Goal: Information Seeking & Learning: Learn about a topic

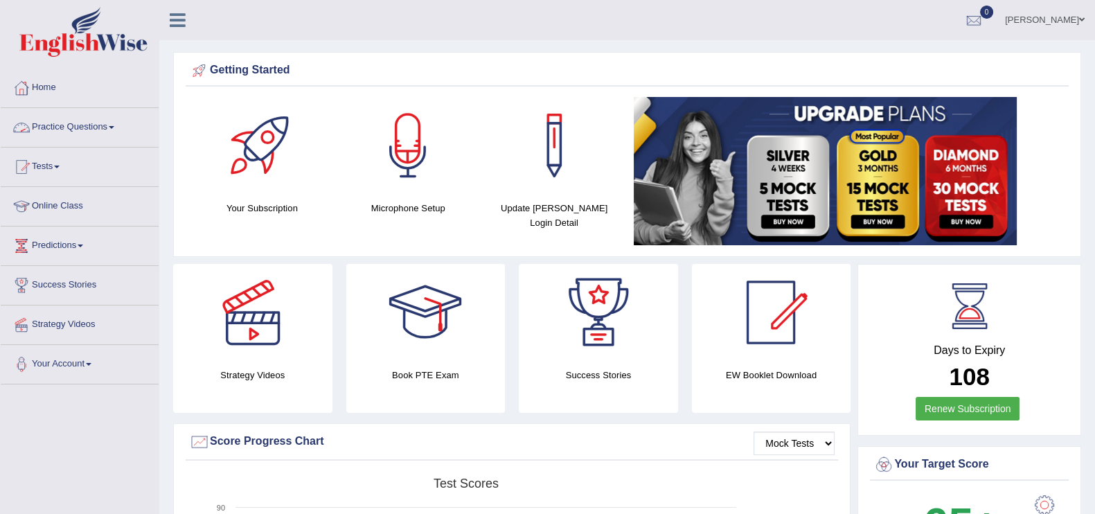
click at [100, 124] on link "Practice Questions" at bounding box center [80, 125] width 158 height 35
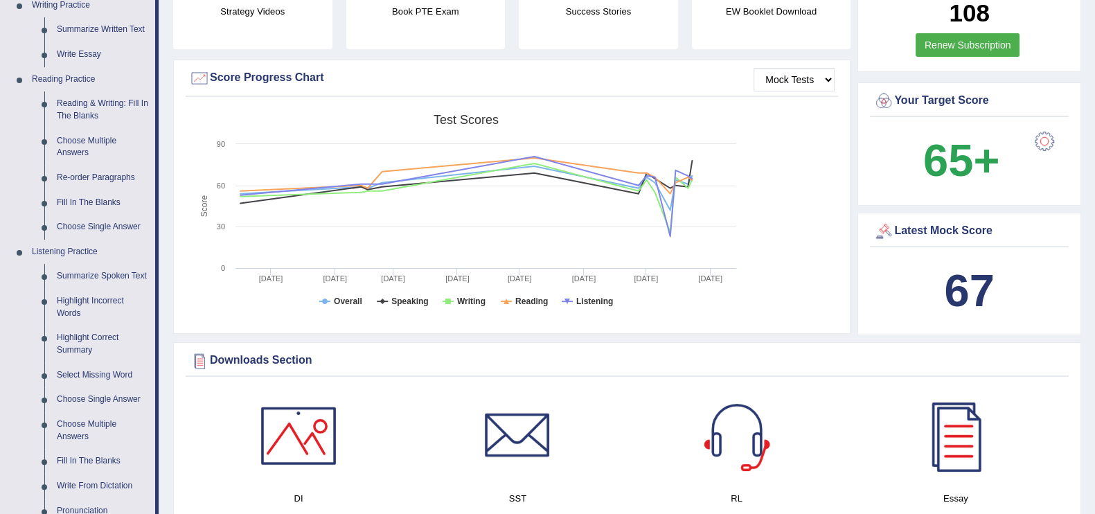
scroll to position [345, 0]
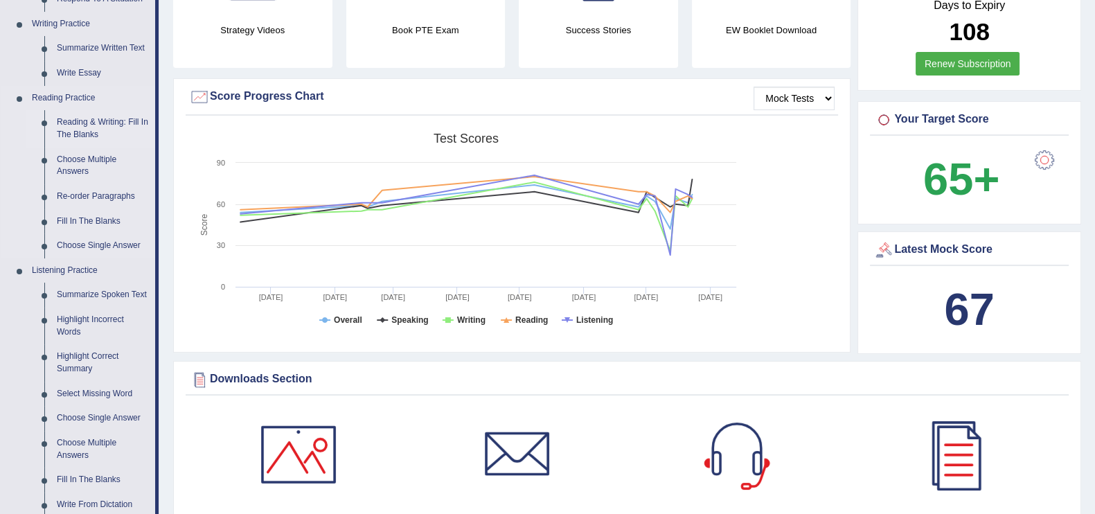
click at [85, 132] on link "Reading & Writing: Fill In The Blanks" at bounding box center [103, 128] width 105 height 37
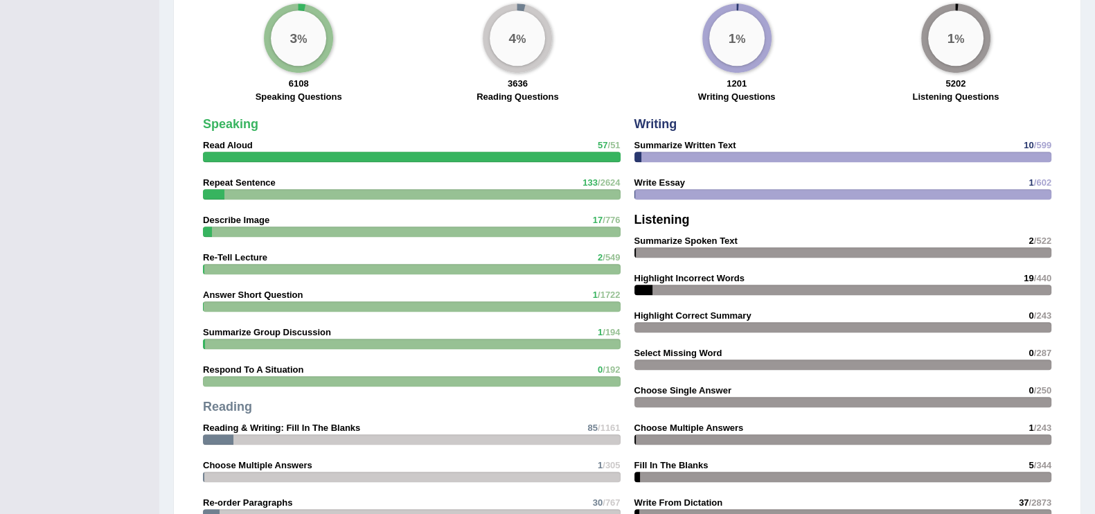
scroll to position [928, 0]
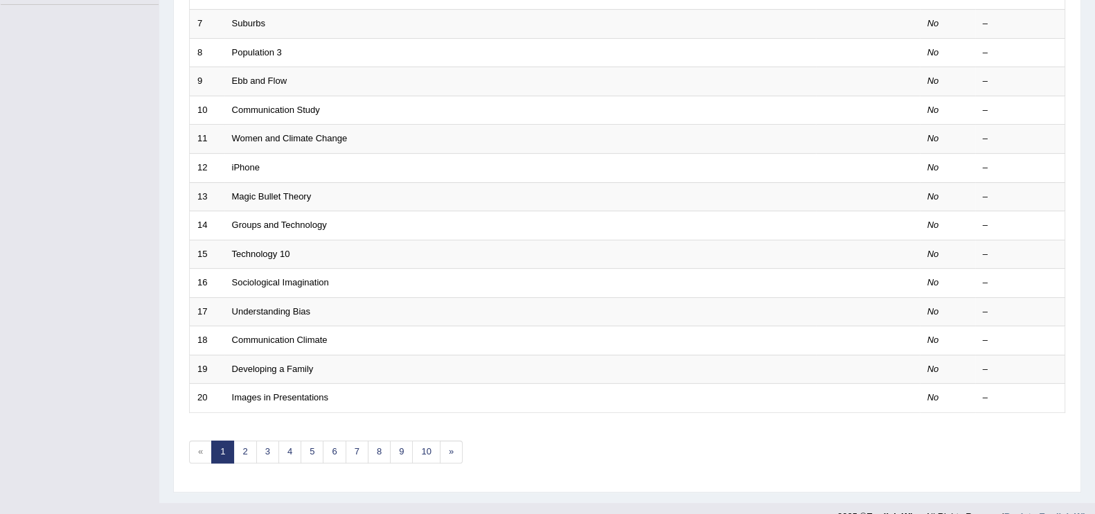
scroll to position [400, 0]
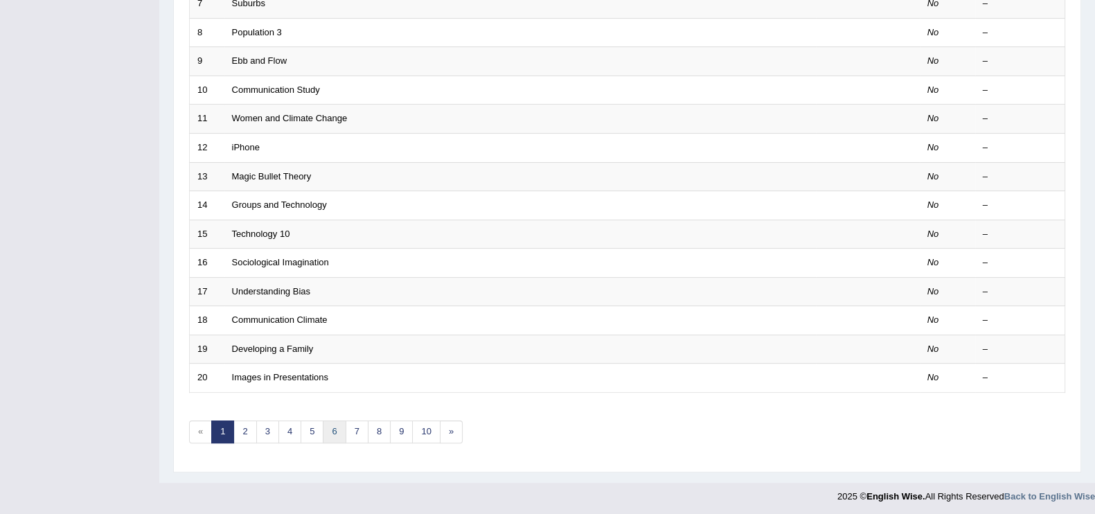
click at [328, 427] on link "6" at bounding box center [334, 432] width 23 height 23
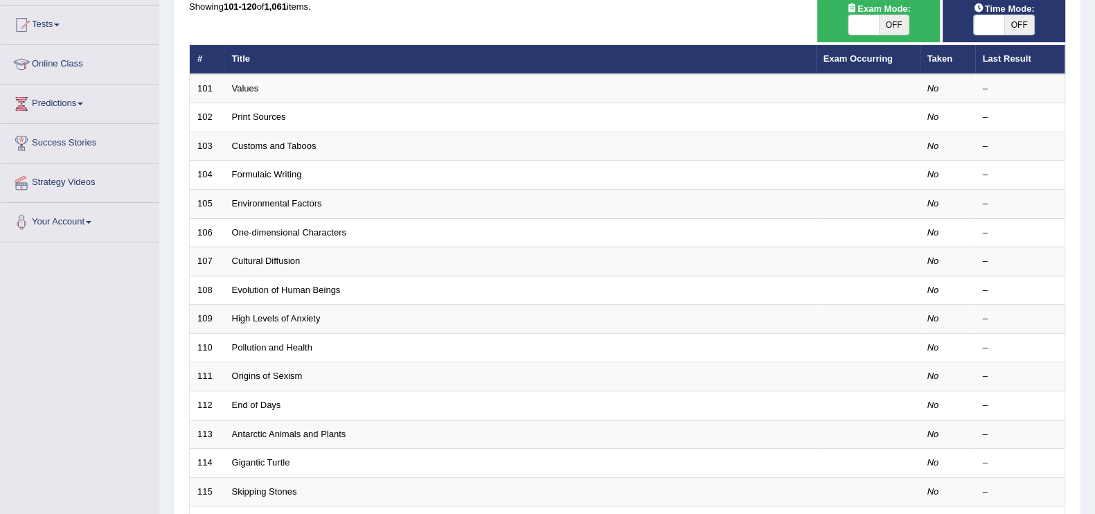
scroll to position [148, 0]
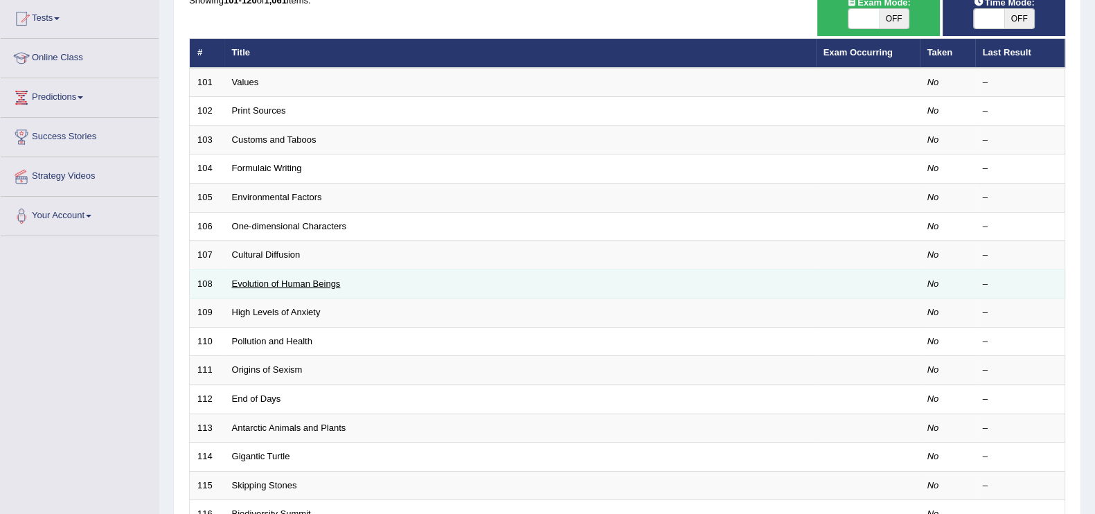
click at [307, 279] on link "Evolution of Human Beings" at bounding box center [286, 284] width 109 height 10
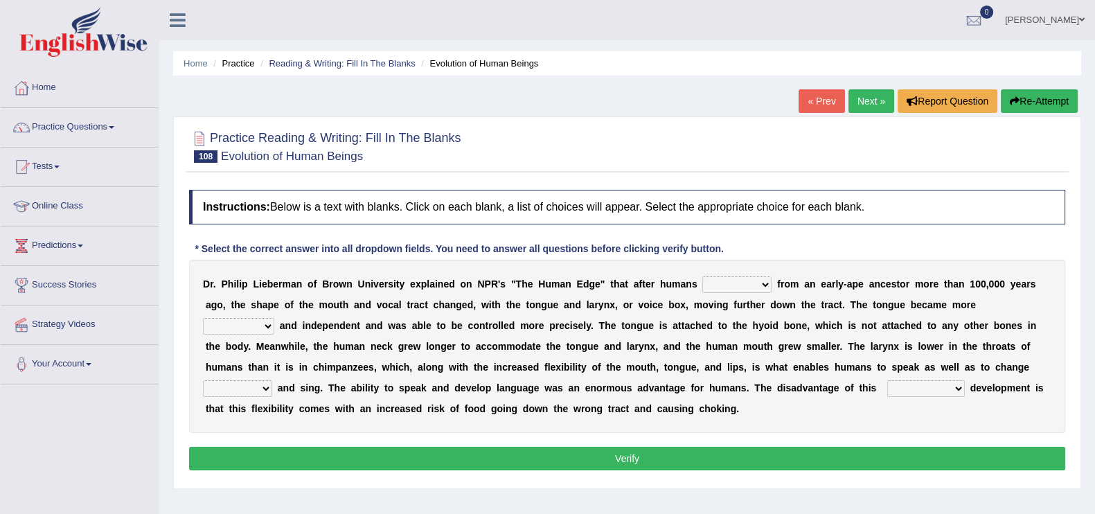
click at [755, 282] on select "diverged converged converged urged" at bounding box center [737, 284] width 69 height 17
select select "diverged"
click at [703, 276] on select "diverged converged converged urged" at bounding box center [737, 284] width 69 height 17
click at [260, 320] on select "irresistible ineligible convertible flexible" at bounding box center [238, 326] width 71 height 17
select select "flexible"
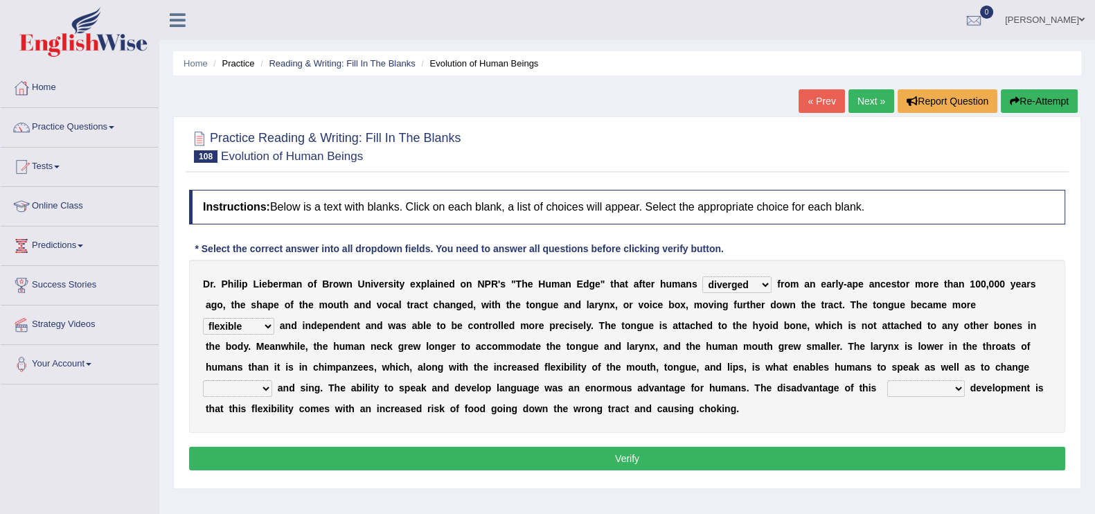
click at [203, 318] on select "irresistible ineligible convertible flexible" at bounding box center [238, 326] width 71 height 17
click at [263, 386] on select "ditch impacts state pitch" at bounding box center [237, 388] width 69 height 17
select select "pitch"
click at [203, 380] on select "ditch impacts state pitch" at bounding box center [237, 388] width 69 height 17
click at [942, 385] on select "imaginary evolutionary preliminary visionary" at bounding box center [926, 388] width 78 height 17
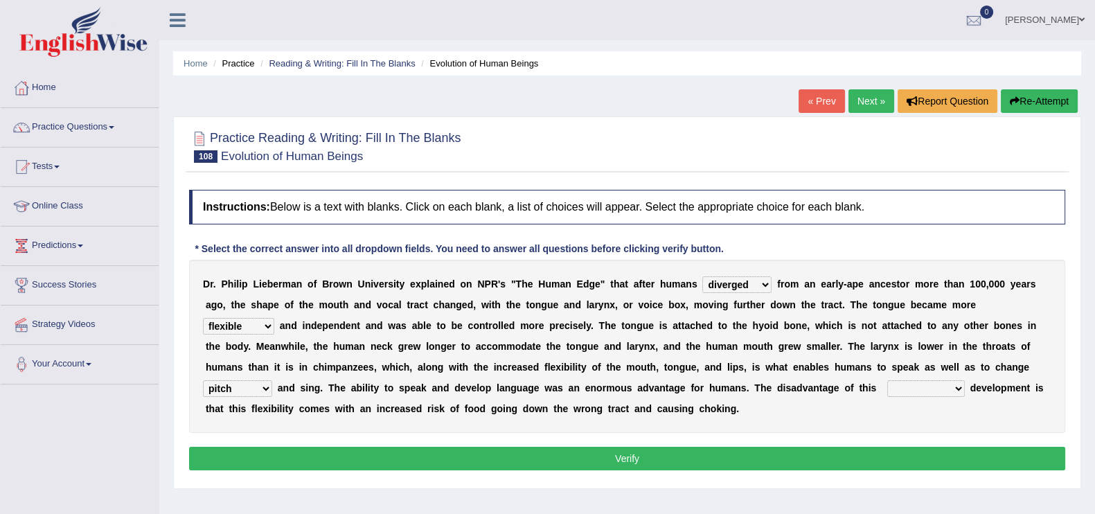
select select "preliminary"
click at [887, 380] on select "imaginary evolutionary preliminary visionary" at bounding box center [926, 388] width 78 height 17
click at [890, 452] on button "Verify" at bounding box center [627, 459] width 876 height 24
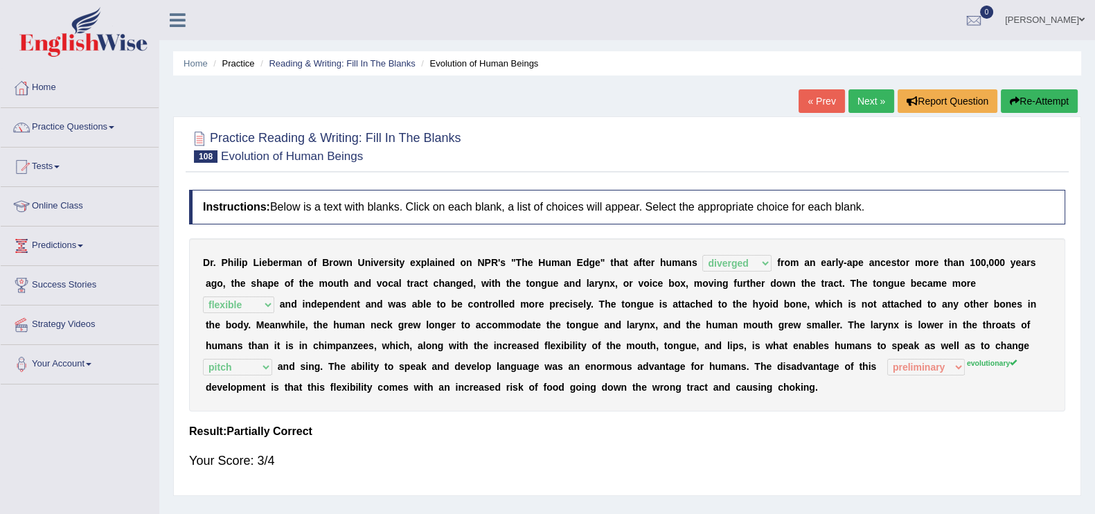
click at [859, 109] on link "Next »" at bounding box center [872, 101] width 46 height 24
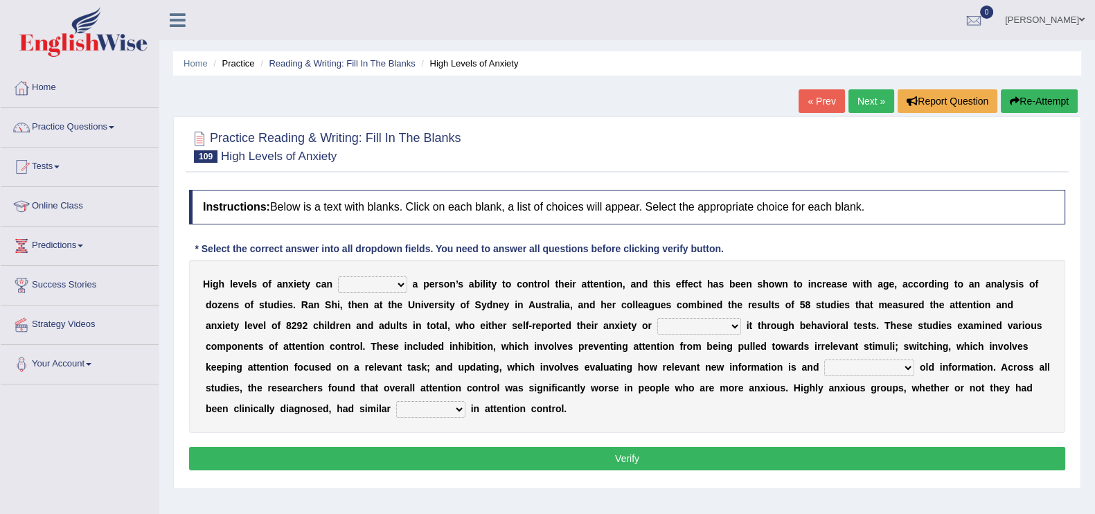
click at [403, 282] on select "refine strain demure recite" at bounding box center [372, 284] width 69 height 17
select select "strain"
click at [338, 276] on select "refine strain demure recite" at bounding box center [372, 284] width 69 height 17
click at [700, 327] on select "fulminated remonstrated demonstrated experimented" at bounding box center [699, 326] width 84 height 17
select select "demonstrated"
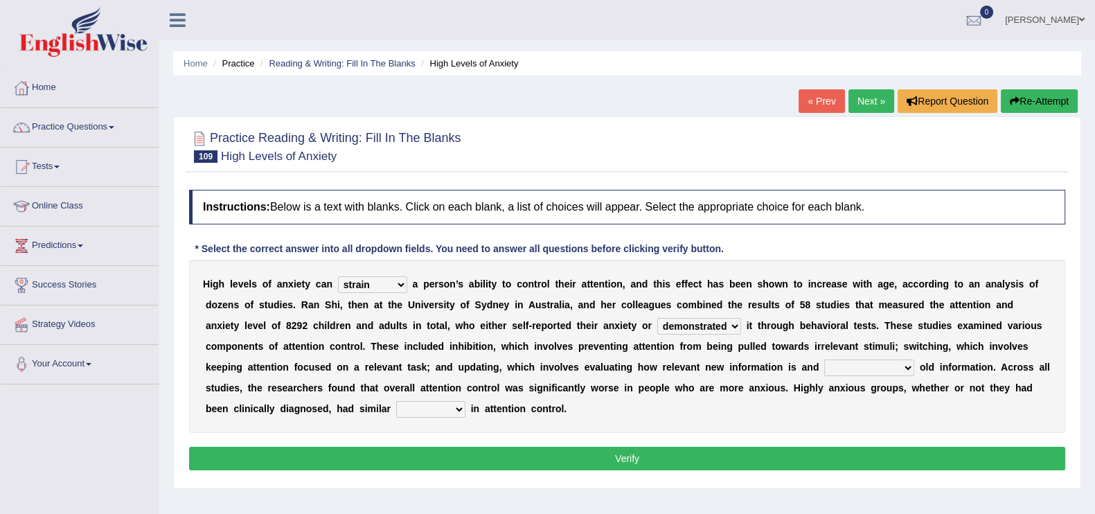
click at [657, 318] on select "fulminated remonstrated demonstrated experimented" at bounding box center [699, 326] width 84 height 17
click at [893, 363] on select "overfertilizing overcontrolling overwriting overevaluating" at bounding box center [869, 368] width 90 height 17
select select "overevaluating"
click at [824, 360] on select "overfertilizing overcontrolling overwriting overevaluating" at bounding box center [869, 368] width 90 height 17
click at [447, 407] on select "deficits splits elicits solicits" at bounding box center [430, 409] width 69 height 17
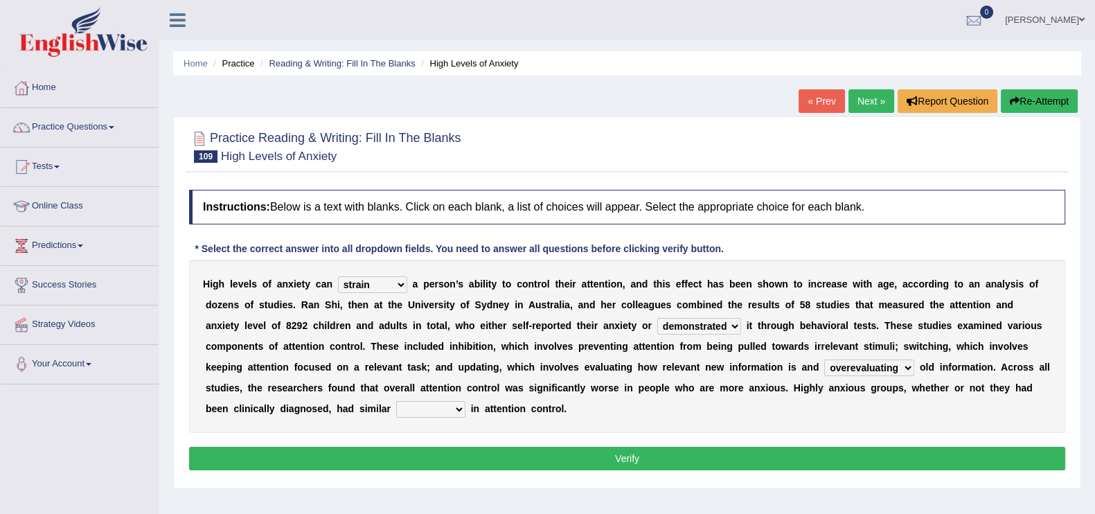
select select "solicits"
click at [396, 401] on select "deficits splits elicits solicits" at bounding box center [430, 409] width 69 height 17
click at [487, 450] on button "Verify" at bounding box center [627, 459] width 876 height 24
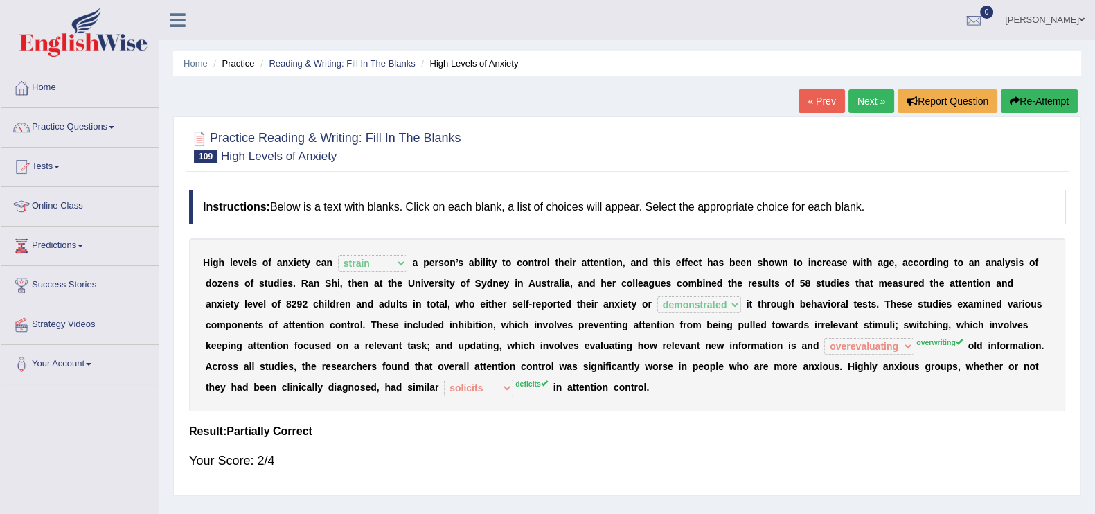
click at [876, 93] on link "Next »" at bounding box center [872, 101] width 46 height 24
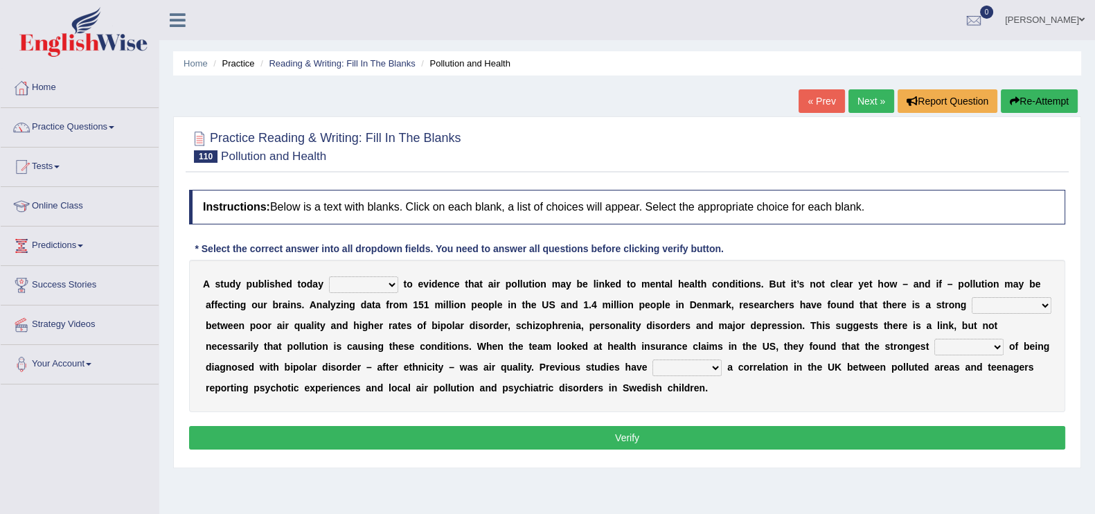
select select "decides"
click at [329, 276] on select "decides adds compares expects" at bounding box center [363, 284] width 69 height 17
click at [972, 314] on select "mortification gesticulation citation correlation" at bounding box center [1012, 305] width 80 height 17
select select "correlation"
click at [972, 314] on select "mortification gesticulation citation correlation" at bounding box center [1012, 305] width 80 height 17
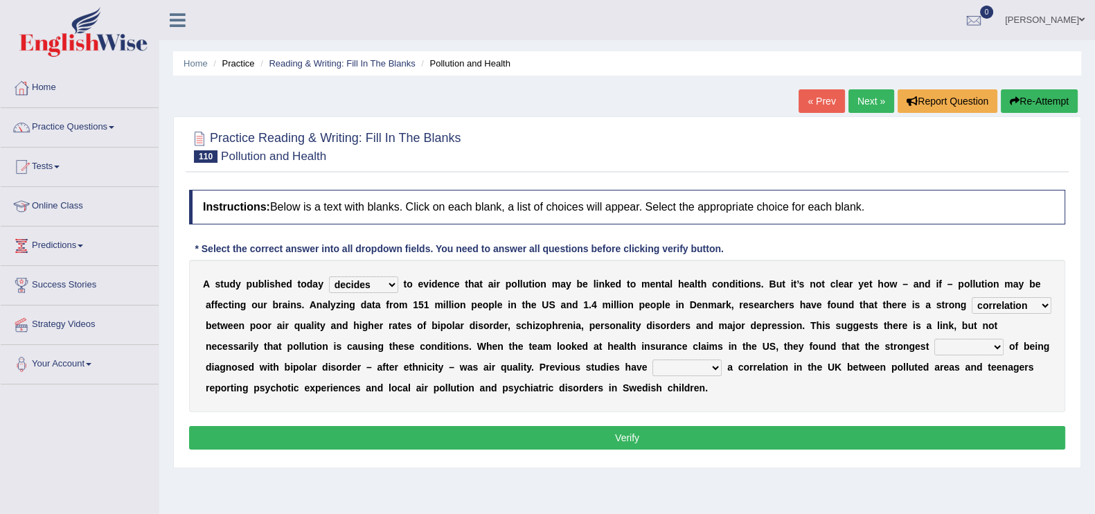
click at [1004, 343] on select "detector Inspector predictor collector" at bounding box center [969, 347] width 69 height 17
select select "detector"
click at [975, 339] on select "detector Inspector predictor collector" at bounding box center [969, 347] width 69 height 17
click at [722, 369] on select "unearthed unsolved untitled unfilled" at bounding box center [687, 368] width 69 height 17
select select "untitled"
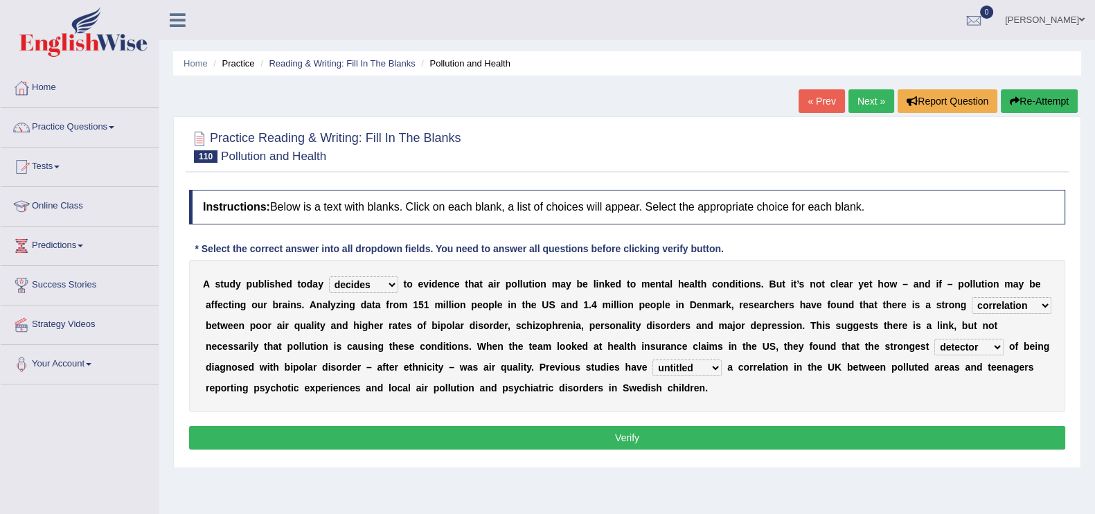
click at [698, 360] on select "unearthed unsolved untitled unfilled" at bounding box center [687, 368] width 69 height 17
click at [751, 438] on button "Verify" at bounding box center [627, 438] width 876 height 24
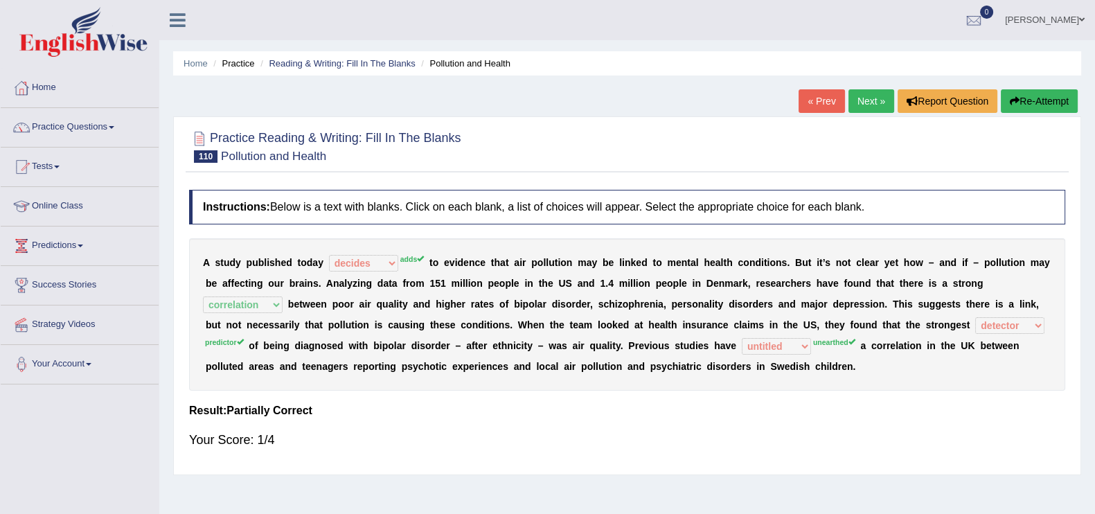
click at [867, 98] on link "Next »" at bounding box center [872, 101] width 46 height 24
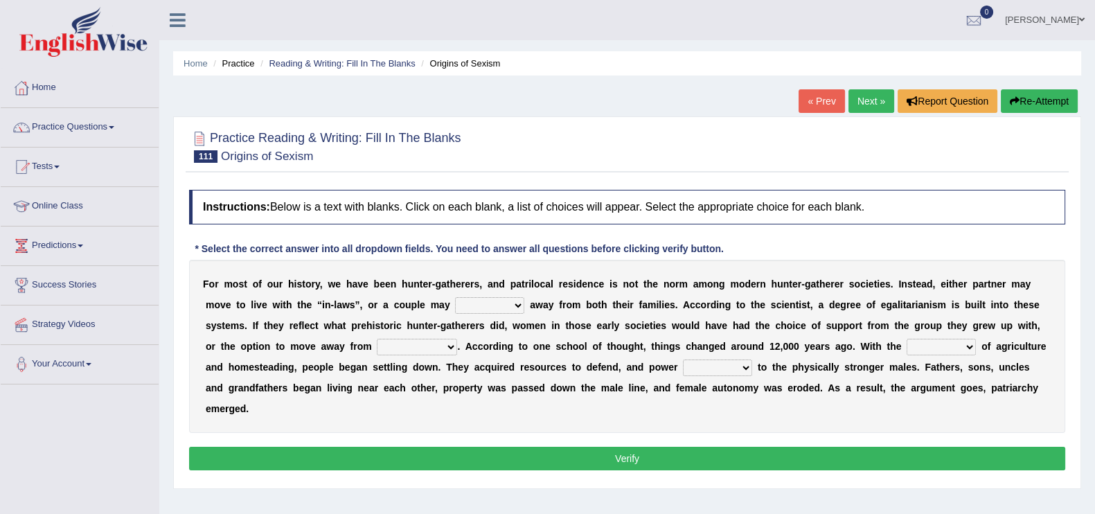
select select "relocate"
click at [455, 297] on select "reform resend reload relocate" at bounding box center [489, 305] width 69 height 17
click at [443, 339] on select "compression profession depression oppression" at bounding box center [417, 347] width 80 height 17
select select "profession"
click at [377, 339] on select "compression profession depression oppression" at bounding box center [417, 347] width 80 height 17
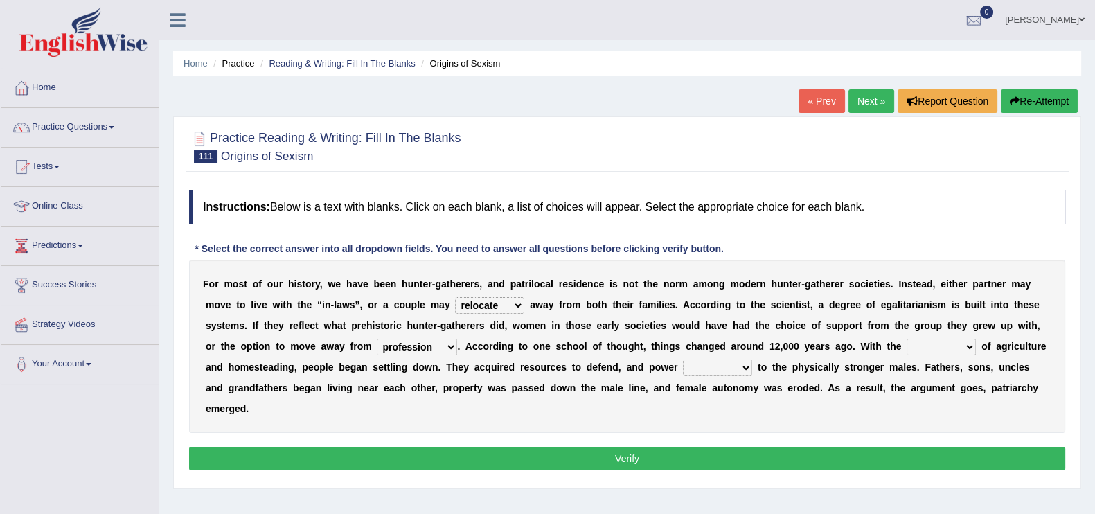
click at [964, 349] on select "advent solvent convent invent" at bounding box center [941, 347] width 69 height 17
select select "invent"
click at [908, 339] on select "advent solvent convent invent" at bounding box center [941, 347] width 69 height 17
click at [743, 362] on select "shifted deceived removed delegated" at bounding box center [717, 368] width 69 height 17
select select "delegated"
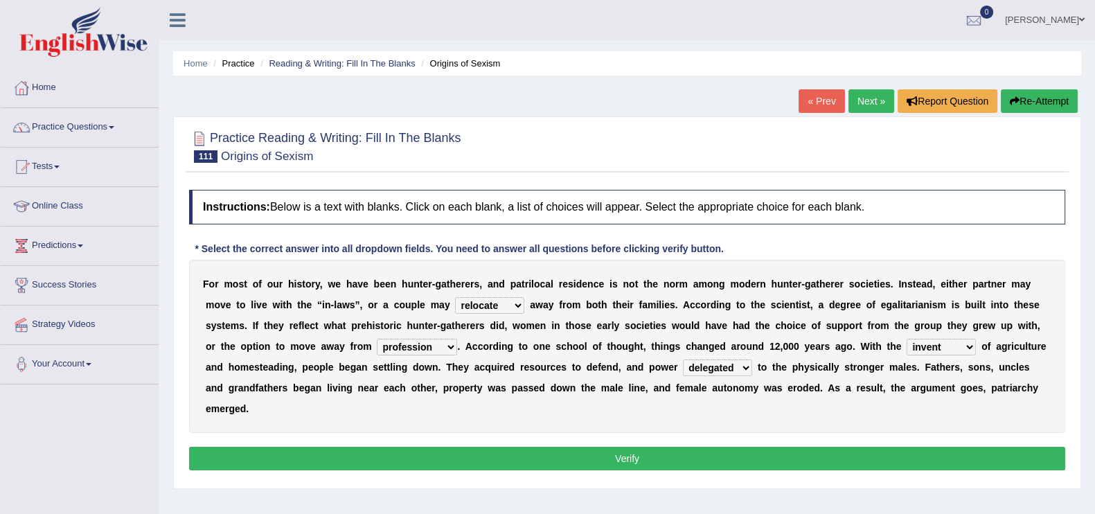
click at [683, 360] on select "shifted deceived removed delegated" at bounding box center [717, 368] width 69 height 17
click at [716, 459] on button "Verify" at bounding box center [627, 459] width 876 height 24
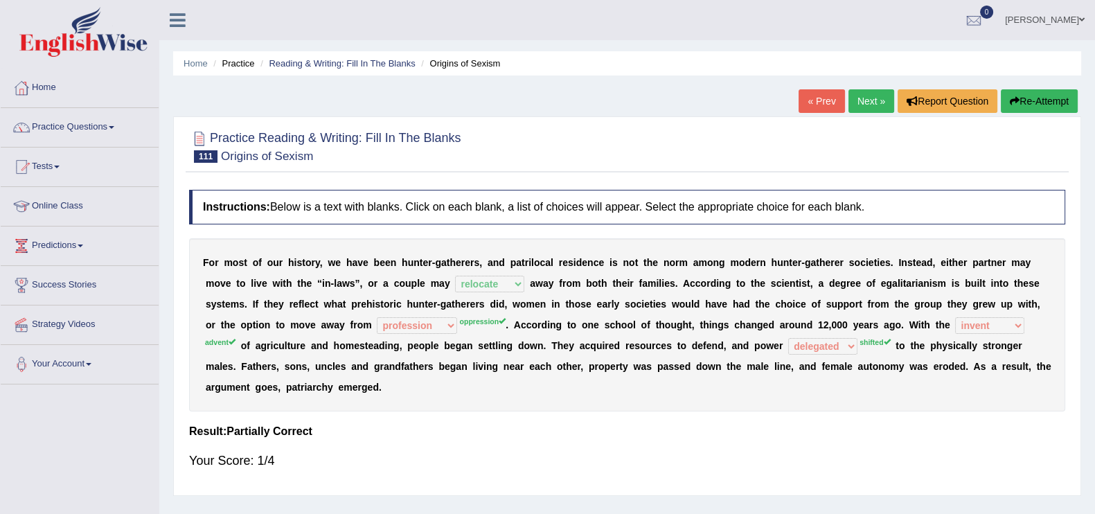
click at [858, 91] on link "Next »" at bounding box center [872, 101] width 46 height 24
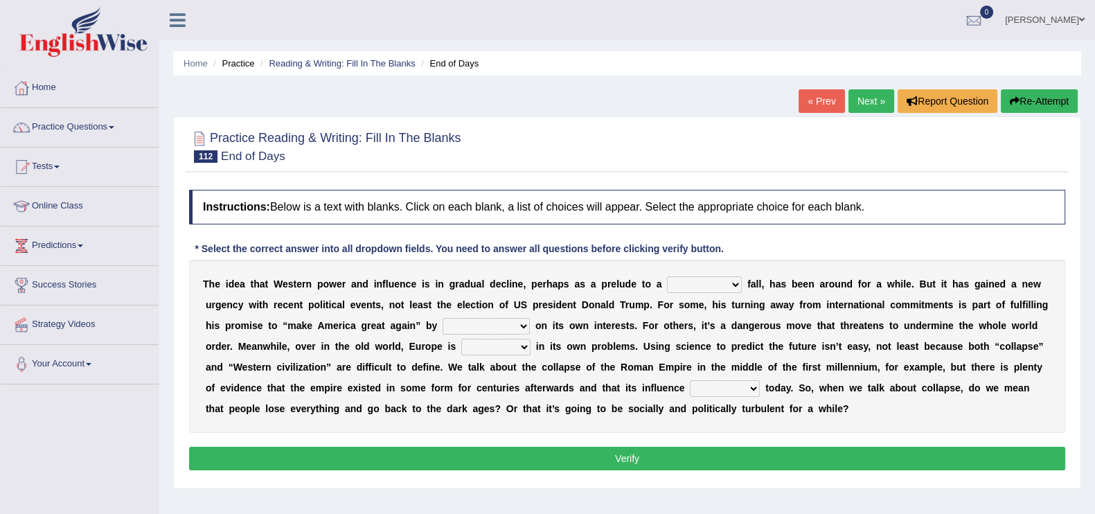
select select "precipitous"
click at [667, 276] on select "covetous acetous momentous precipitous" at bounding box center [704, 284] width 75 height 17
click at [519, 321] on select "concentrating castrating demonstrating orchestrating" at bounding box center [486, 326] width 87 height 17
click at [521, 326] on select "concentrating castrating demonstrating orchestrating" at bounding box center [486, 326] width 87 height 17
select select "concentrating"
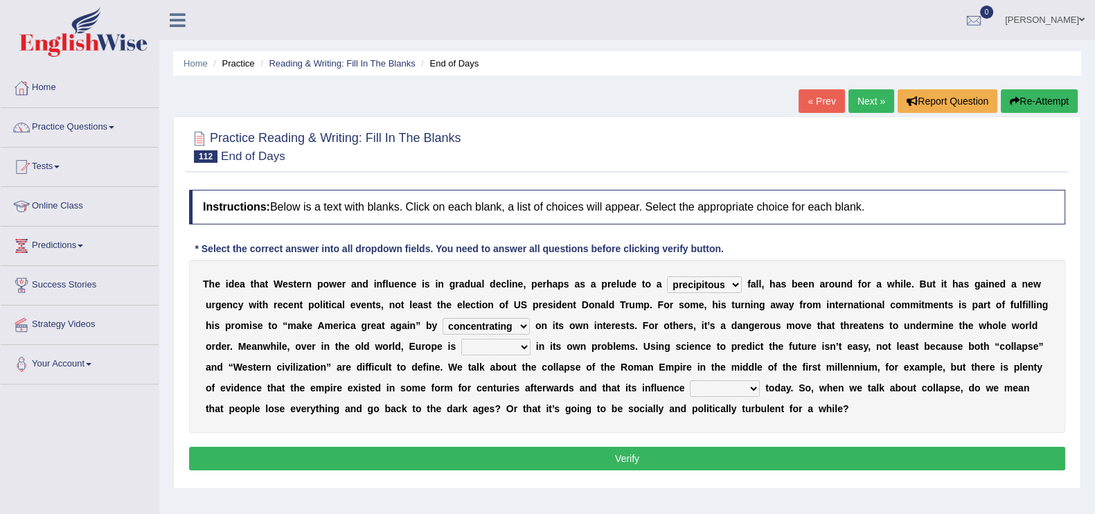
click at [443, 318] on select "concentrating castrating demonstrating orchestrating" at bounding box center [486, 326] width 87 height 17
click at [518, 349] on select "fired wired mired sired" at bounding box center [495, 347] width 69 height 17
select select "mired"
click at [461, 339] on select "fired wired mired sired" at bounding box center [495, 347] width 69 height 17
click at [746, 387] on select "malingers lingers harbingers mongers" at bounding box center [725, 388] width 70 height 17
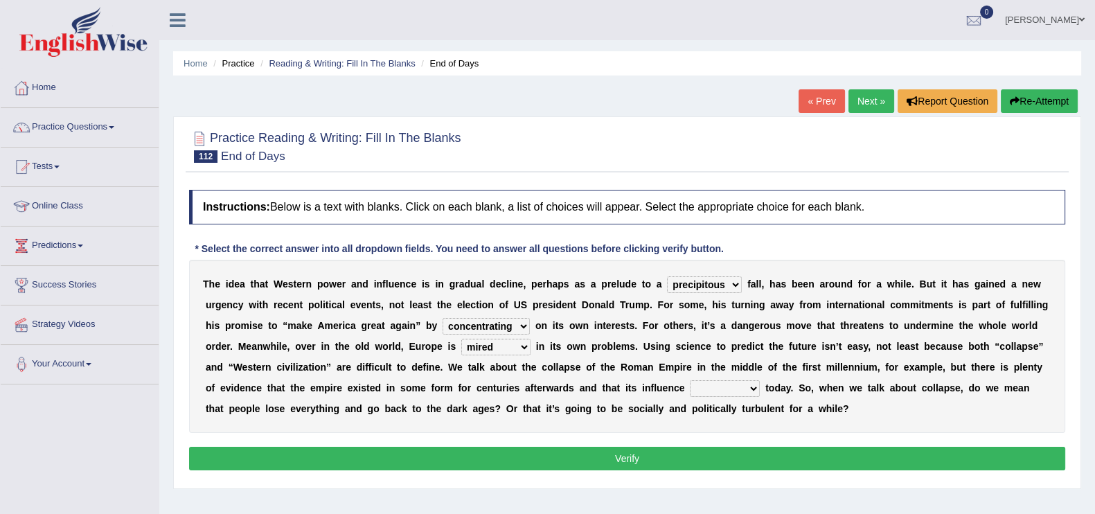
select select "lingers"
click at [690, 380] on select "malingers lingers harbingers mongers" at bounding box center [725, 388] width 70 height 17
click at [724, 452] on button "Verify" at bounding box center [627, 459] width 876 height 24
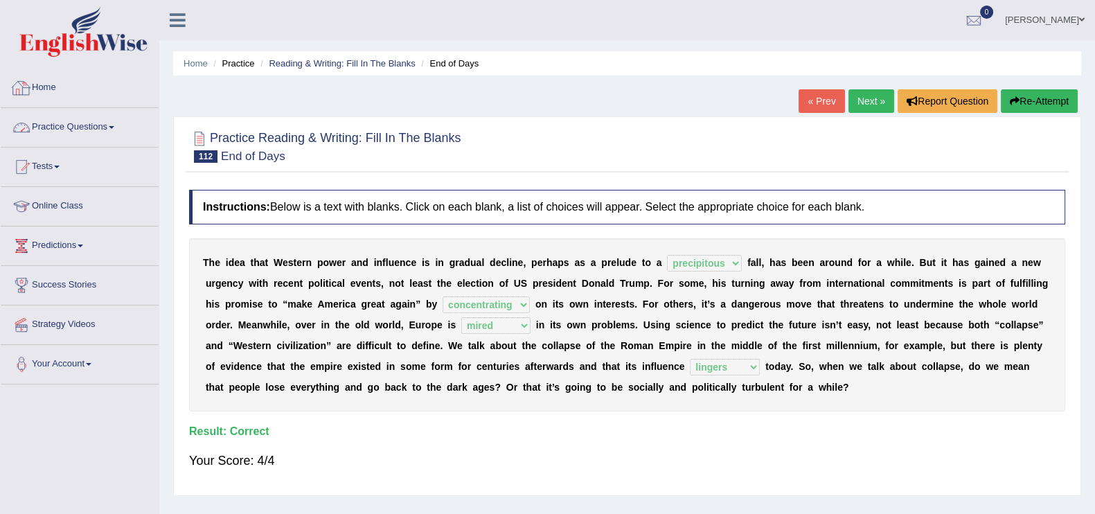
click at [71, 129] on link "Practice Questions" at bounding box center [80, 125] width 158 height 35
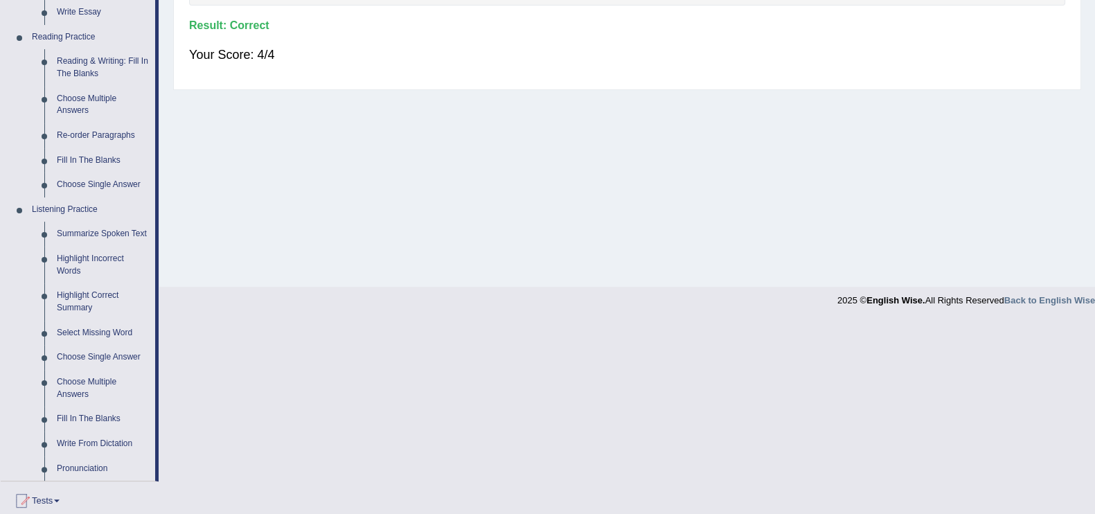
scroll to position [408, 0]
click at [107, 175] on link "Choose Single Answer" at bounding box center [103, 182] width 105 height 25
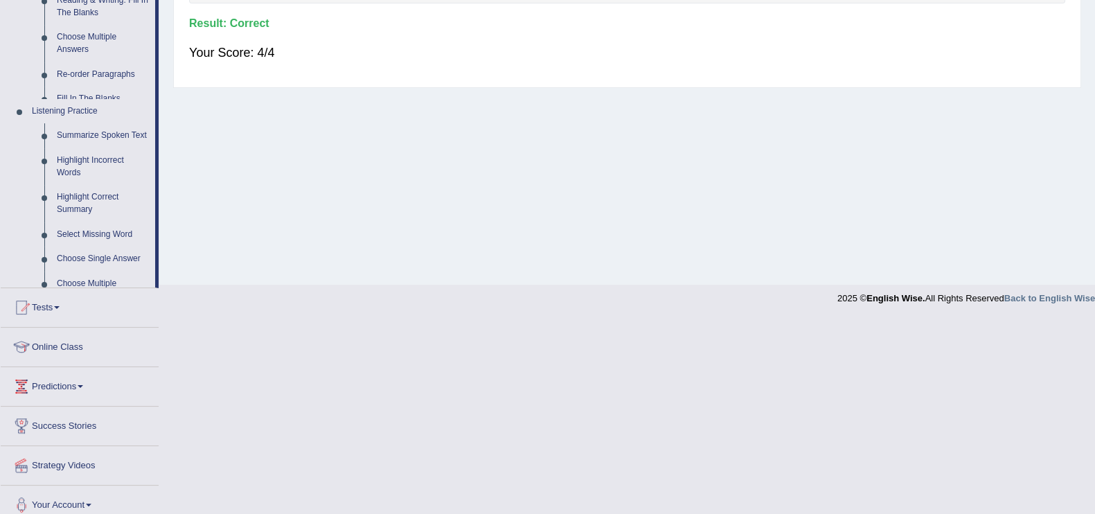
scroll to position [213, 0]
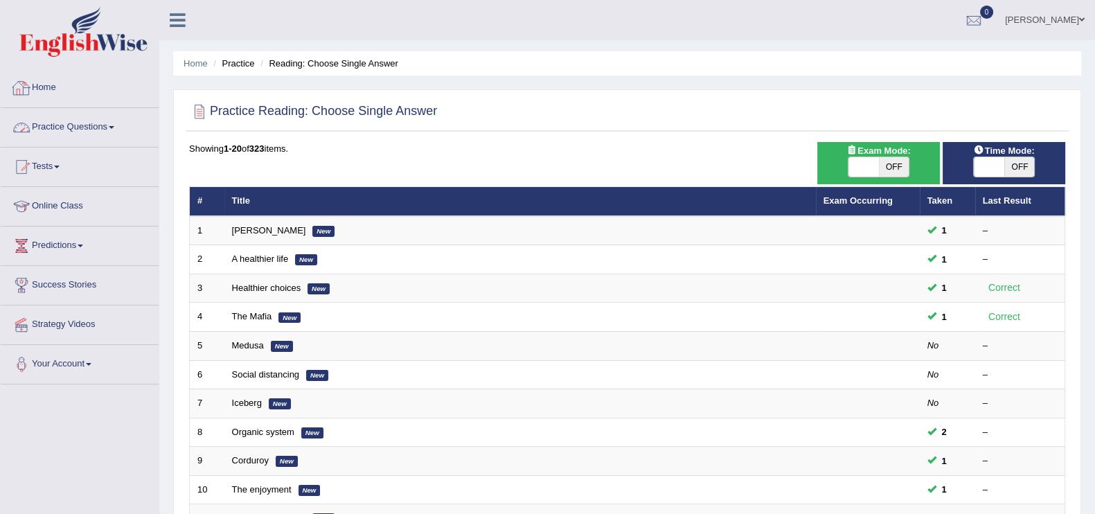
click at [93, 123] on link "Practice Questions" at bounding box center [80, 125] width 158 height 35
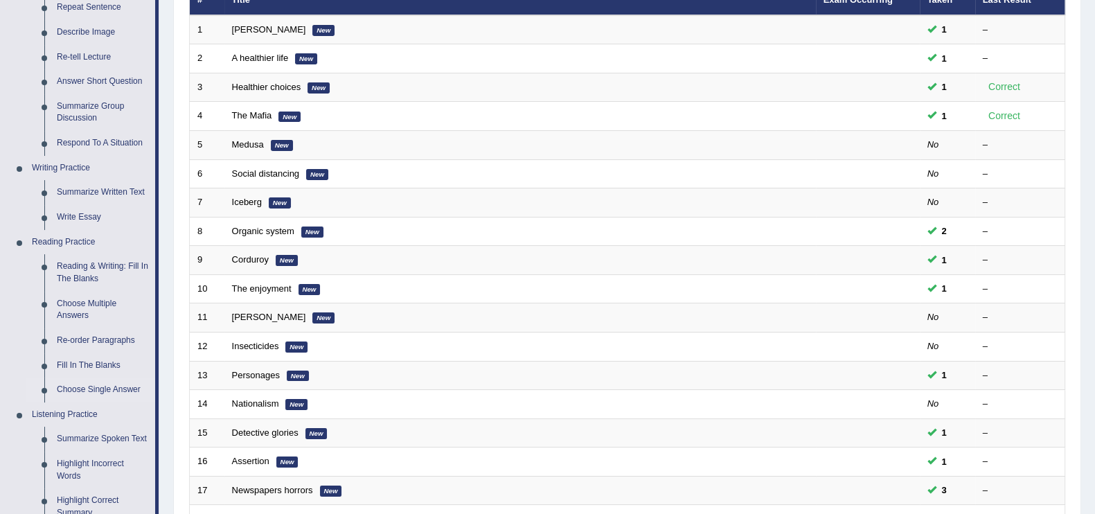
scroll to position [281, 0]
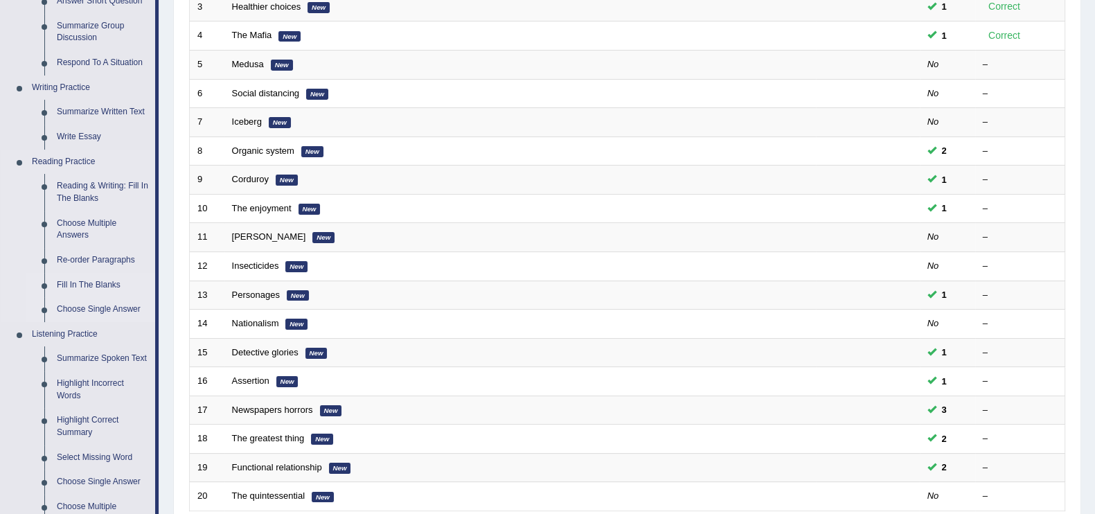
click at [100, 281] on link "Fill In The Blanks" at bounding box center [103, 285] width 105 height 25
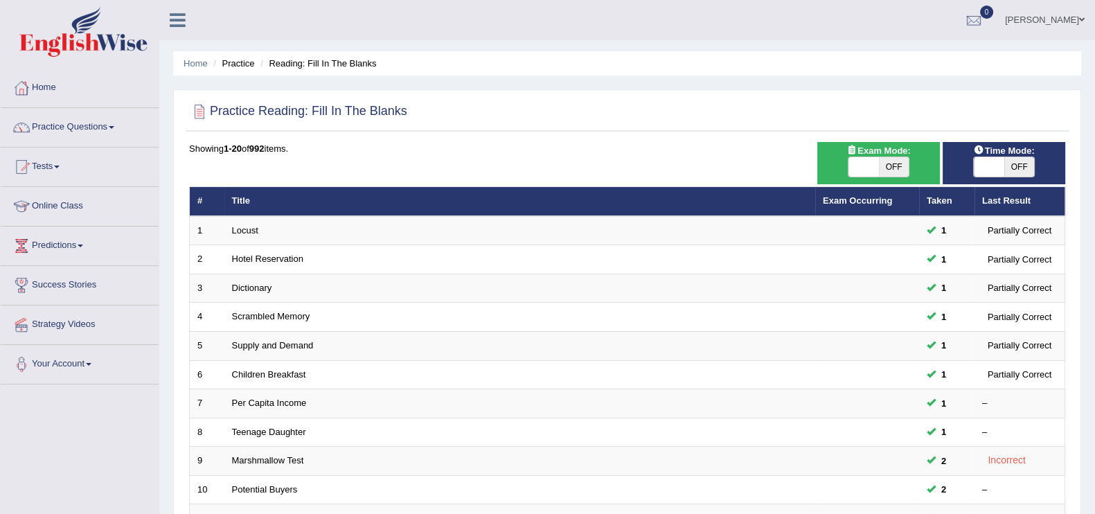
scroll to position [400, 0]
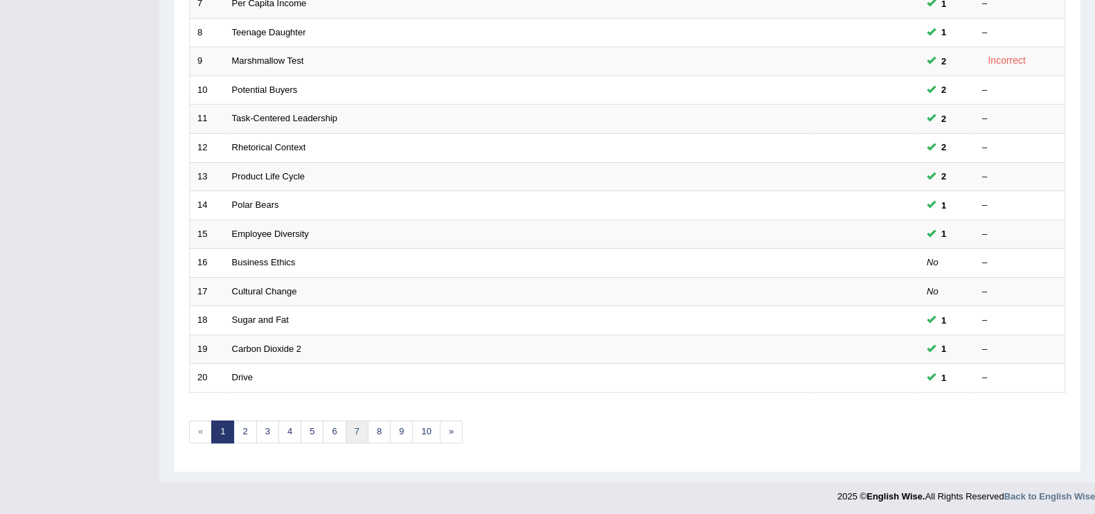
click at [346, 422] on link "7" at bounding box center [357, 432] width 23 height 23
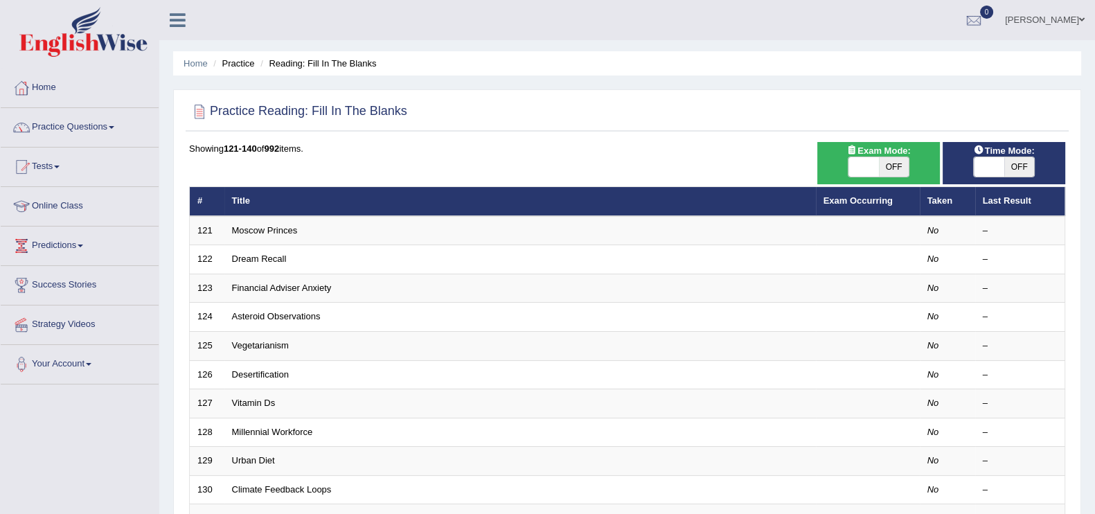
click at [251, 398] on link "Vitamin Ds" at bounding box center [254, 403] width 44 height 10
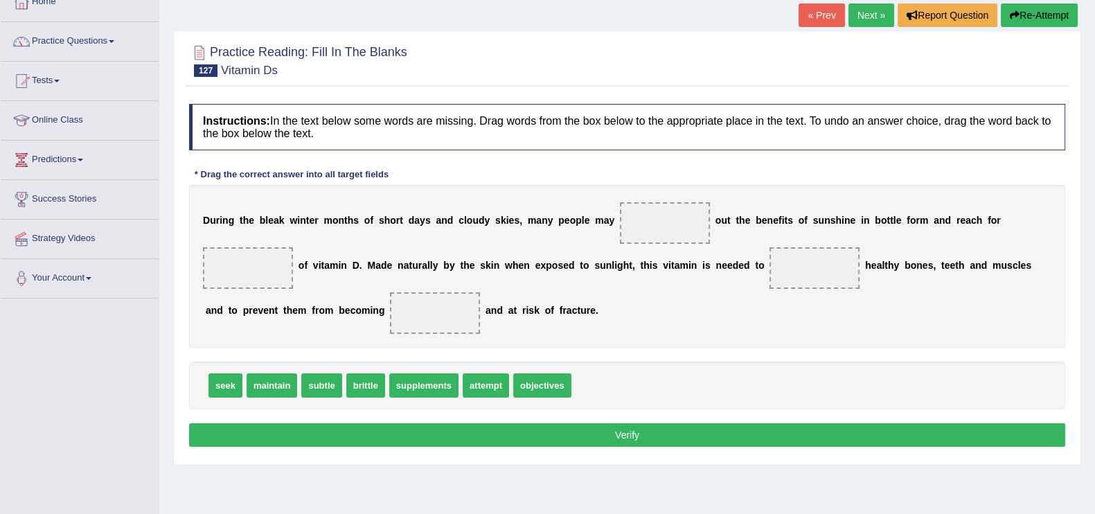
scroll to position [159, 0]
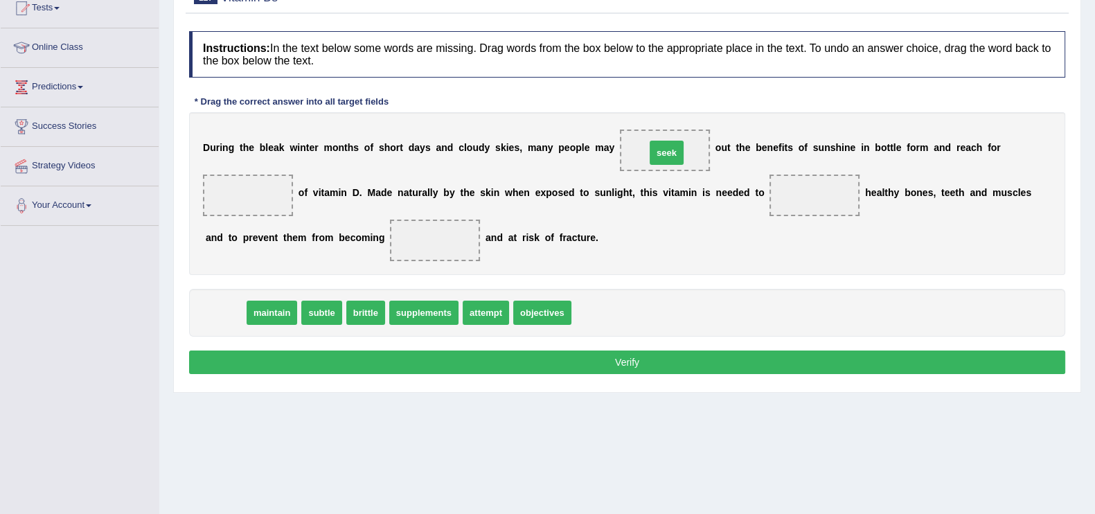
drag, startPoint x: 218, startPoint y: 308, endPoint x: 658, endPoint y: 148, distance: 468.1
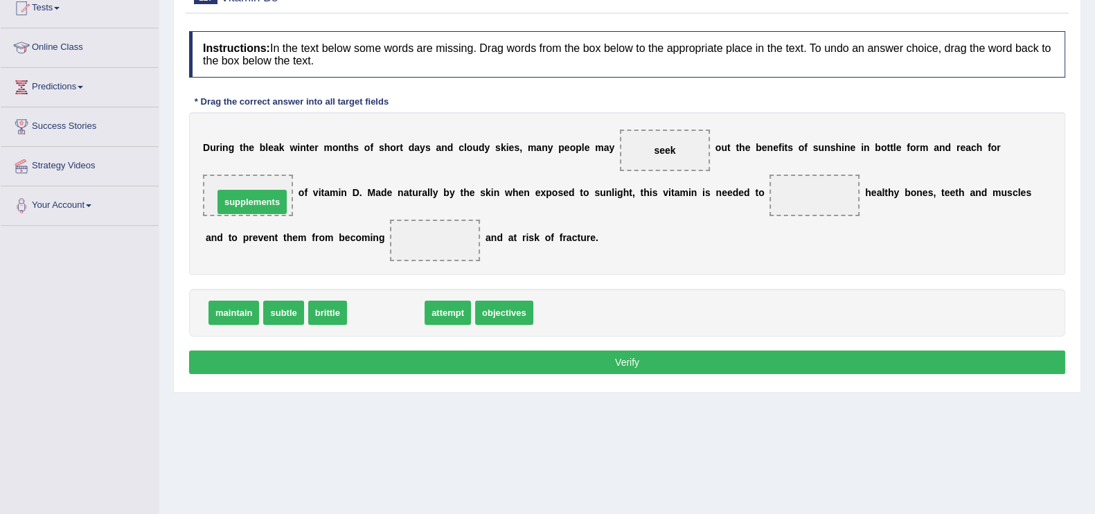
drag, startPoint x: 381, startPoint y: 310, endPoint x: 245, endPoint y: 198, distance: 175.7
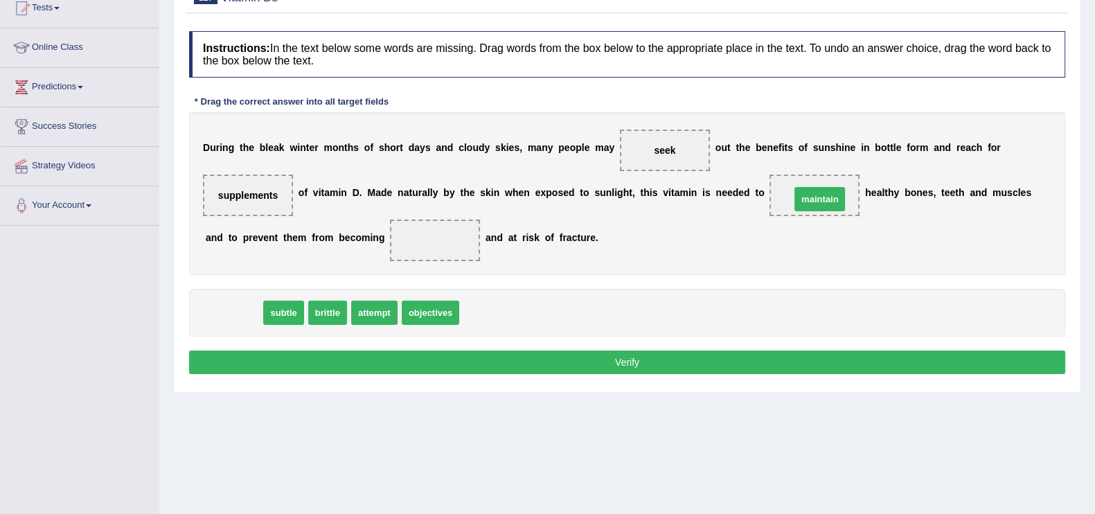
drag, startPoint x: 237, startPoint y: 307, endPoint x: 822, endPoint y: 194, distance: 596.2
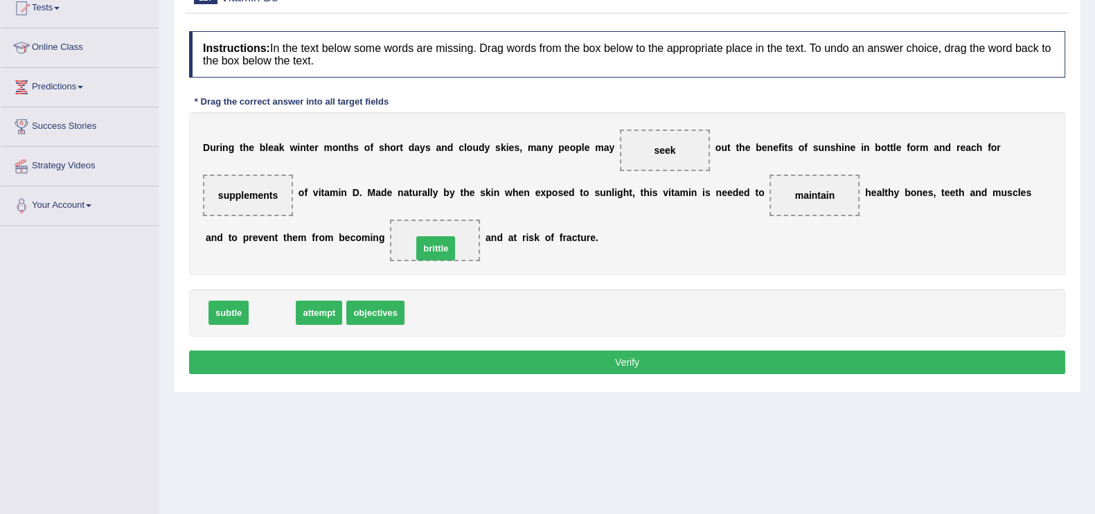
drag, startPoint x: 274, startPoint y: 306, endPoint x: 438, endPoint y: 241, distance: 175.7
click at [527, 355] on button "Verify" at bounding box center [627, 363] width 876 height 24
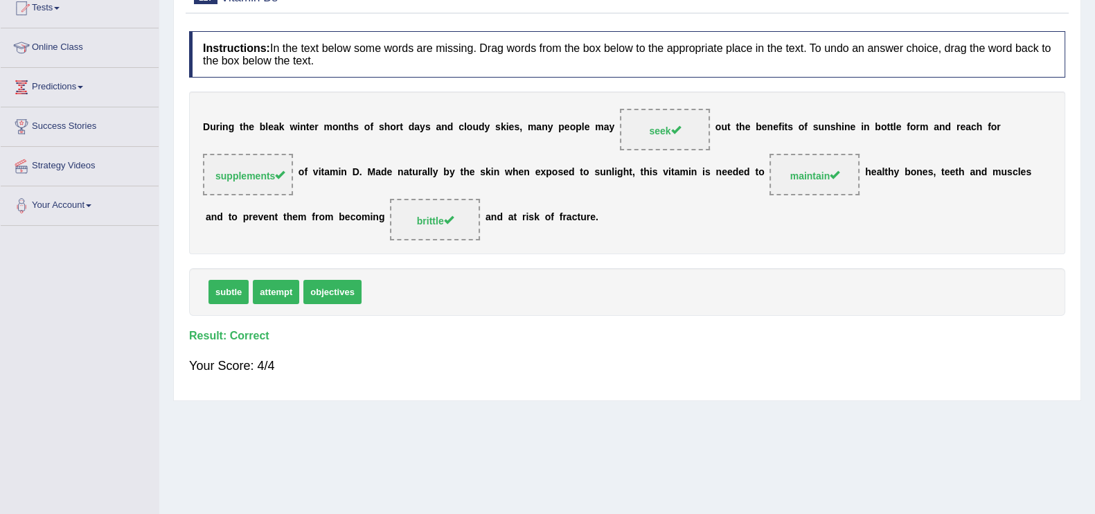
scroll to position [0, 0]
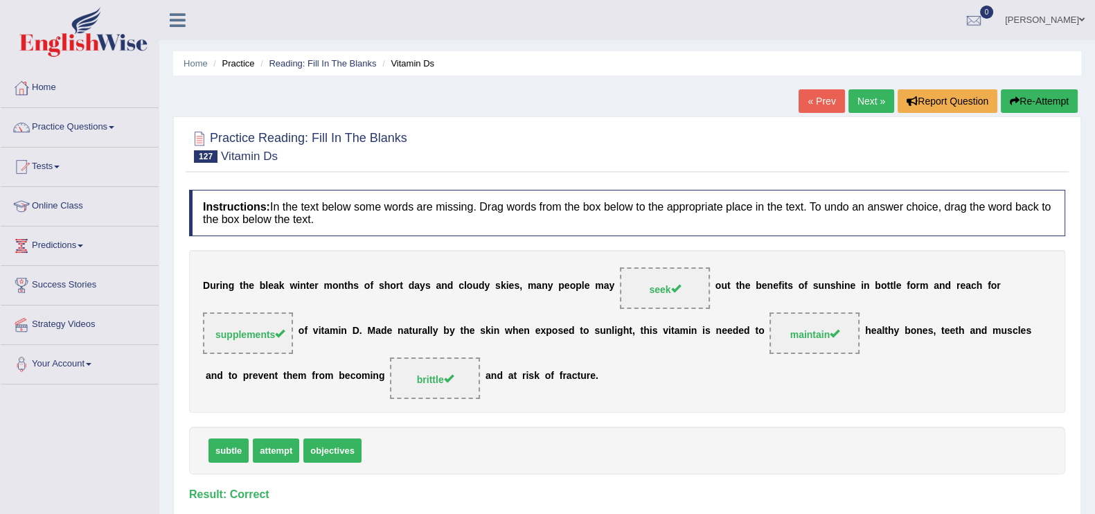
click at [876, 96] on link "Next »" at bounding box center [872, 101] width 46 height 24
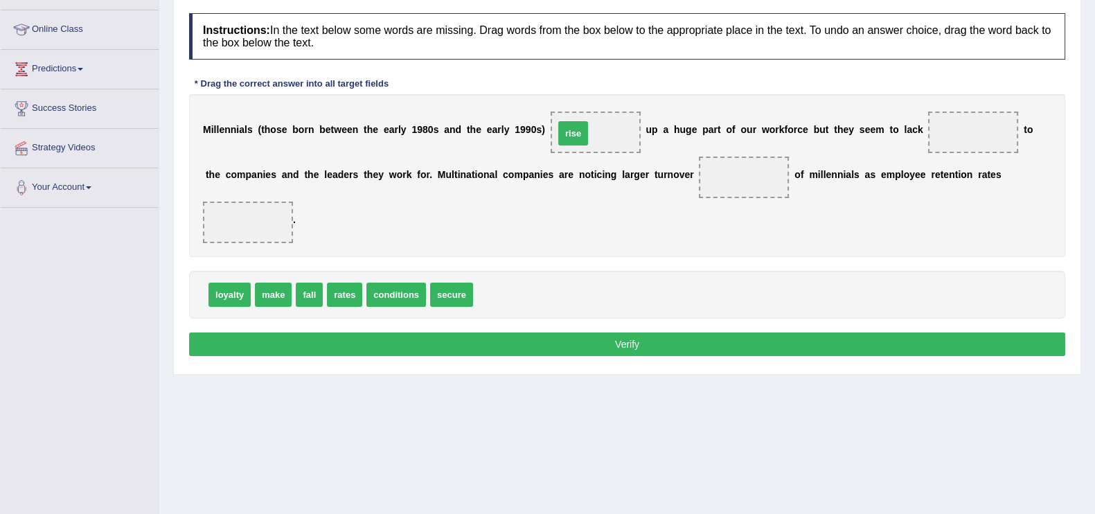
drag, startPoint x: 493, startPoint y: 297, endPoint x: 574, endPoint y: 135, distance: 181.3
drag, startPoint x: 226, startPoint y: 292, endPoint x: 958, endPoint y: 140, distance: 747.8
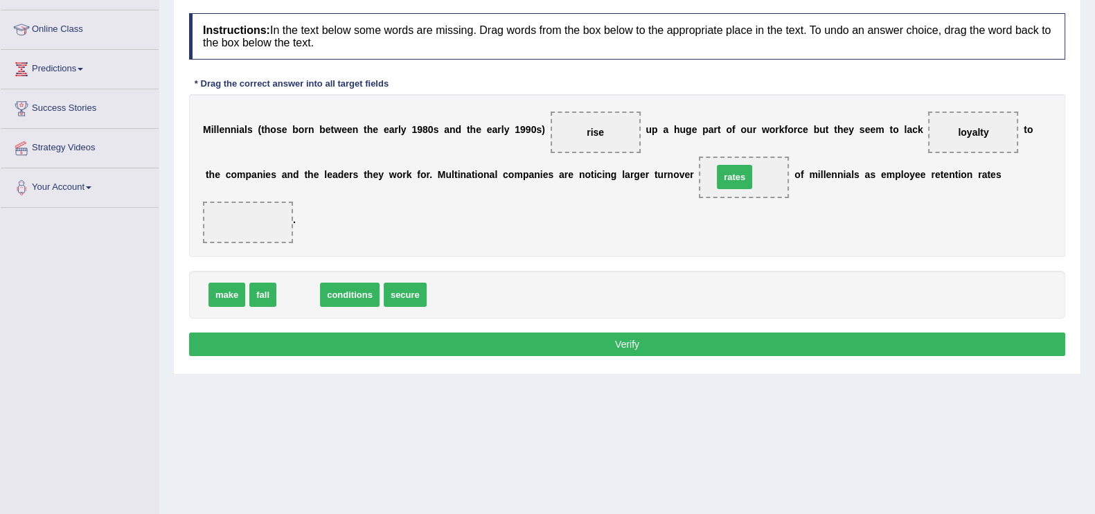
drag, startPoint x: 299, startPoint y: 285, endPoint x: 736, endPoint y: 168, distance: 452.1
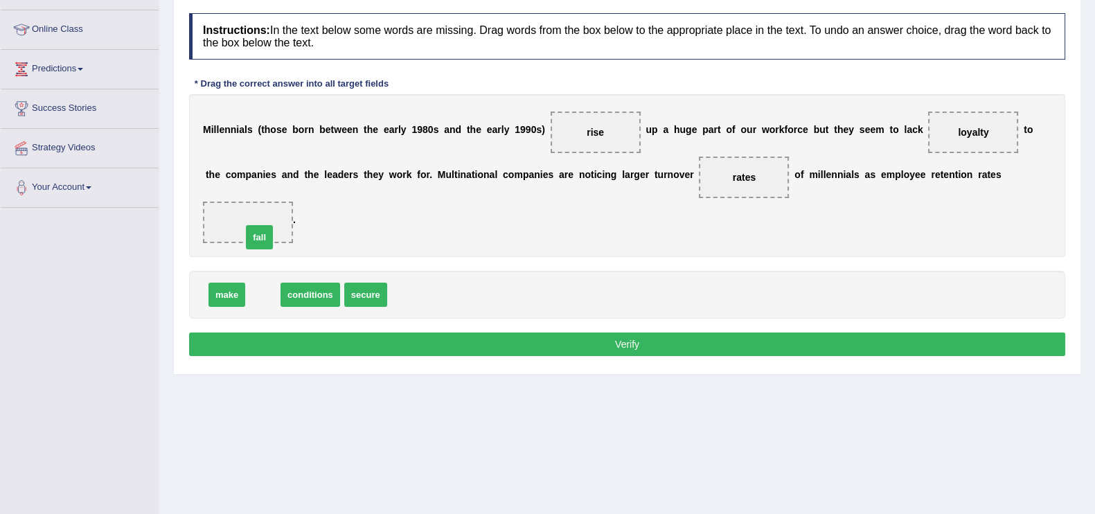
drag, startPoint x: 263, startPoint y: 296, endPoint x: 258, endPoint y: 214, distance: 81.9
click at [475, 336] on button "Verify" at bounding box center [627, 345] width 876 height 24
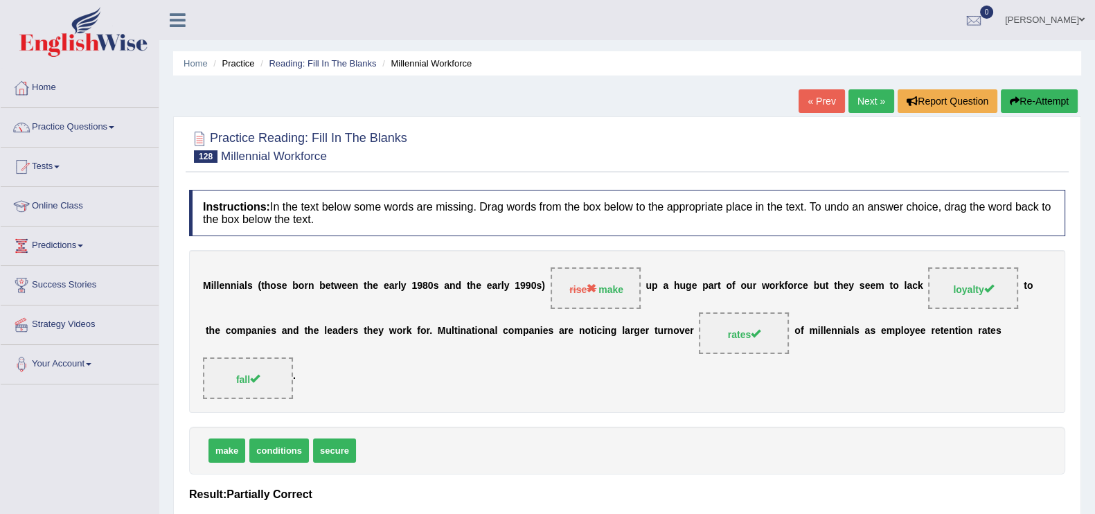
click at [866, 106] on link "Next »" at bounding box center [872, 101] width 46 height 24
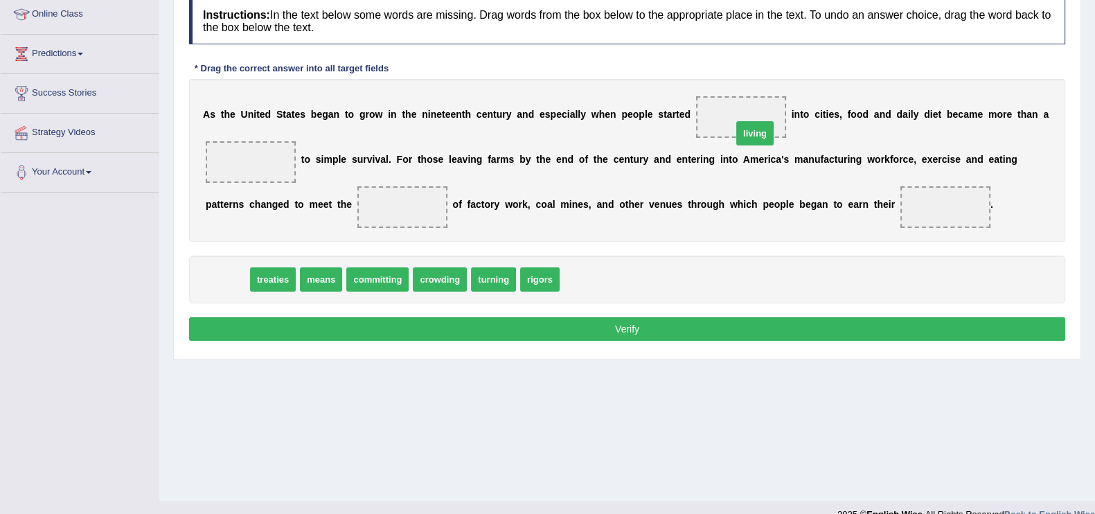
drag, startPoint x: 229, startPoint y: 279, endPoint x: 755, endPoint y: 126, distance: 548.1
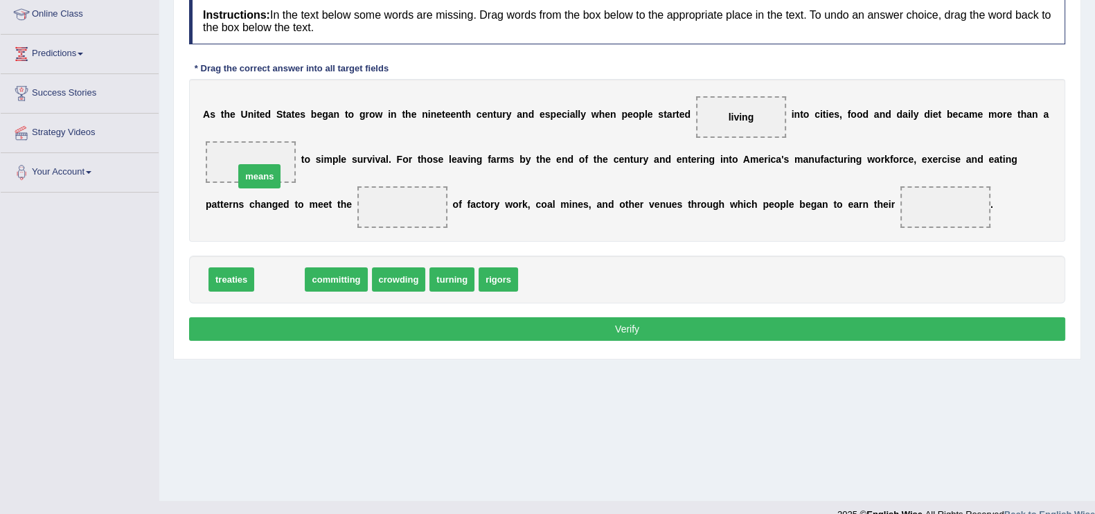
drag, startPoint x: 298, startPoint y: 274, endPoint x: 278, endPoint y: 159, distance: 116.1
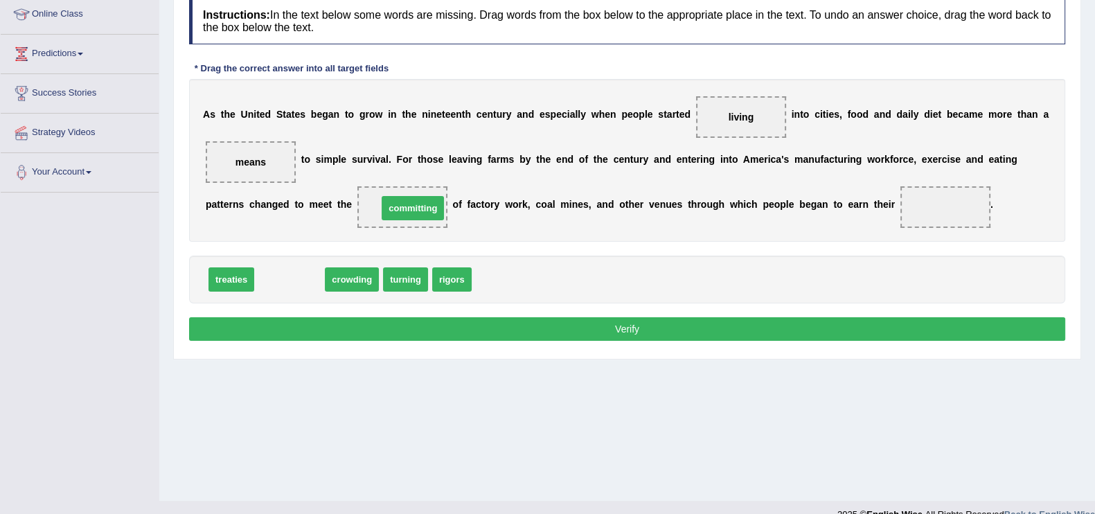
drag, startPoint x: 288, startPoint y: 282, endPoint x: 411, endPoint y: 211, distance: 142.1
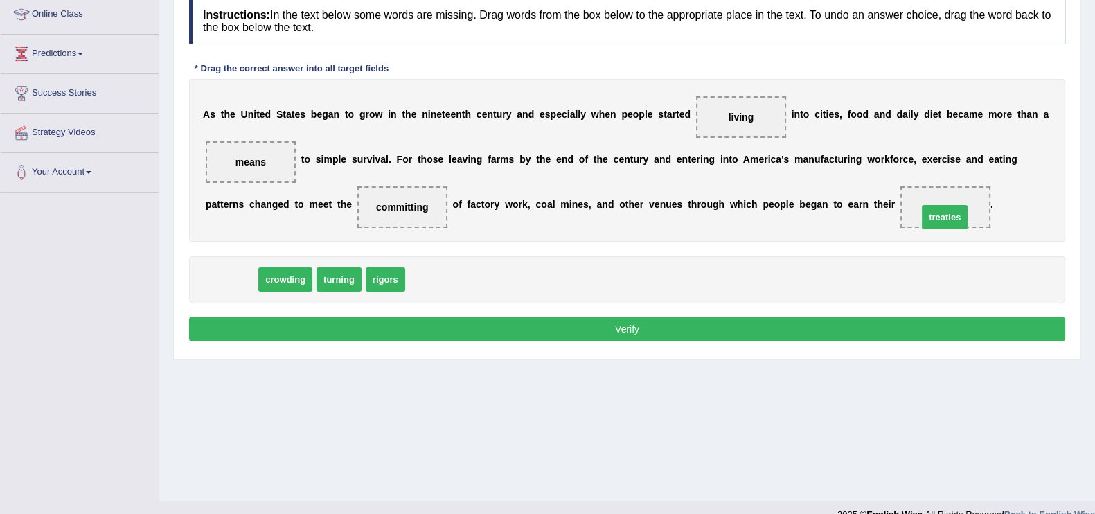
drag, startPoint x: 232, startPoint y: 283, endPoint x: 946, endPoint y: 221, distance: 716.3
click at [718, 333] on button "Verify" at bounding box center [627, 329] width 876 height 24
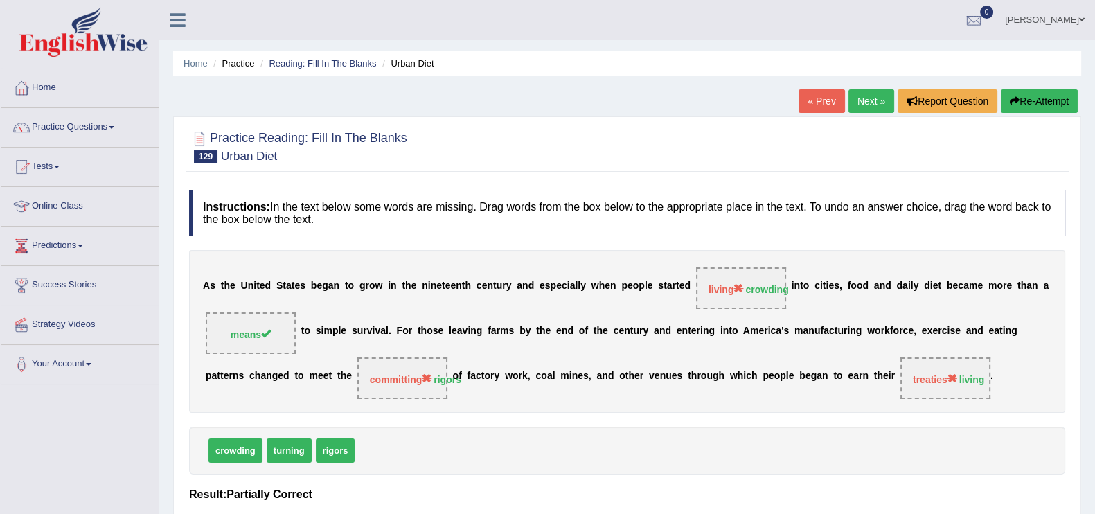
click at [883, 95] on link "Next »" at bounding box center [872, 101] width 46 height 24
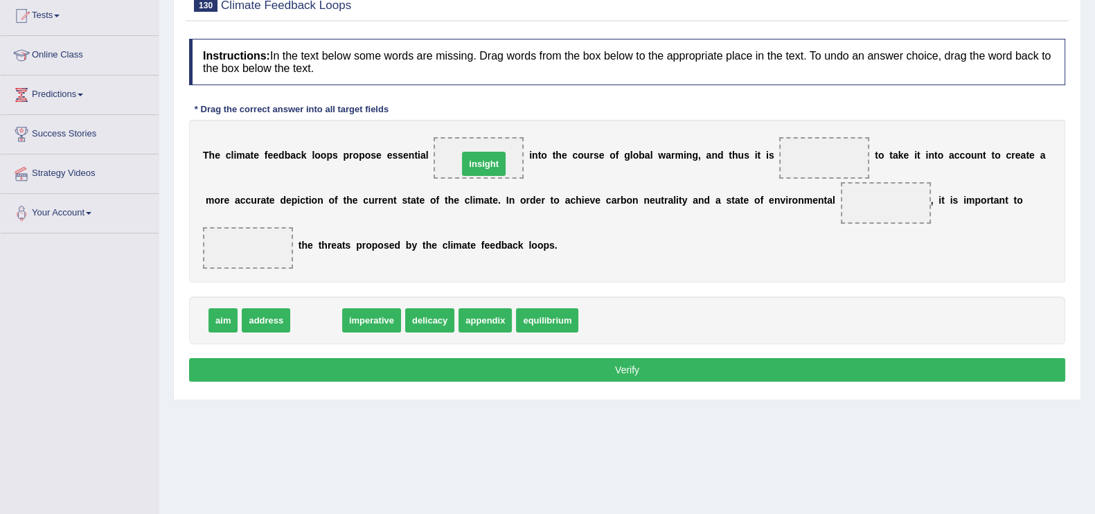
drag, startPoint x: 316, startPoint y: 321, endPoint x: 484, endPoint y: 164, distance: 229.4
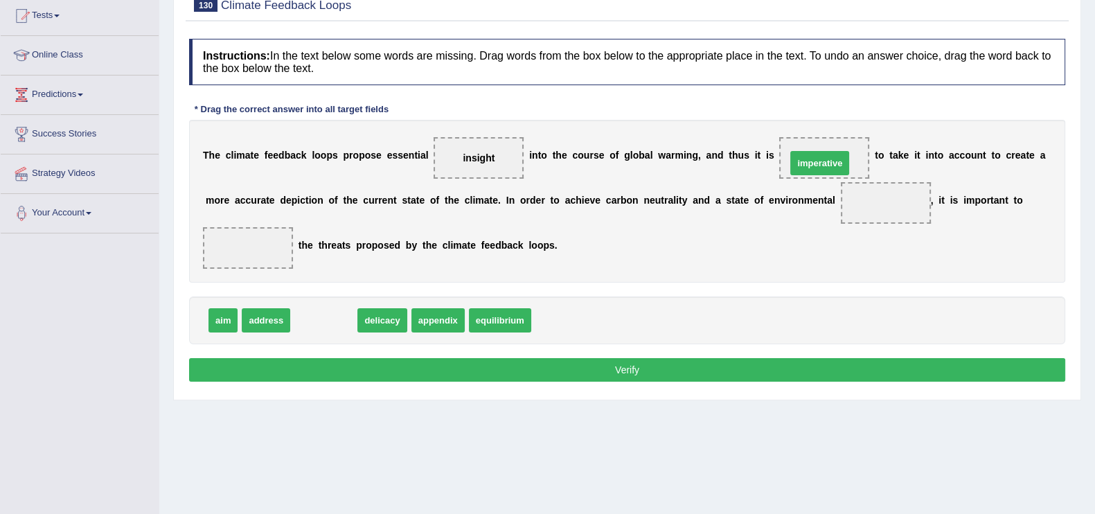
drag, startPoint x: 325, startPoint y: 316, endPoint x: 821, endPoint y: 159, distance: 520.4
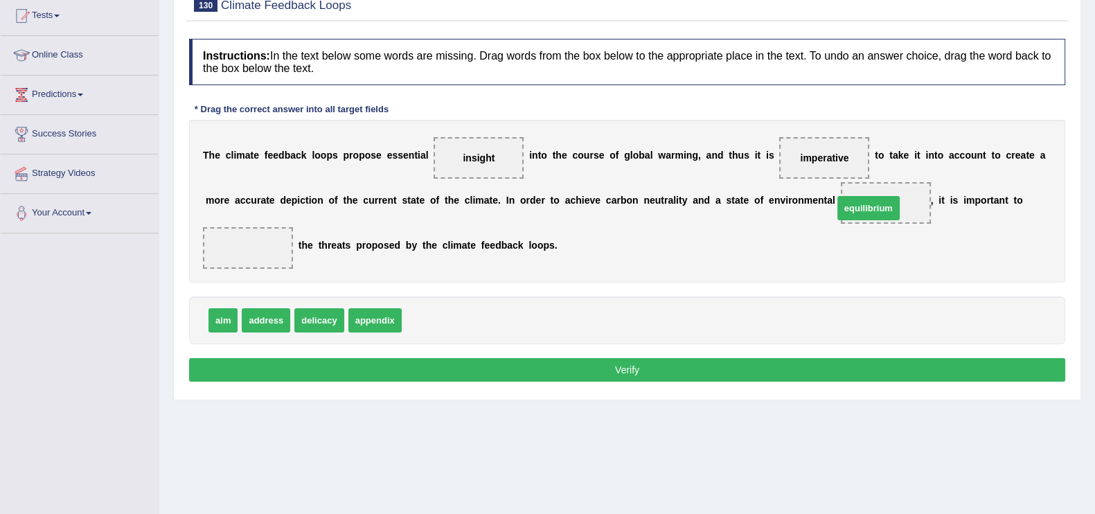
drag, startPoint x: 447, startPoint y: 316, endPoint x: 878, endPoint y: 203, distance: 446.1
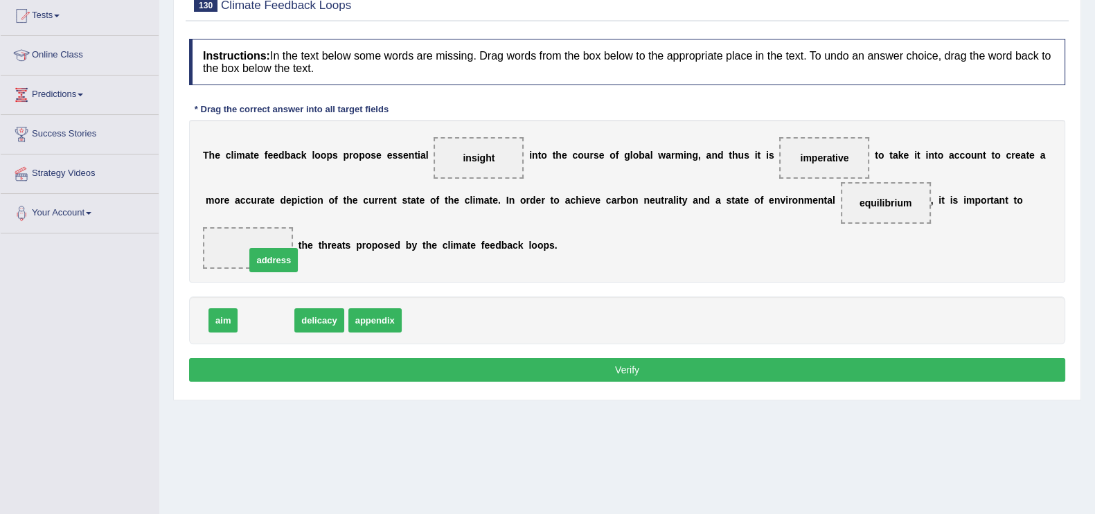
drag, startPoint x: 255, startPoint y: 312, endPoint x: 255, endPoint y: 245, distance: 67.2
click at [552, 378] on button "Verify" at bounding box center [627, 370] width 876 height 24
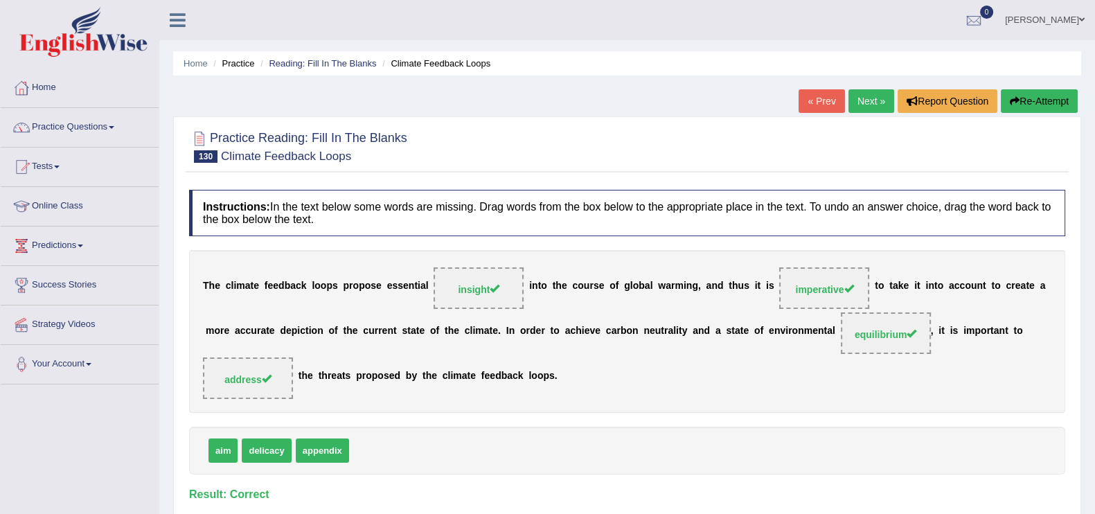
click at [869, 105] on link "Next »" at bounding box center [872, 101] width 46 height 24
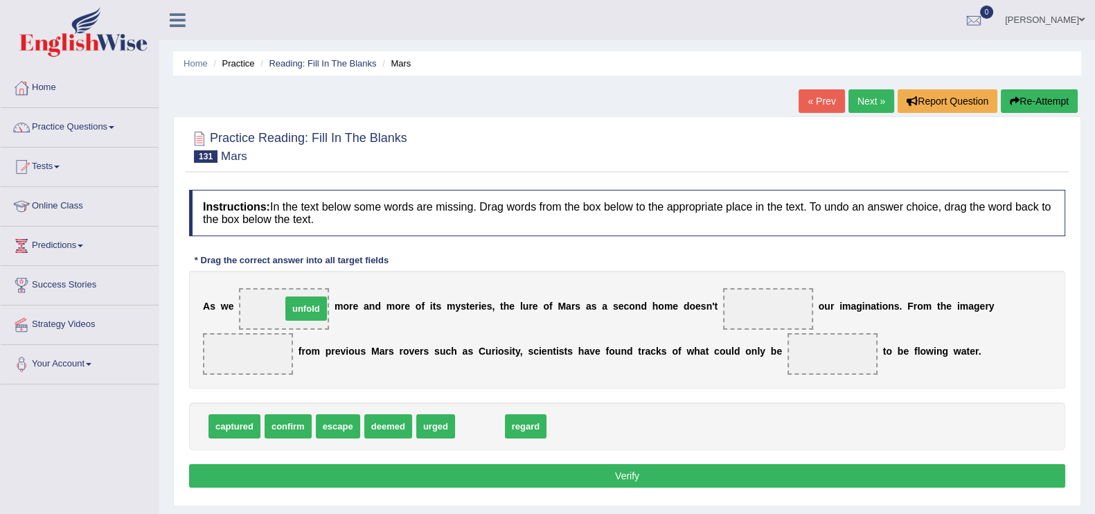
drag, startPoint x: 484, startPoint y: 431, endPoint x: 310, endPoint y: 313, distance: 210.0
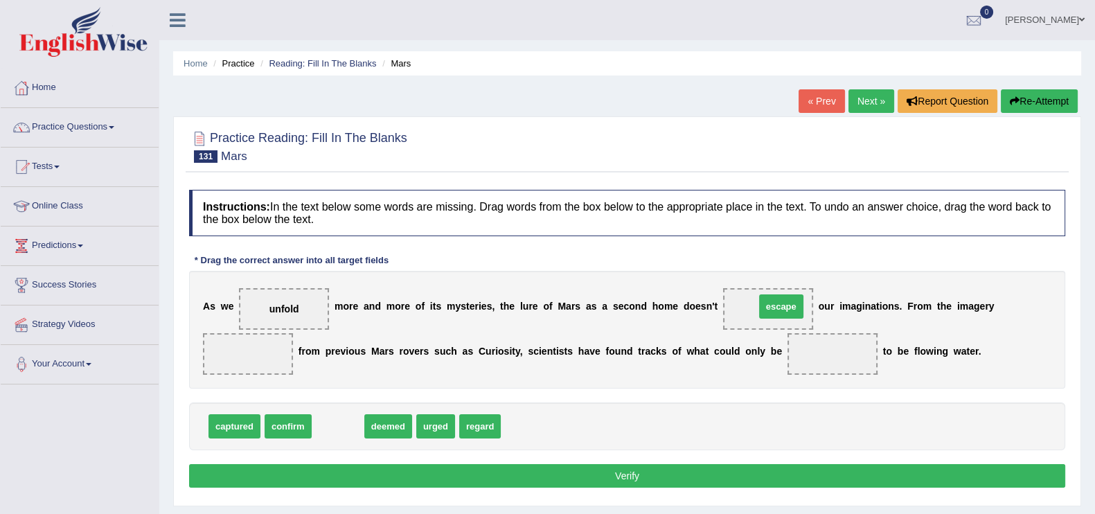
drag, startPoint x: 345, startPoint y: 426, endPoint x: 786, endPoint y: 306, distance: 457.3
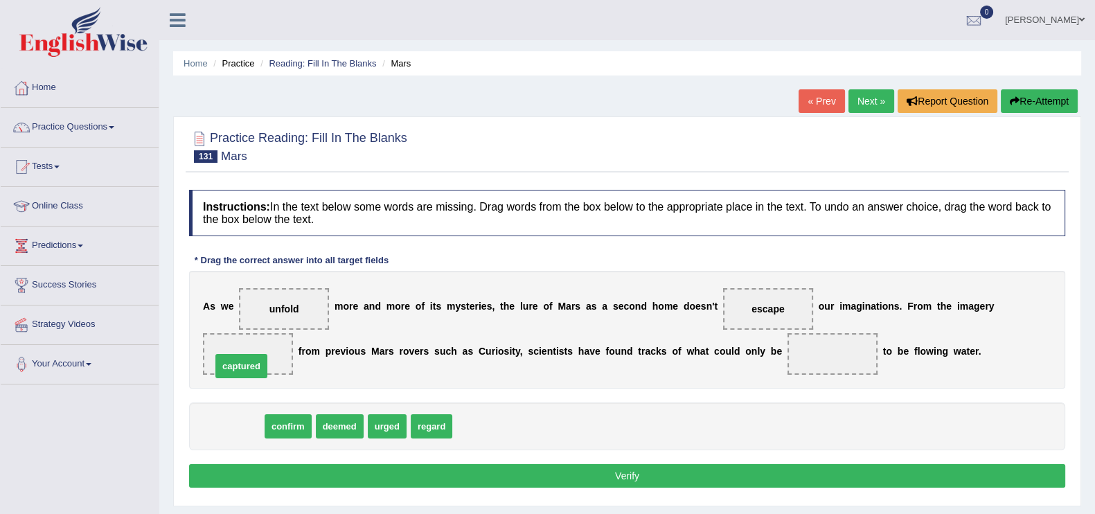
drag, startPoint x: 249, startPoint y: 427, endPoint x: 256, endPoint y: 367, distance: 60.7
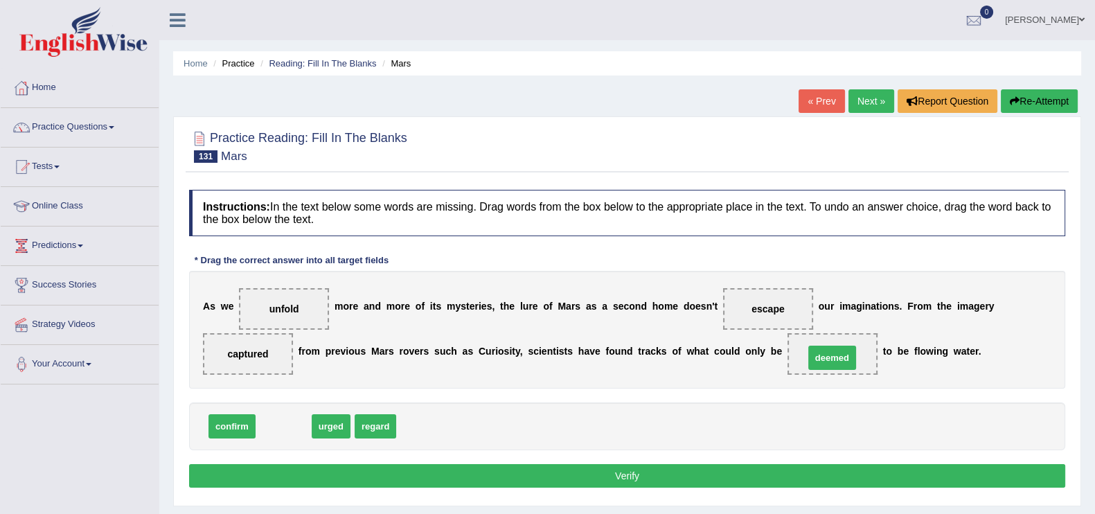
drag, startPoint x: 297, startPoint y: 426, endPoint x: 846, endPoint y: 357, distance: 553.0
click at [515, 472] on button "Verify" at bounding box center [627, 476] width 876 height 24
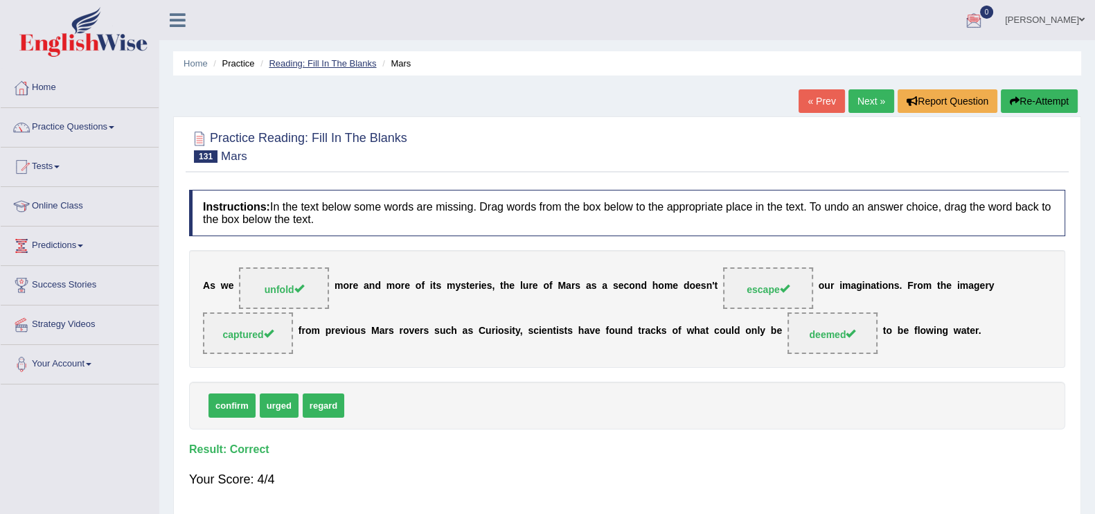
click at [279, 60] on link "Reading: Fill In The Blanks" at bounding box center [322, 63] width 107 height 10
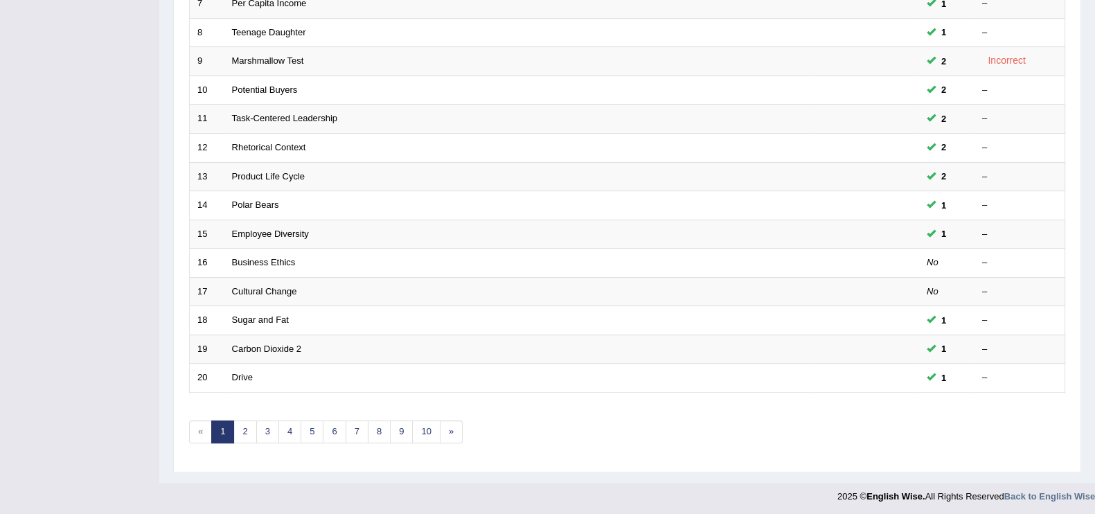
click at [452, 427] on link "»" at bounding box center [451, 432] width 23 height 23
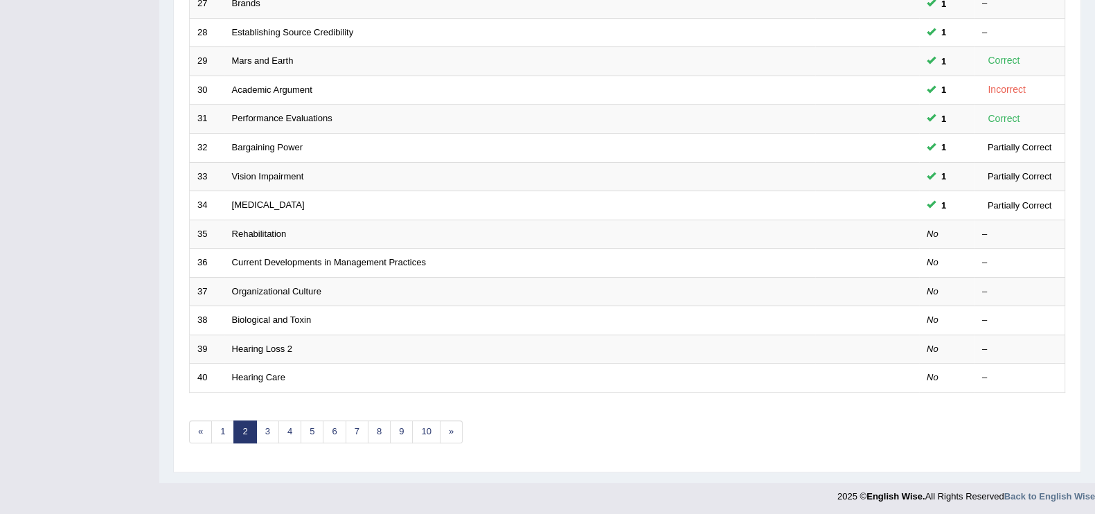
click at [430, 430] on link "10" at bounding box center [426, 432] width 28 height 23
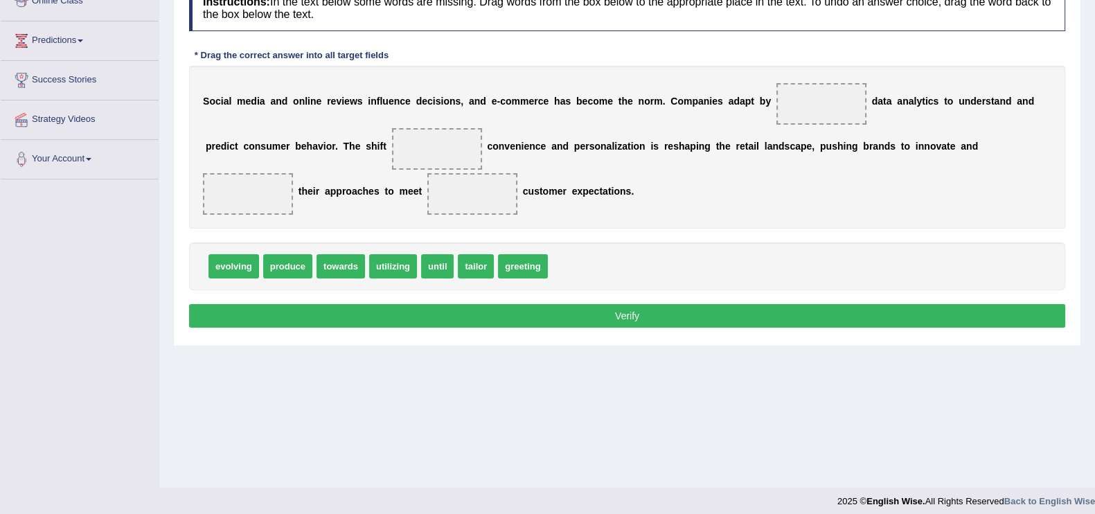
scroll to position [213, 0]
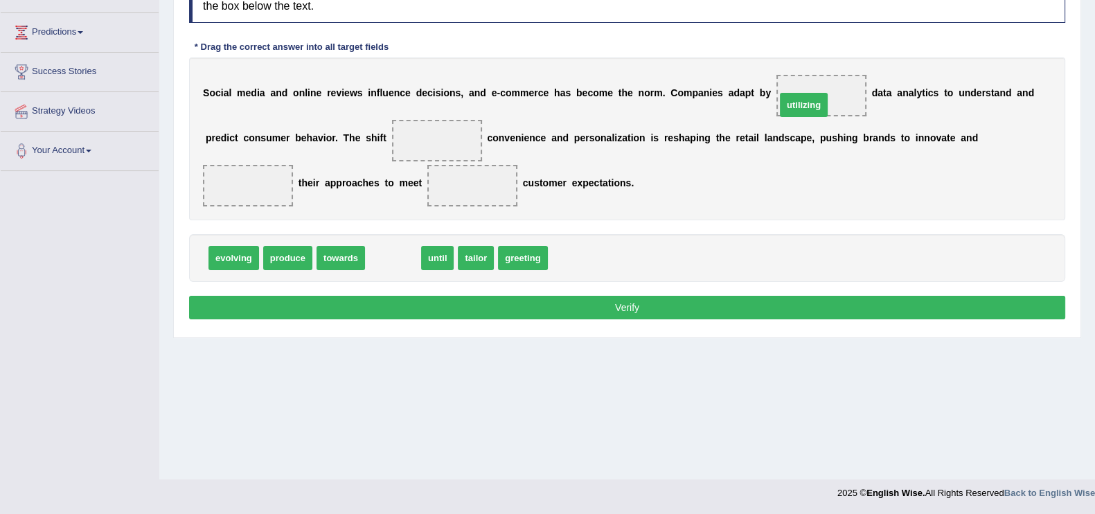
drag, startPoint x: 387, startPoint y: 251, endPoint x: 798, endPoint y: 98, distance: 438.4
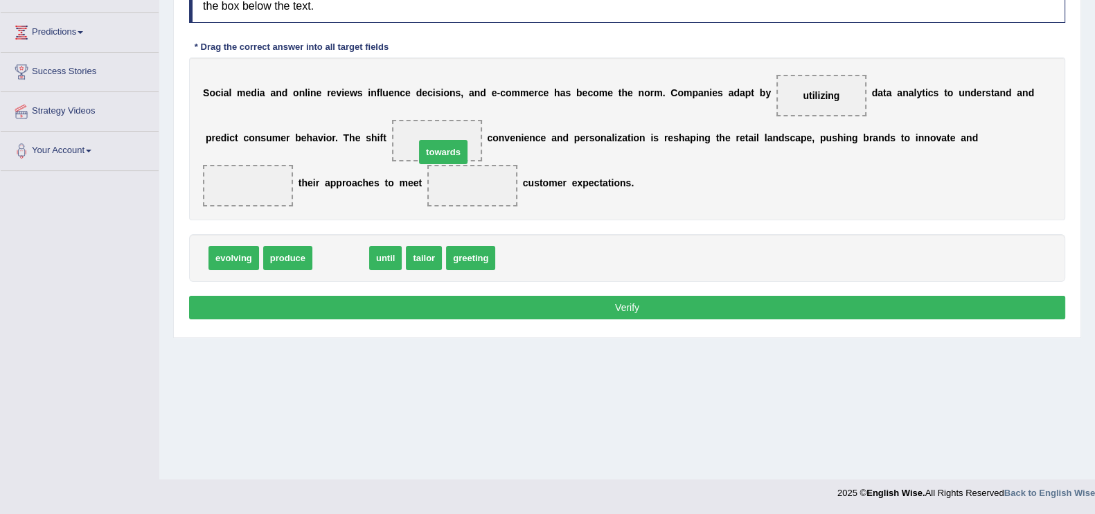
drag, startPoint x: 342, startPoint y: 258, endPoint x: 443, endPoint y: 150, distance: 148.0
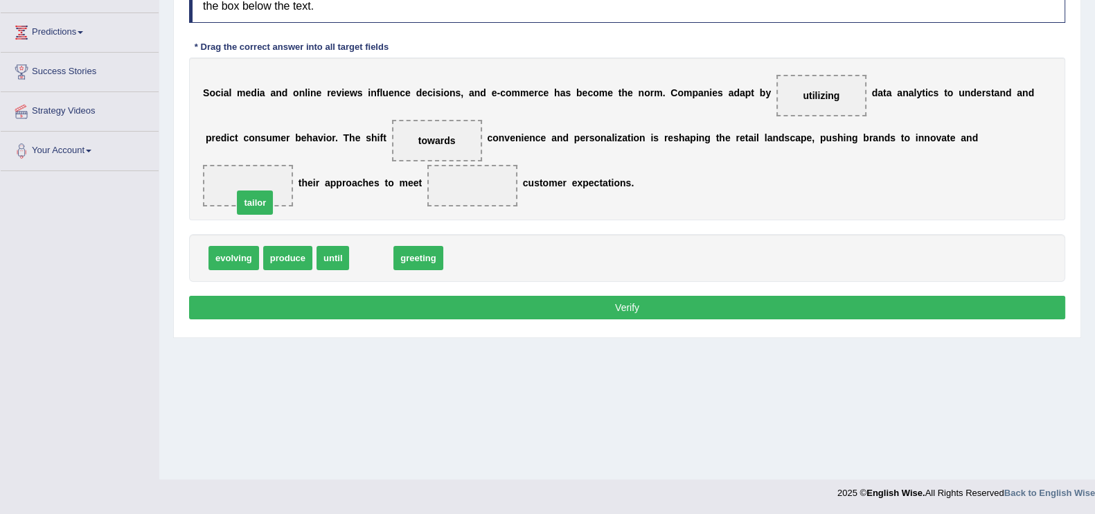
drag, startPoint x: 376, startPoint y: 262, endPoint x: 260, endPoint y: 206, distance: 128.9
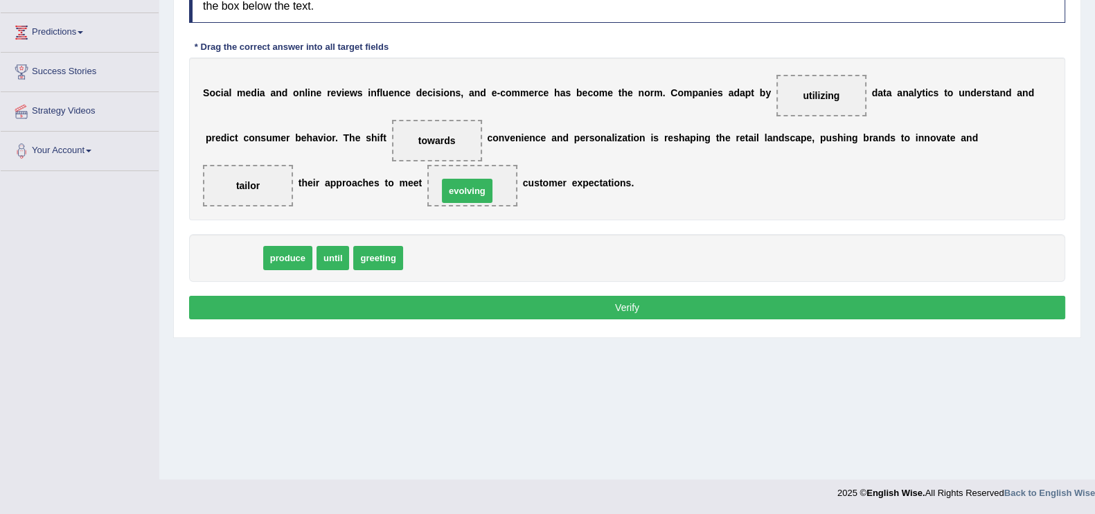
drag, startPoint x: 247, startPoint y: 256, endPoint x: 481, endPoint y: 188, distance: 243.1
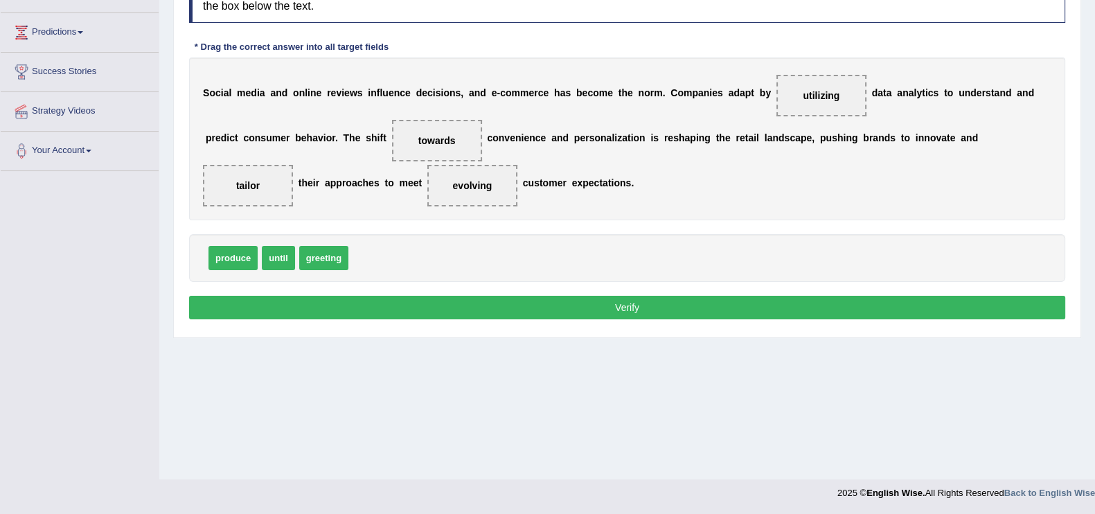
click at [598, 311] on button "Verify" at bounding box center [627, 308] width 876 height 24
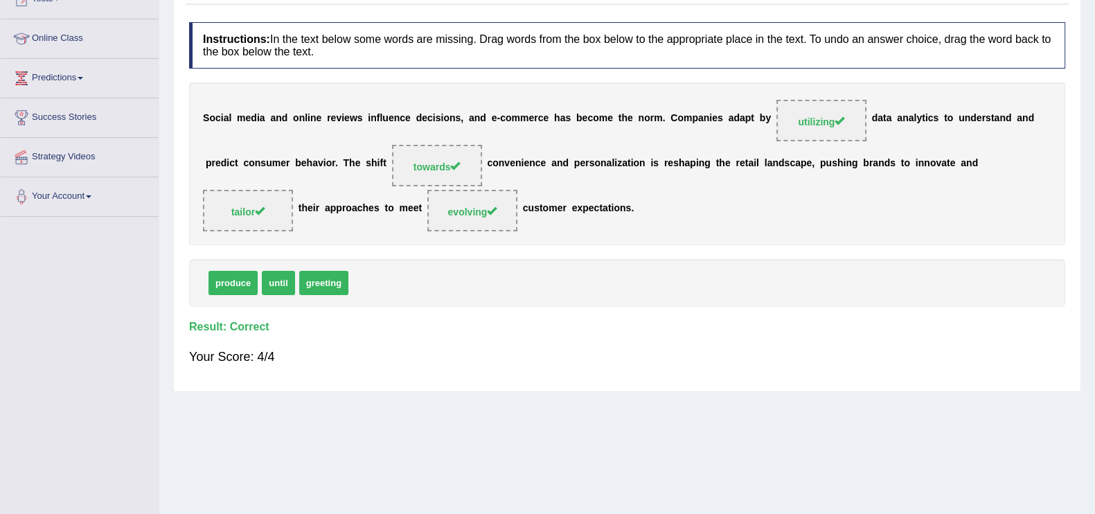
scroll to position [0, 0]
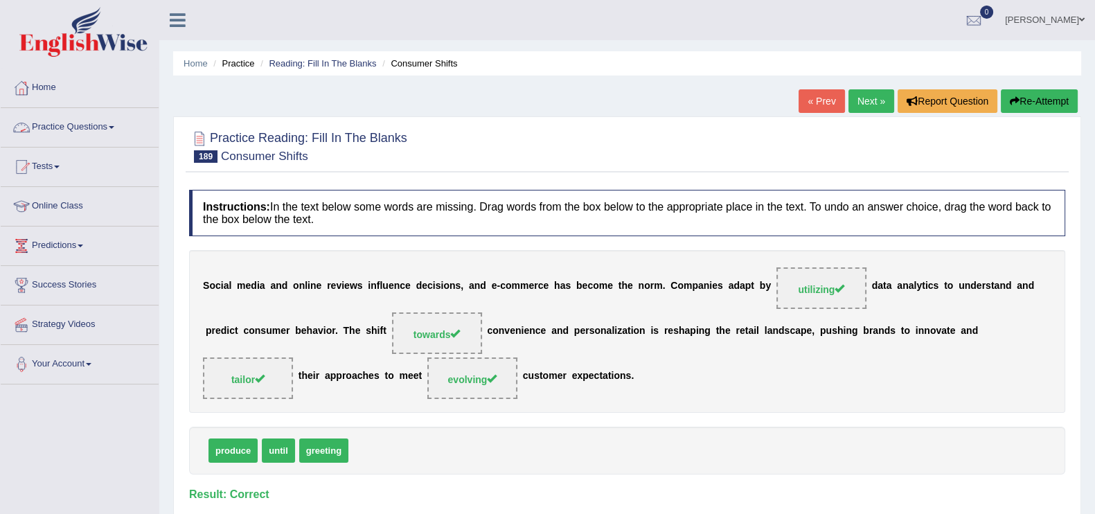
click at [112, 127] on link "Practice Questions" at bounding box center [80, 125] width 158 height 35
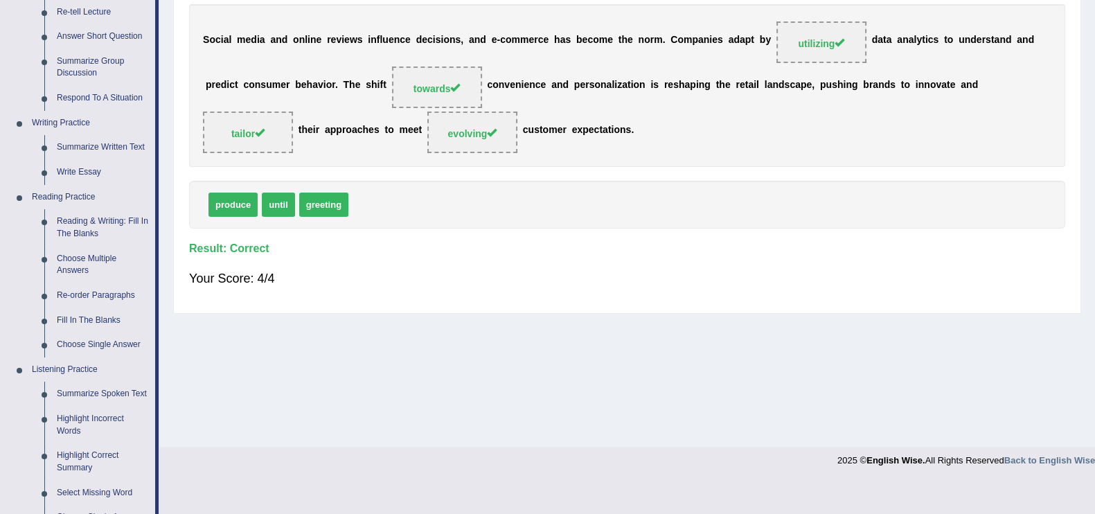
scroll to position [283, 0]
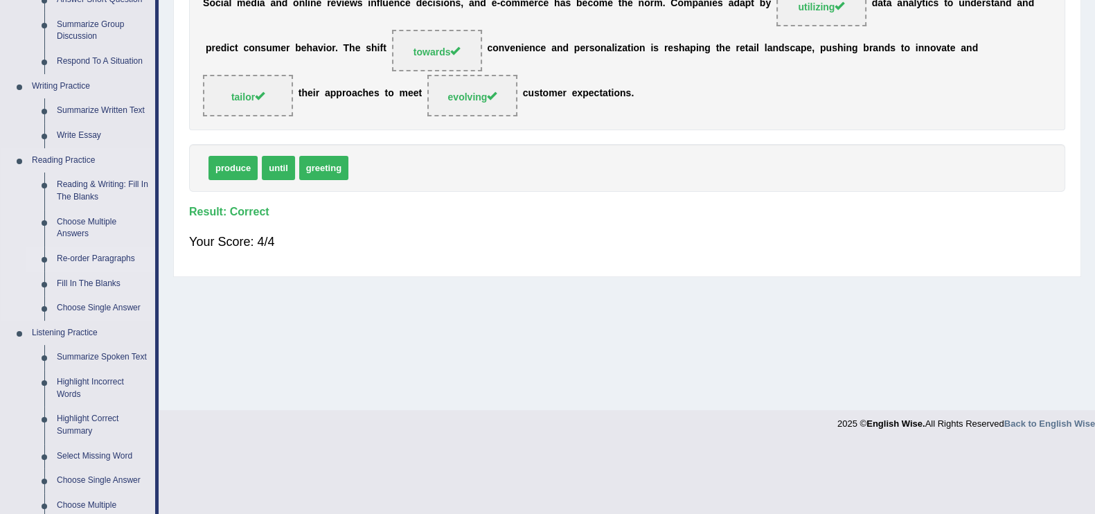
click at [130, 254] on link "Re-order Paragraphs" at bounding box center [103, 259] width 105 height 25
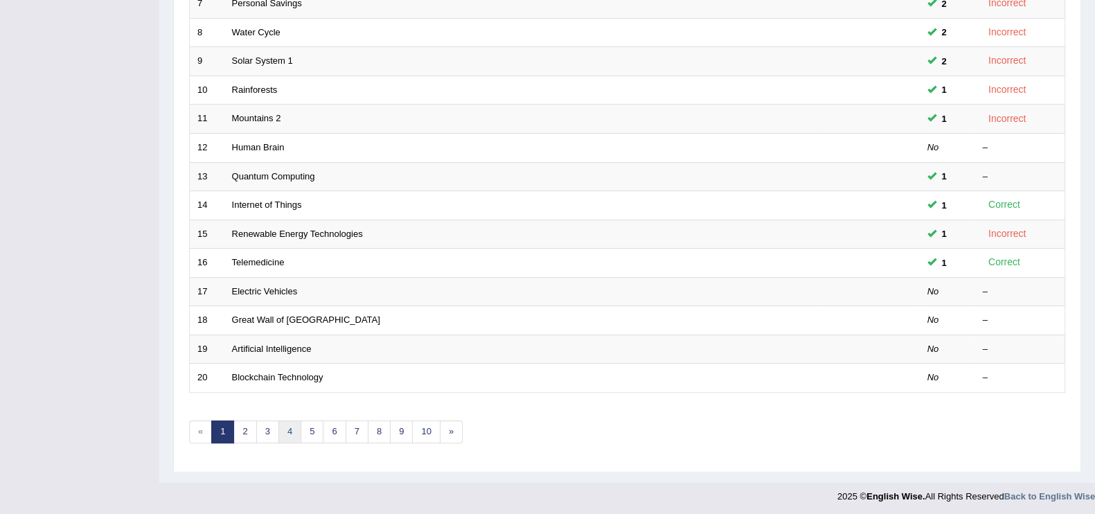
click at [298, 427] on link "4" at bounding box center [290, 432] width 23 height 23
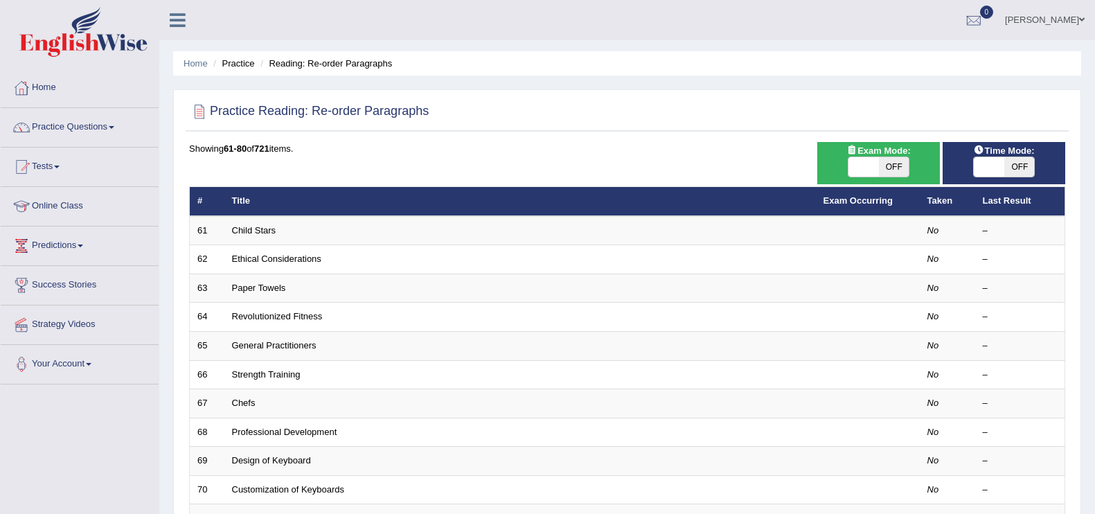
click at [274, 455] on link "Design of Keyboard" at bounding box center [271, 460] width 79 height 10
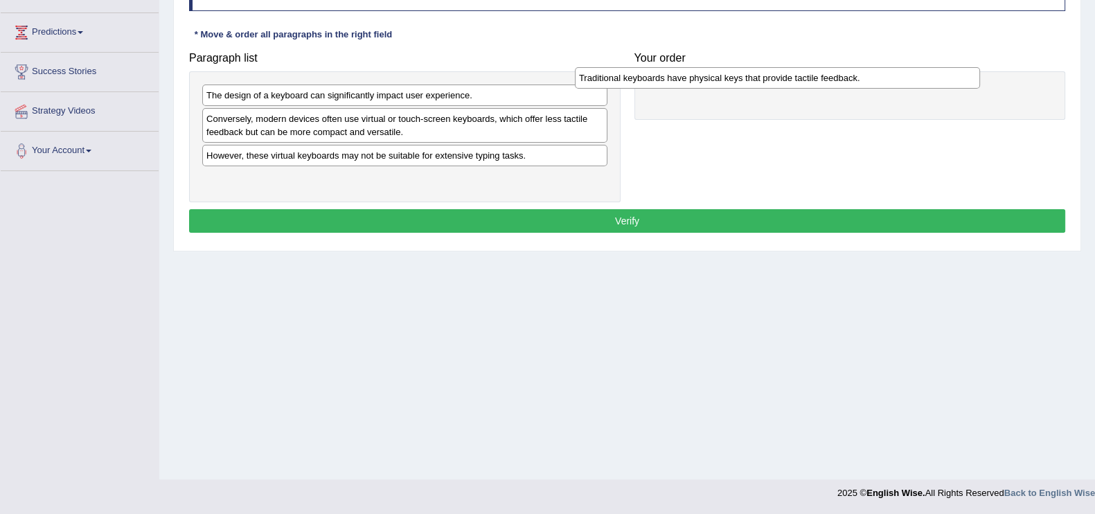
drag, startPoint x: 390, startPoint y: 154, endPoint x: 763, endPoint y: 78, distance: 381.3
click at [763, 78] on div "Traditional keyboards have physical keys that provide tactile feedback." at bounding box center [777, 77] width 405 height 21
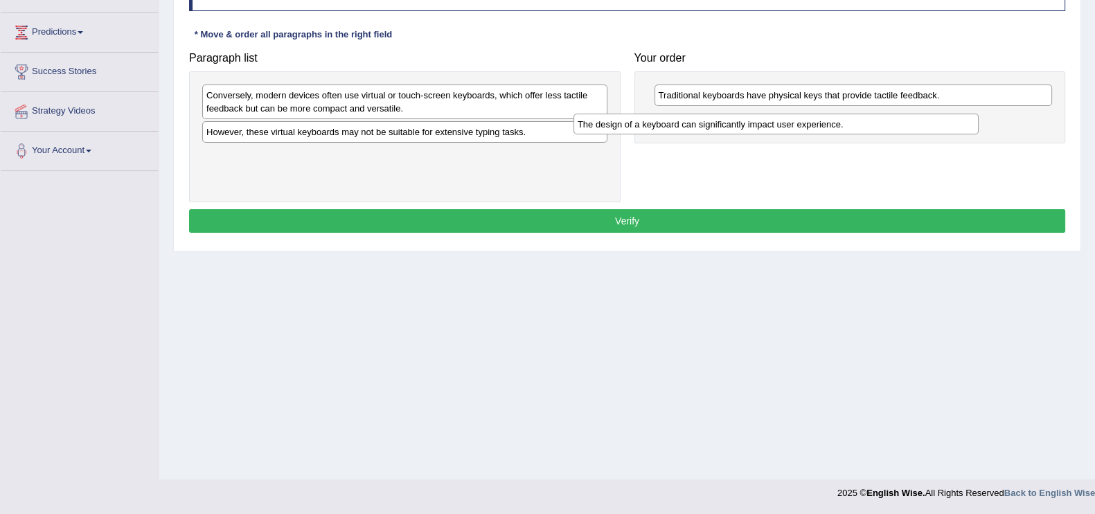
drag, startPoint x: 491, startPoint y: 115, endPoint x: 836, endPoint y: 116, distance: 344.3
click at [836, 116] on div "The design of a keyboard can significantly impact user experience." at bounding box center [776, 124] width 405 height 21
click at [385, 139] on div "However, these virtual keyboards may not be suitable for extensive typing tasks." at bounding box center [404, 131] width 405 height 21
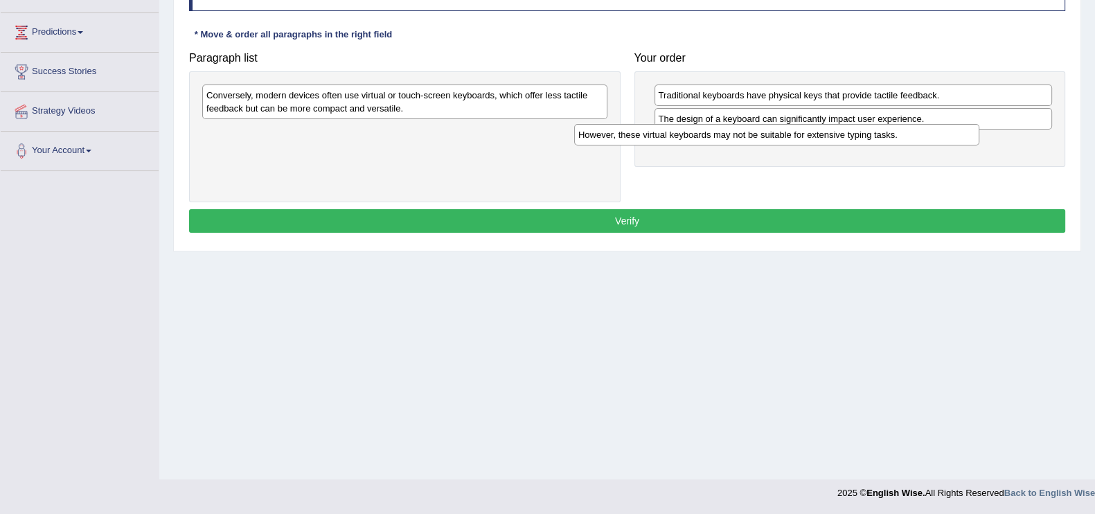
drag, startPoint x: 385, startPoint y: 136, endPoint x: 759, endPoint y: 139, distance: 373.4
click at [759, 139] on div "However, these virtual keyboards may not be suitable for extensive typing tasks." at bounding box center [776, 134] width 405 height 21
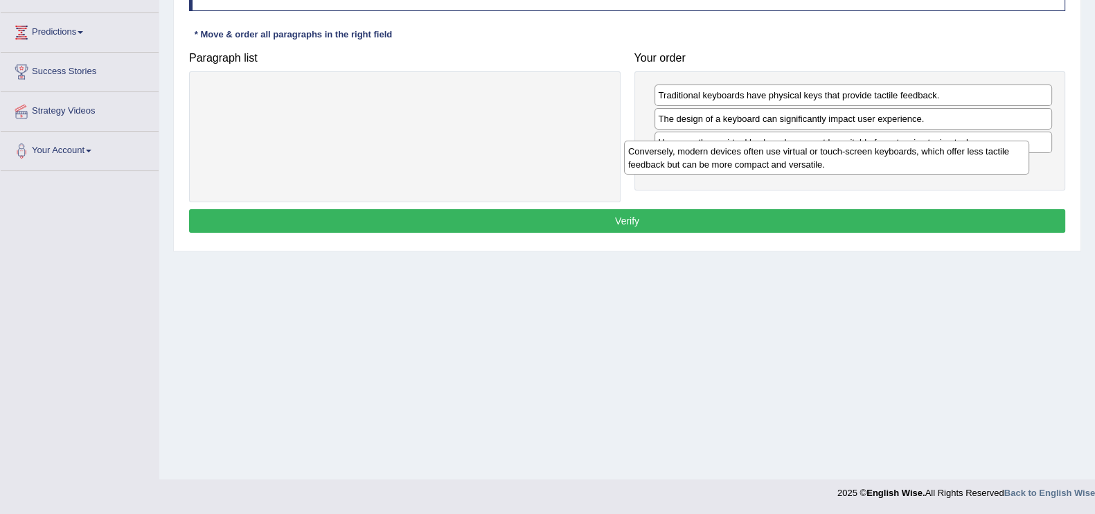
drag, startPoint x: 270, startPoint y: 105, endPoint x: 671, endPoint y: 149, distance: 402.8
click at [671, 149] on div "Conversely, modern devices often use virtual or touch-screen keyboards, which o…" at bounding box center [826, 158] width 405 height 35
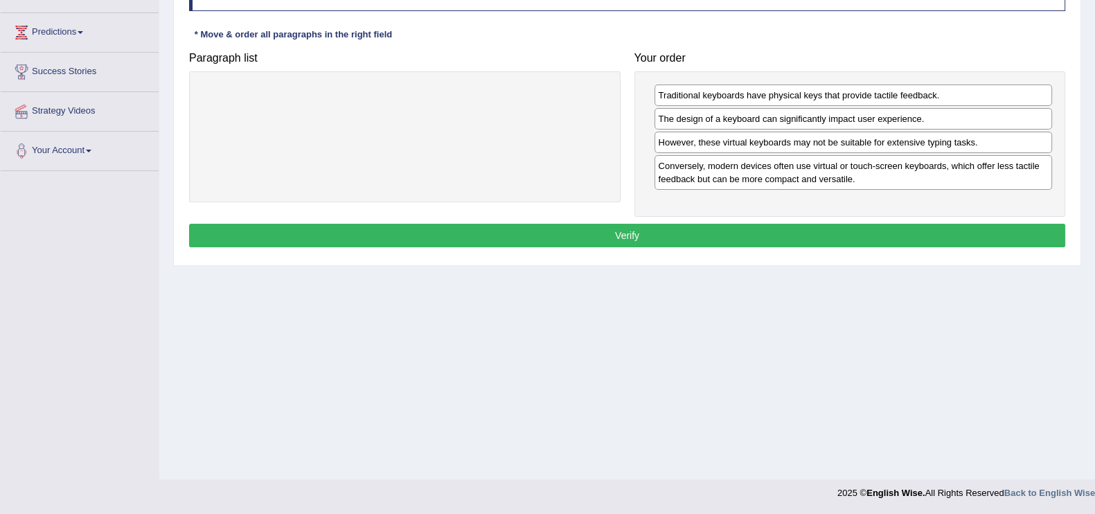
click at [544, 231] on button "Verify" at bounding box center [627, 236] width 876 height 24
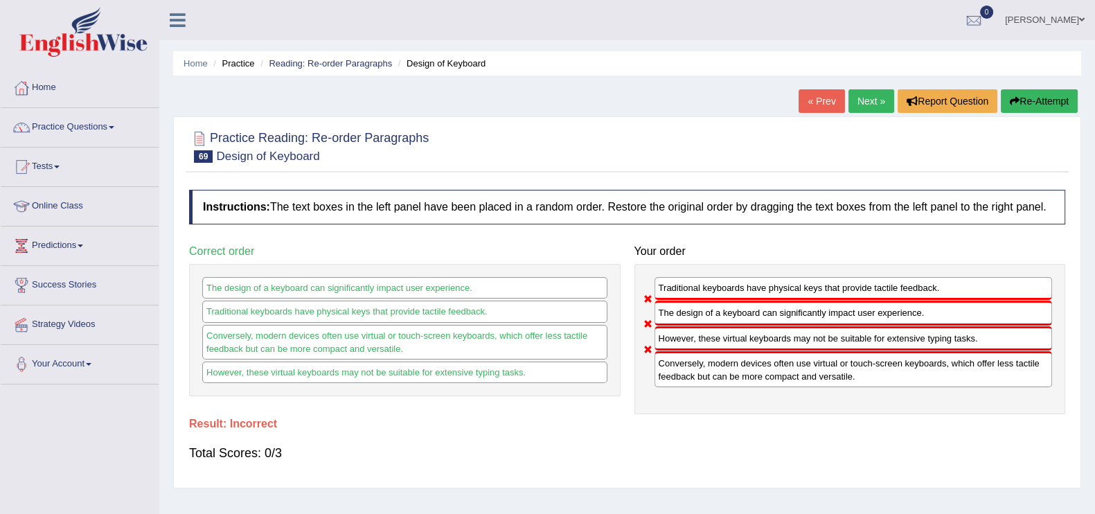
click at [880, 105] on link "Next »" at bounding box center [872, 101] width 46 height 24
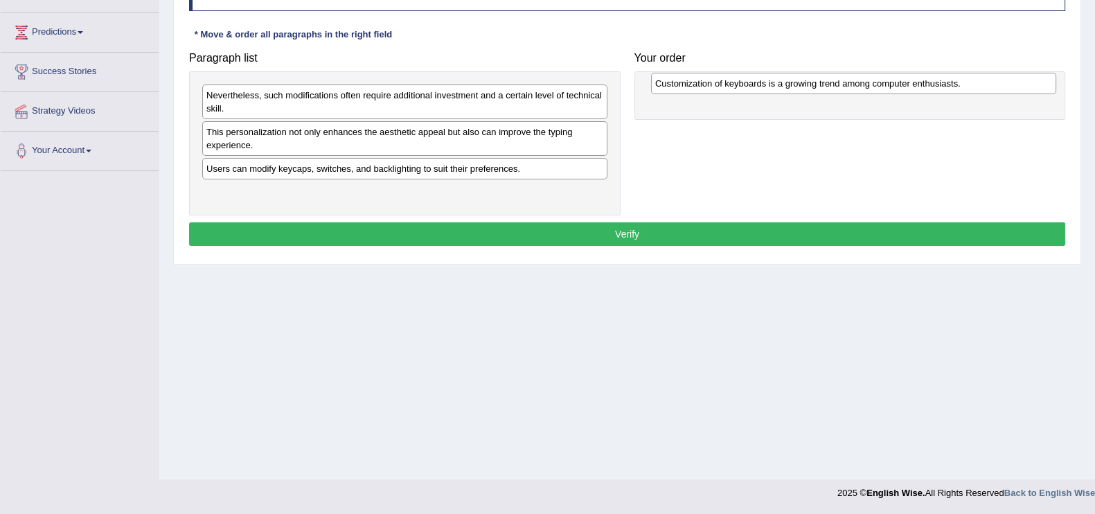
drag, startPoint x: 380, startPoint y: 194, endPoint x: 829, endPoint y: 85, distance: 461.9
click at [829, 85] on div "Customization of keyboards is a growing trend among computer enthusiasts." at bounding box center [853, 83] width 405 height 21
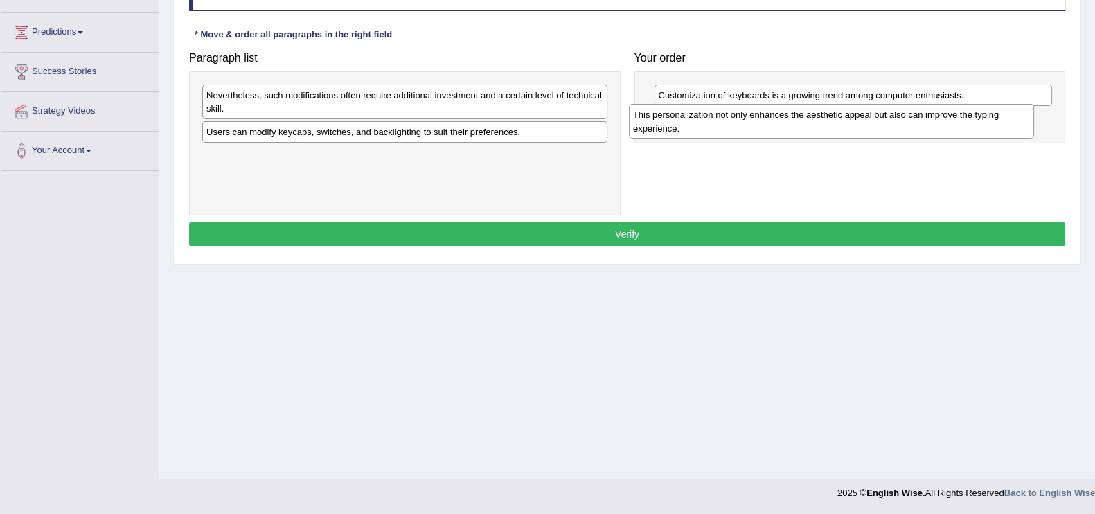
drag, startPoint x: 423, startPoint y: 149, endPoint x: 851, endPoint y: 132, distance: 428.5
click at [851, 132] on div "This personalization not only enhances the aesthetic appeal but also can improv…" at bounding box center [831, 121] width 405 height 35
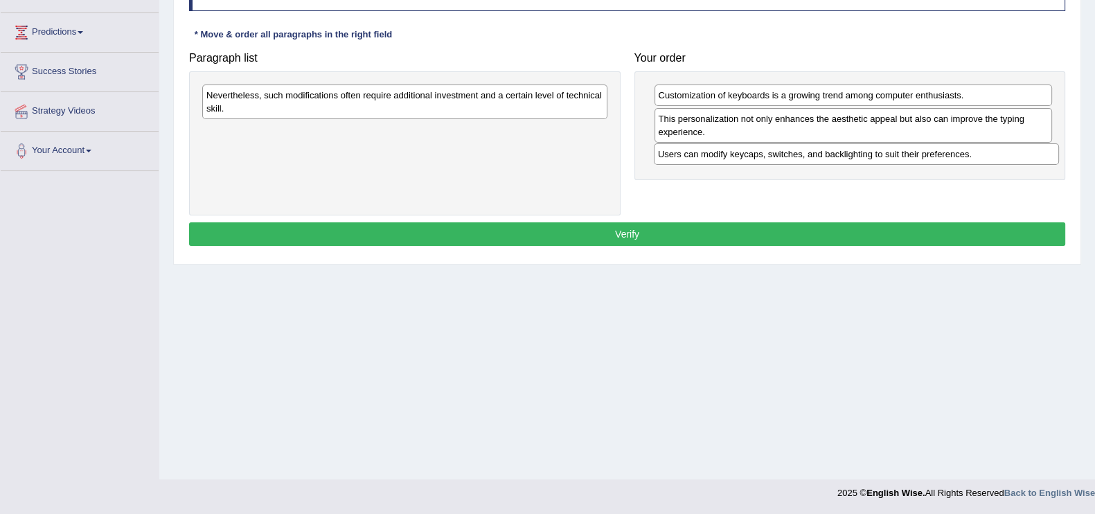
drag, startPoint x: 471, startPoint y: 127, endPoint x: 925, endPoint y: 150, distance: 454.3
click at [925, 150] on div "Users can modify keycaps, switches, and backlighting to suit their preferences." at bounding box center [856, 153] width 405 height 21
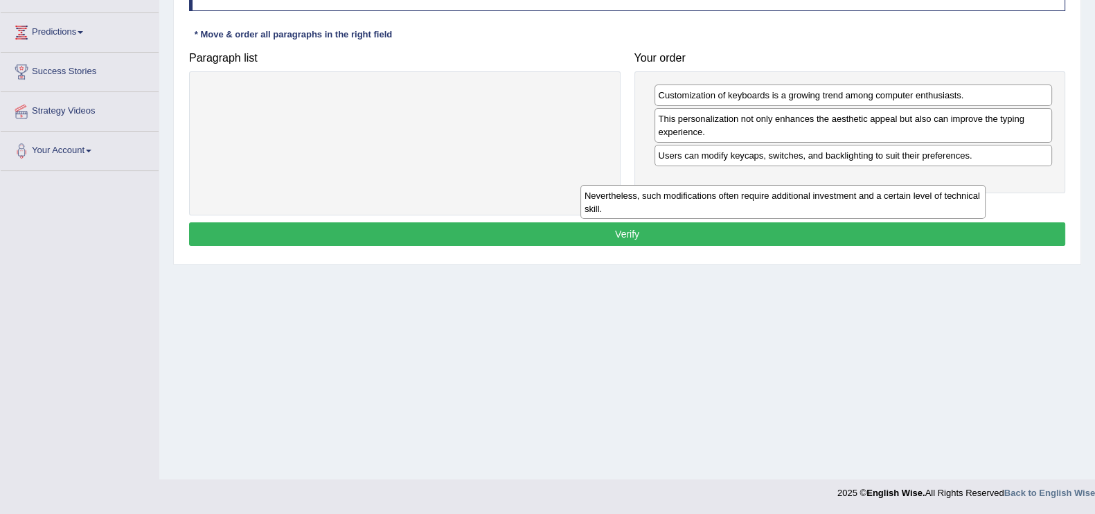
drag, startPoint x: 554, startPoint y: 100, endPoint x: 973, endPoint y: 175, distance: 425.8
click at [973, 185] on div "Nevertheless, such modifications often require additional investment and a cert…" at bounding box center [783, 202] width 405 height 35
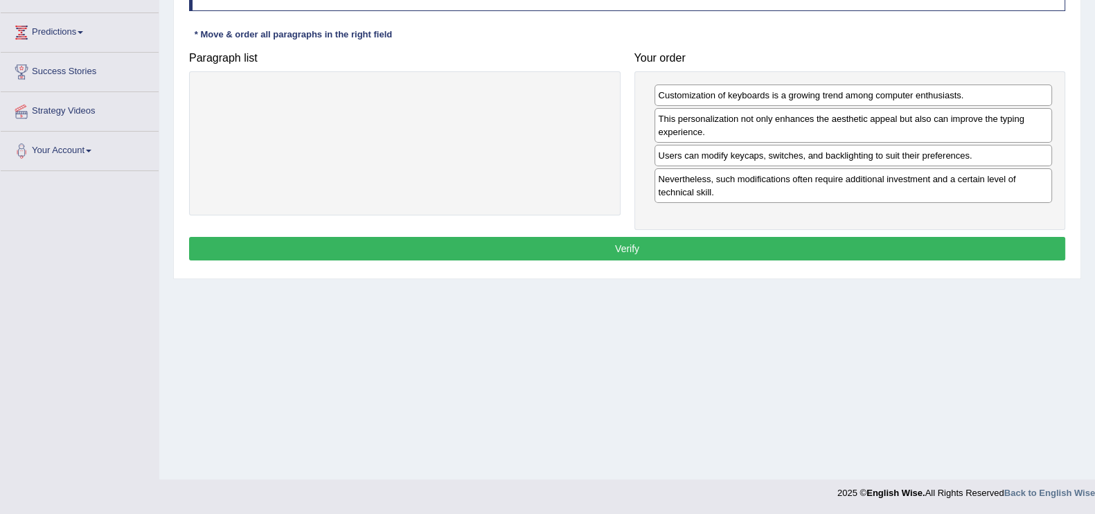
click at [797, 245] on button "Verify" at bounding box center [627, 249] width 876 height 24
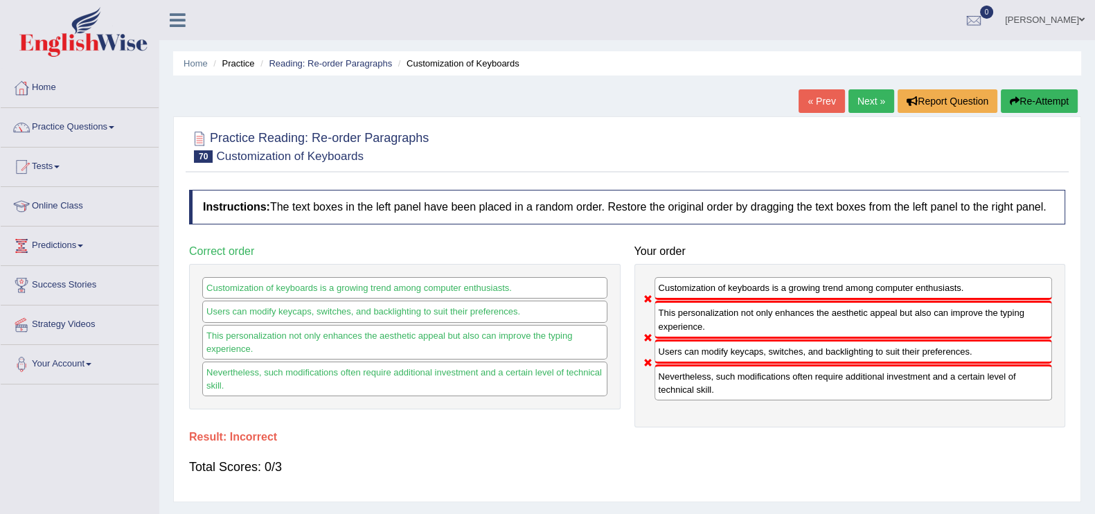
click at [878, 99] on link "Next »" at bounding box center [872, 101] width 46 height 24
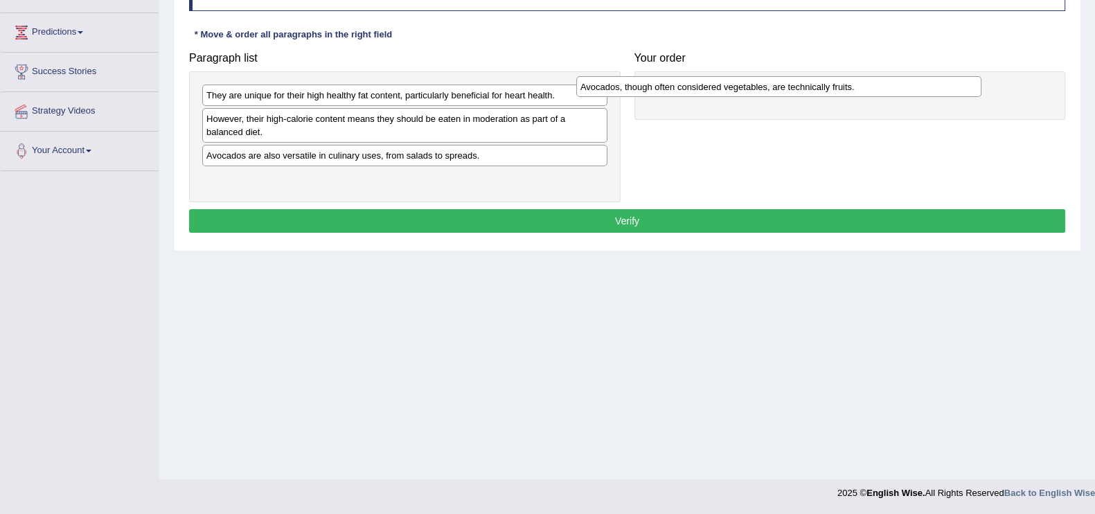
drag, startPoint x: 298, startPoint y: 96, endPoint x: 675, endPoint y: 87, distance: 377.0
click at [675, 87] on div "Avocados, though often considered vegetables, are technically fruits." at bounding box center [778, 86] width 405 height 21
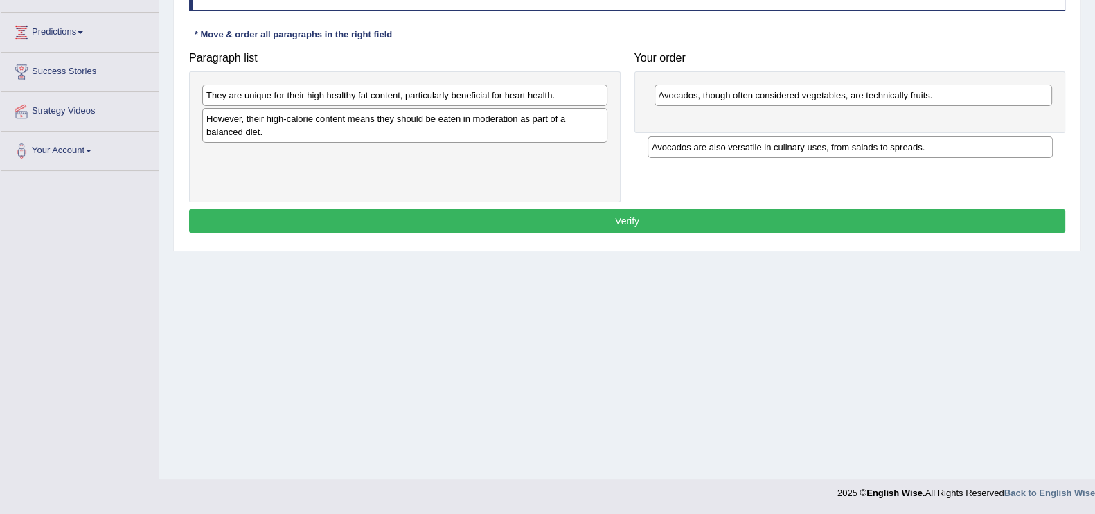
drag, startPoint x: 304, startPoint y: 160, endPoint x: 774, endPoint y: 130, distance: 470.7
click at [751, 152] on div "Avocados are also versatile in culinary uses, from salads to spreads." at bounding box center [850, 146] width 405 height 21
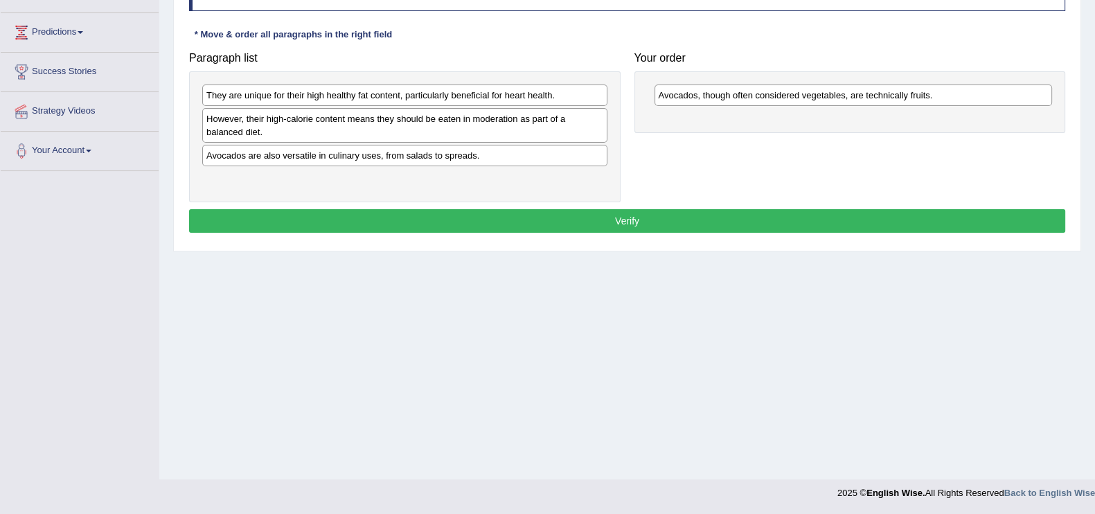
click at [779, 124] on div "Avocados, though often considered vegetables, are technically fruits." at bounding box center [851, 102] width 432 height 62
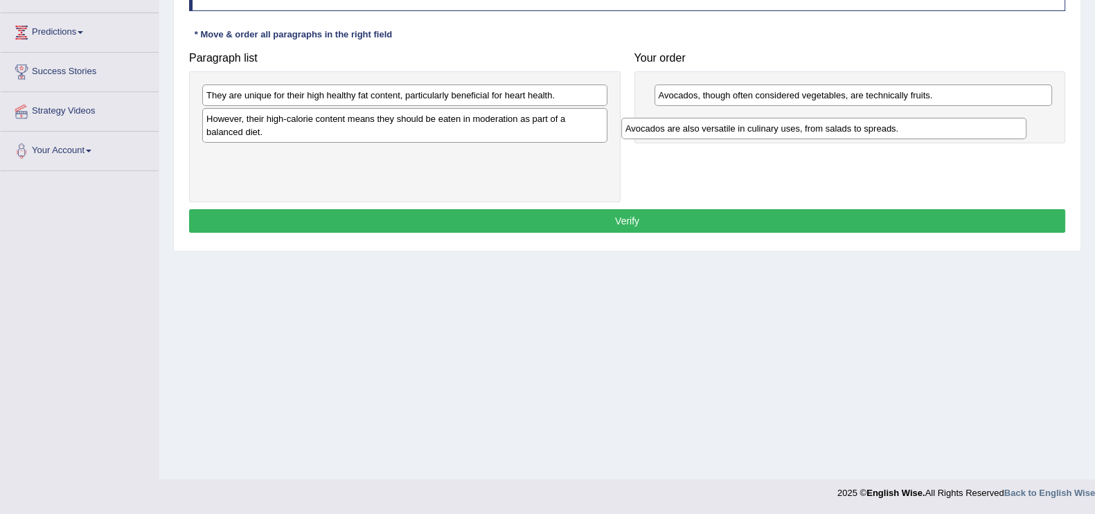
drag, startPoint x: 433, startPoint y: 160, endPoint x: 867, endPoint y: 132, distance: 434.6
click at [867, 132] on div "Avocados are also versatile in culinary uses, from salads to spreads." at bounding box center [823, 128] width 405 height 21
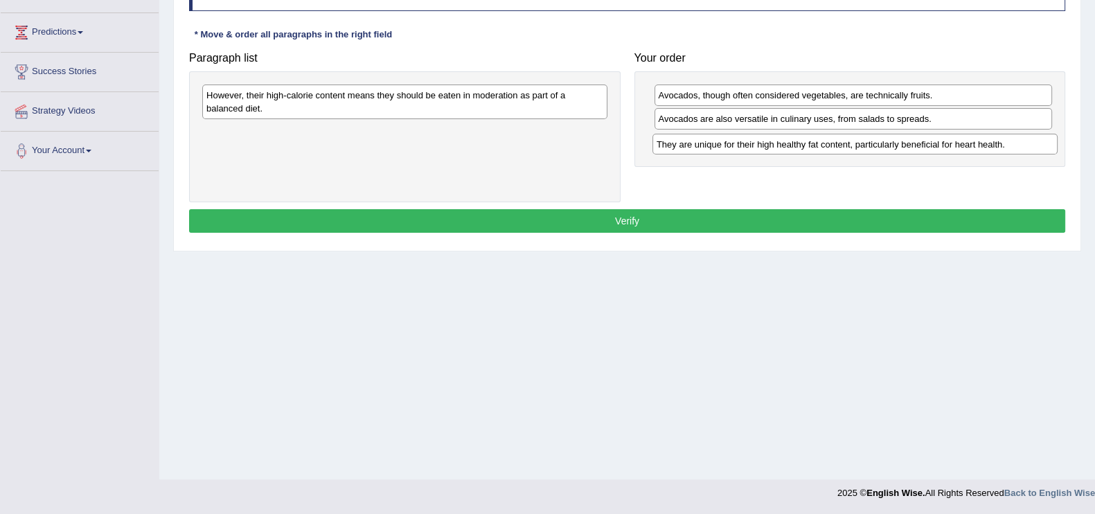
drag, startPoint x: 464, startPoint y: 95, endPoint x: 915, endPoint y: 143, distance: 452.9
click at [915, 143] on div "They are unique for their high healthy fat content, particularly beneficial for…" at bounding box center [855, 144] width 405 height 21
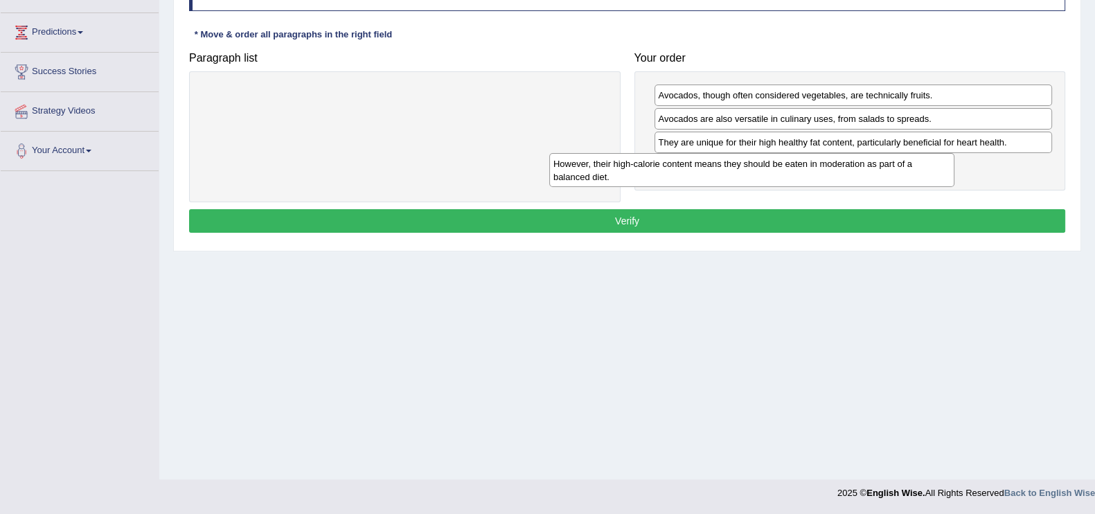
drag, startPoint x: 547, startPoint y: 100, endPoint x: 926, endPoint y: 166, distance: 384.6
click at [920, 168] on div "However, their high-calorie content means they should be eaten in moderation as…" at bounding box center [751, 170] width 405 height 35
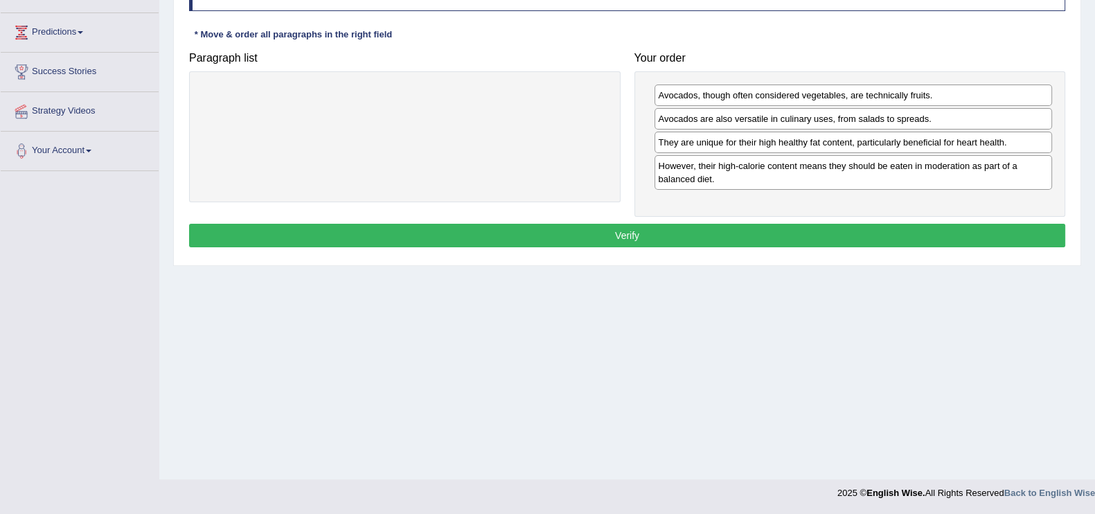
click at [695, 224] on button "Verify" at bounding box center [627, 236] width 876 height 24
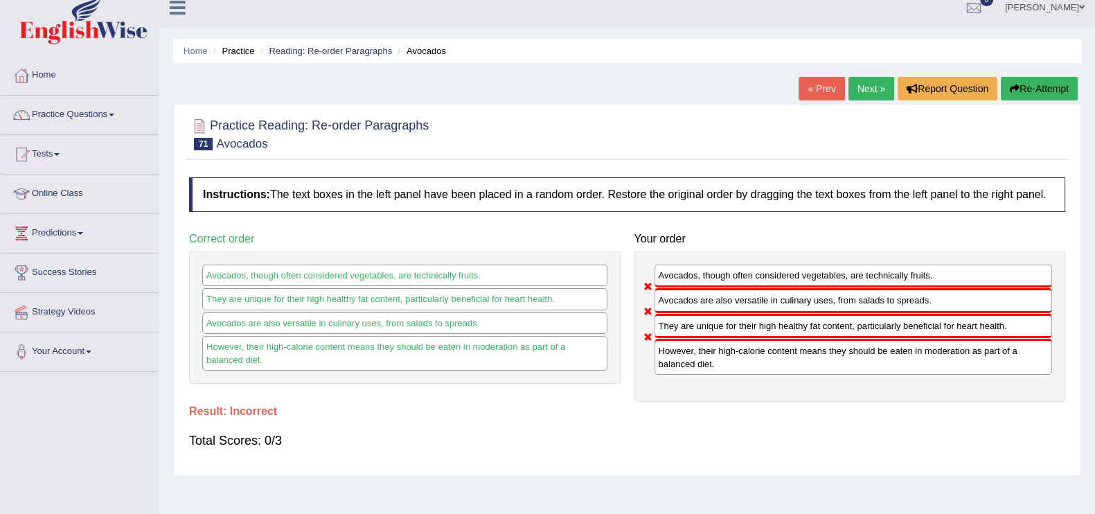
scroll to position [6, 0]
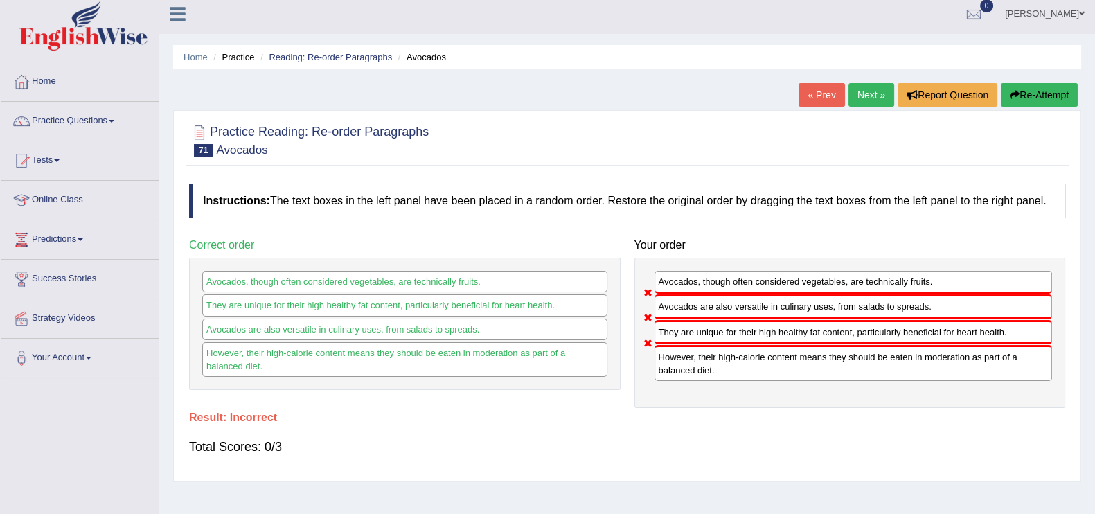
click at [869, 94] on link "Next »" at bounding box center [872, 95] width 46 height 24
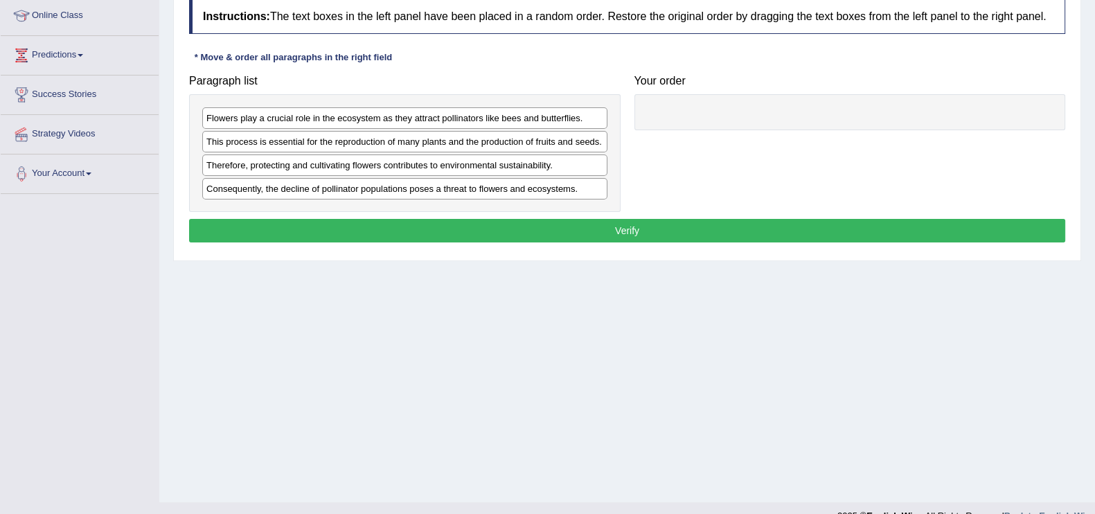
scroll to position [193, 0]
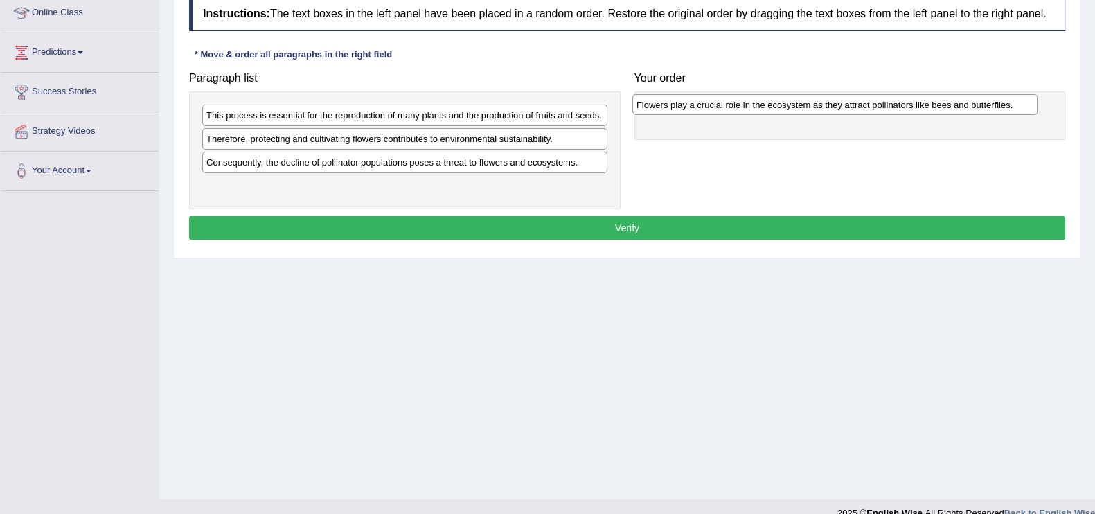
drag, startPoint x: 360, startPoint y: 110, endPoint x: 790, endPoint y: 100, distance: 430.4
click at [790, 100] on div "Flowers play a crucial role in the ecosystem as they attract pollinators like b…" at bounding box center [835, 104] width 405 height 21
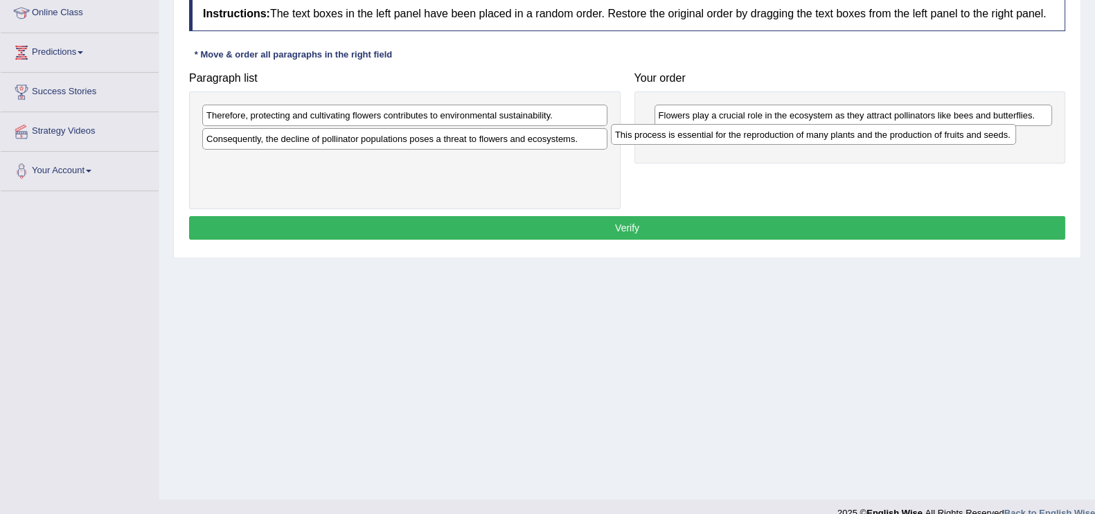
drag, startPoint x: 367, startPoint y: 113, endPoint x: 776, endPoint y: 132, distance: 409.2
click at [776, 132] on div "This process is essential for the reproduction of many plants and the productio…" at bounding box center [813, 134] width 405 height 21
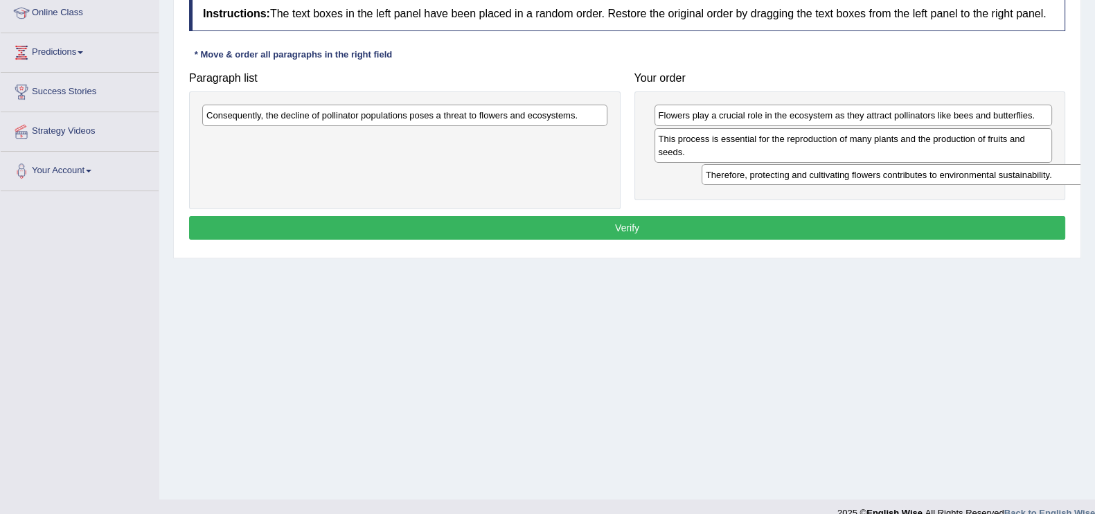
drag, startPoint x: 339, startPoint y: 121, endPoint x: 836, endPoint y: 177, distance: 500.0
click at [836, 177] on div "Therefore, protecting and cultivating flowers contributes to environmental sust…" at bounding box center [904, 174] width 405 height 21
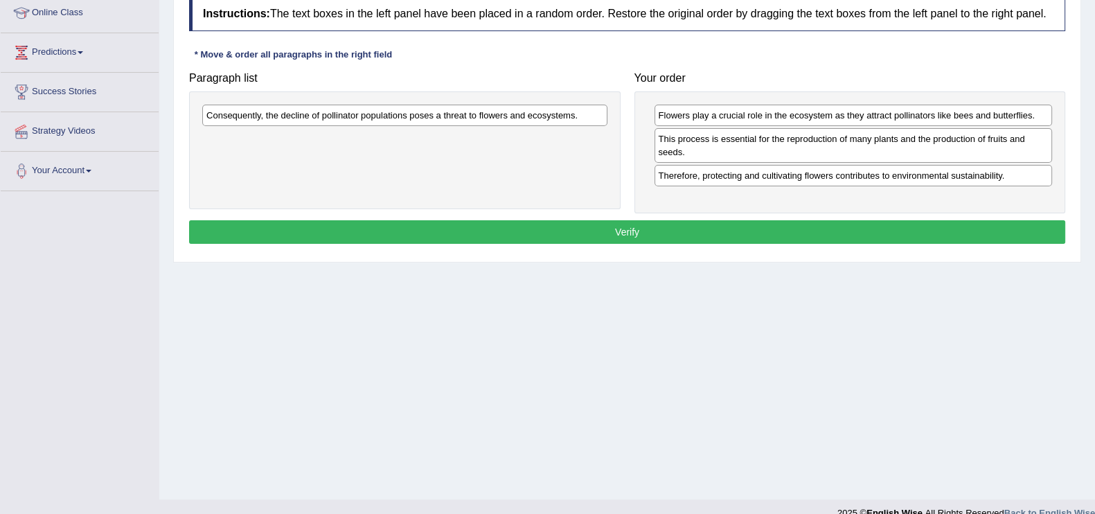
drag, startPoint x: 655, startPoint y: 149, endPoint x: 785, endPoint y: 181, distance: 133.4
click at [785, 181] on div "Paragraph list Consequently, the decline of pollinator populations poses a thre…" at bounding box center [627, 139] width 890 height 148
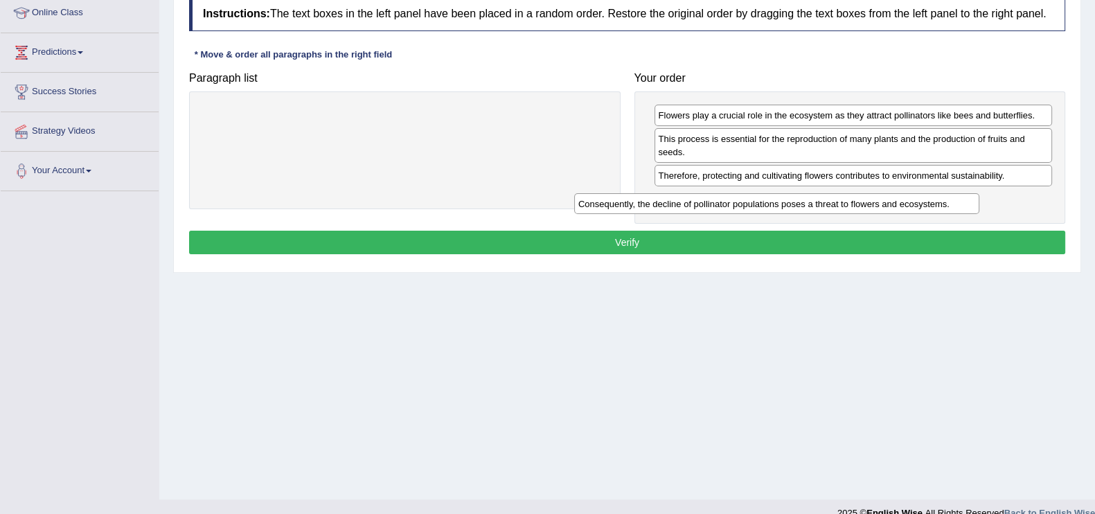
drag, startPoint x: 541, startPoint y: 118, endPoint x: 908, endPoint y: 199, distance: 375.2
click at [908, 199] on div "Consequently, the decline of pollinator populations poses a threat to flowers a…" at bounding box center [776, 203] width 405 height 21
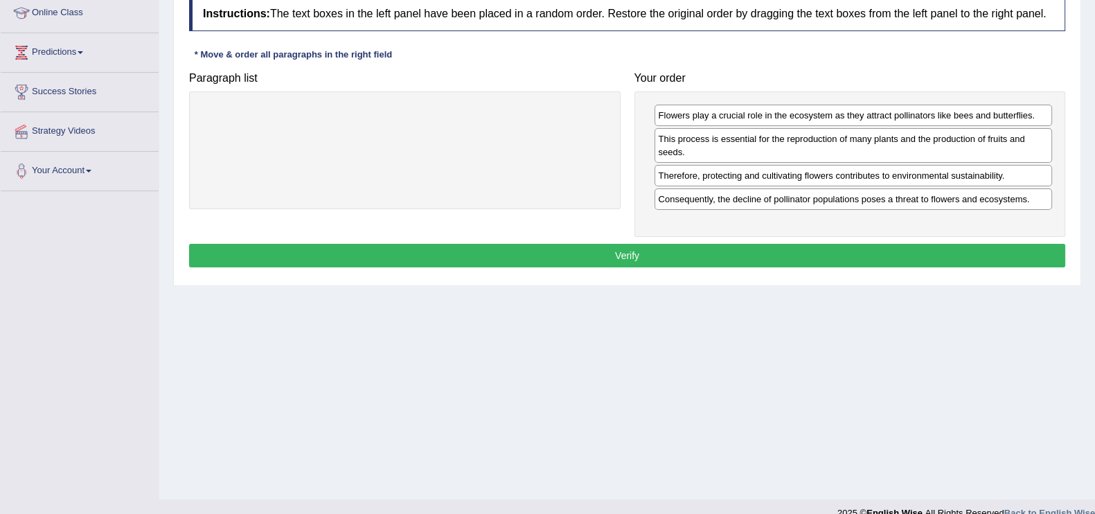
click at [707, 259] on button "Verify" at bounding box center [627, 256] width 876 height 24
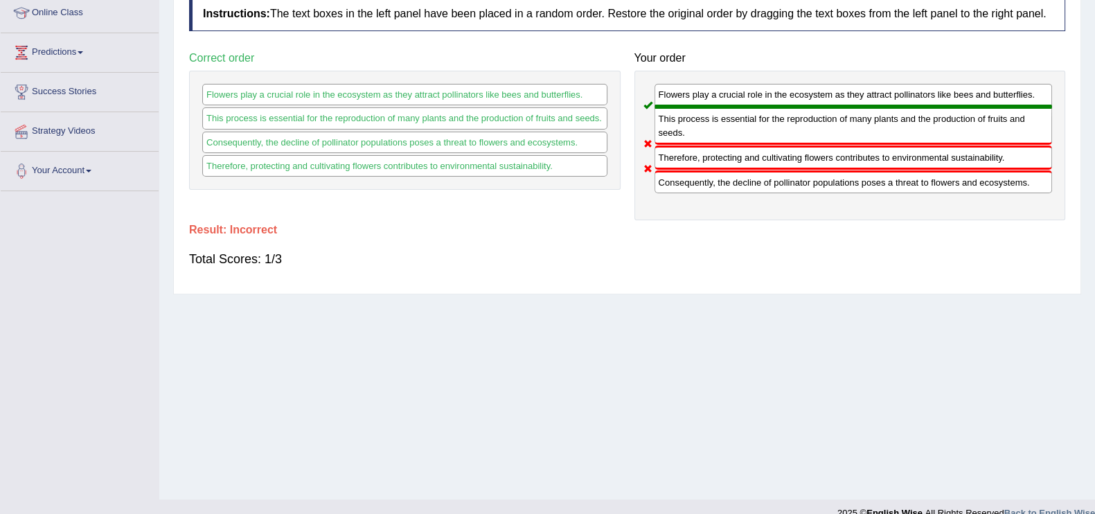
scroll to position [0, 0]
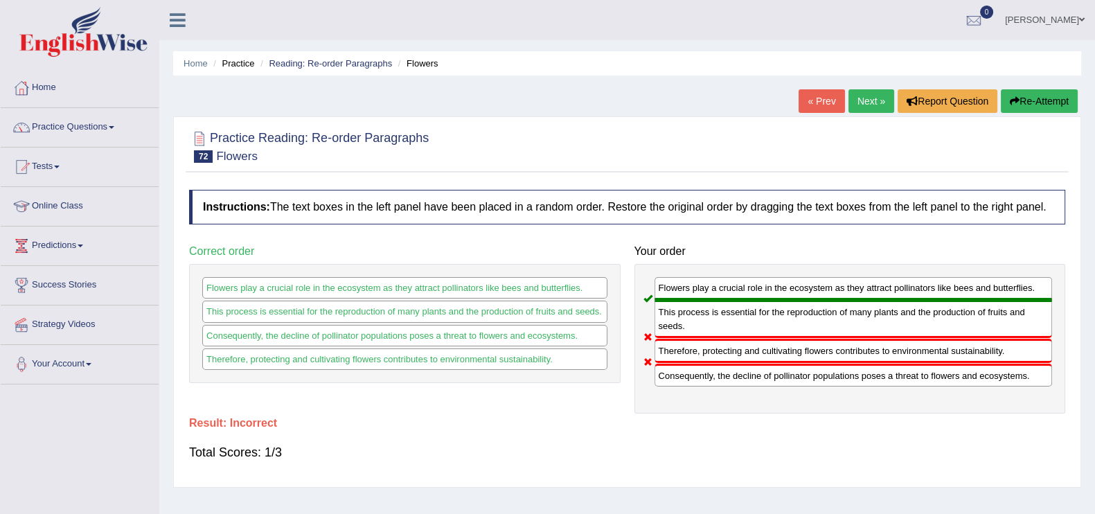
click at [857, 101] on link "Next »" at bounding box center [872, 101] width 46 height 24
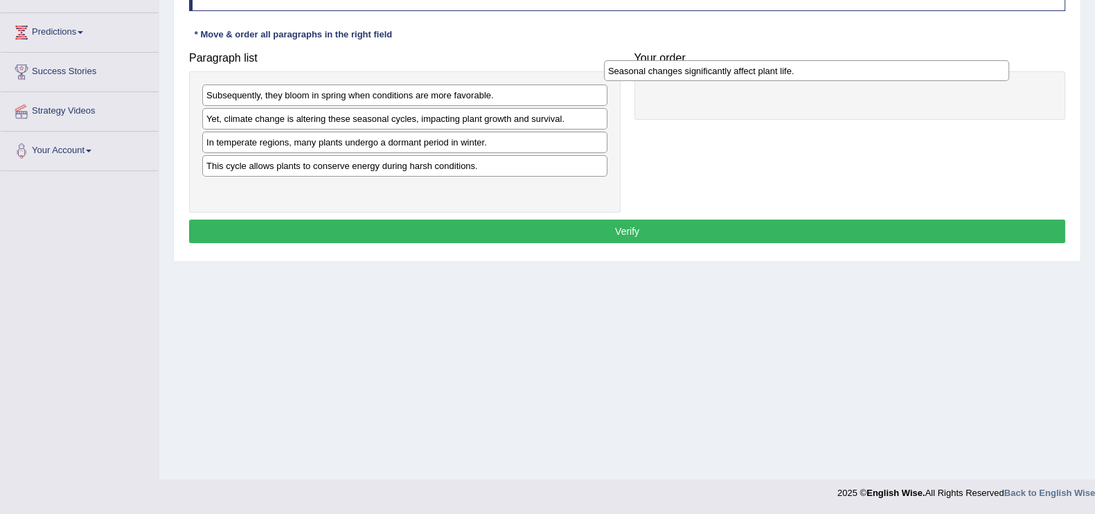
drag, startPoint x: 355, startPoint y: 192, endPoint x: 757, endPoint y: 74, distance: 418.7
click at [757, 74] on div "Seasonal changes significantly affect plant life." at bounding box center [806, 70] width 405 height 21
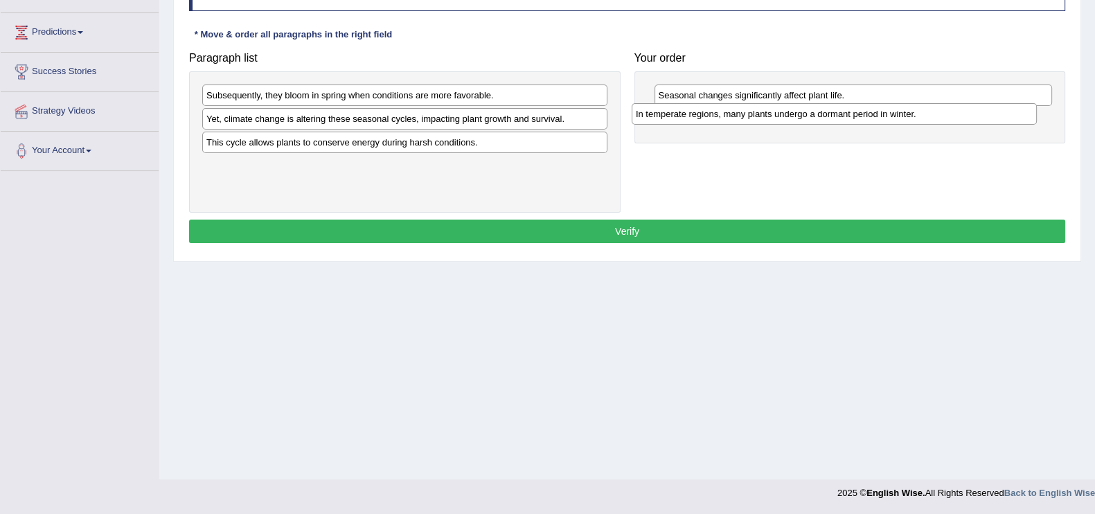
drag, startPoint x: 378, startPoint y: 148, endPoint x: 807, endPoint y: 120, distance: 430.4
click at [807, 120] on div "In temperate regions, many plants undergo a dormant period in winter." at bounding box center [834, 113] width 405 height 21
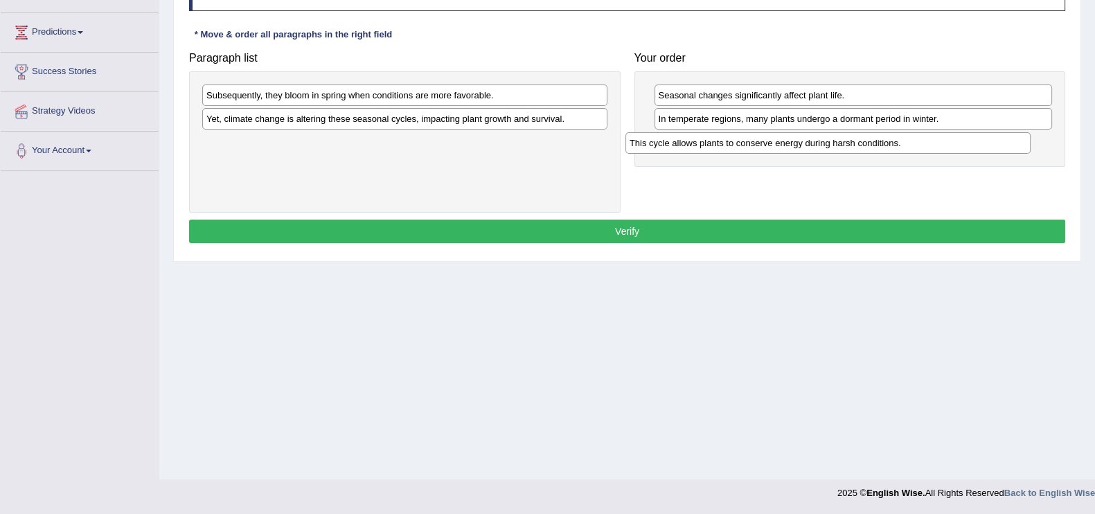
drag, startPoint x: 339, startPoint y: 150, endPoint x: 763, endPoint y: 152, distance: 423.3
click at [763, 152] on div "This cycle allows plants to conserve energy during harsh conditions." at bounding box center [828, 142] width 405 height 21
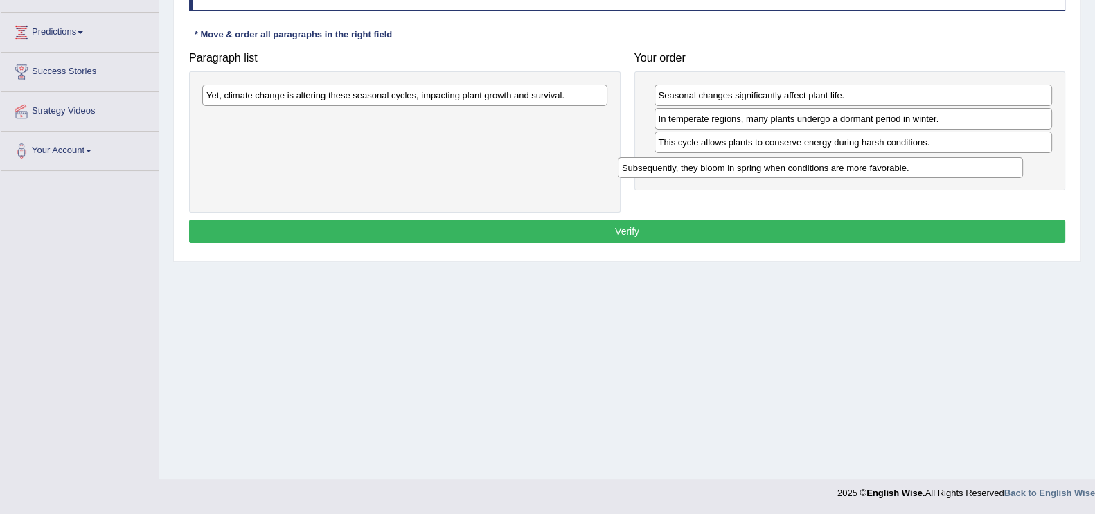
drag, startPoint x: 292, startPoint y: 96, endPoint x: 712, endPoint y: 168, distance: 426.0
click at [712, 168] on div "Subsequently, they bloom in spring when conditions are more favorable." at bounding box center [820, 167] width 405 height 21
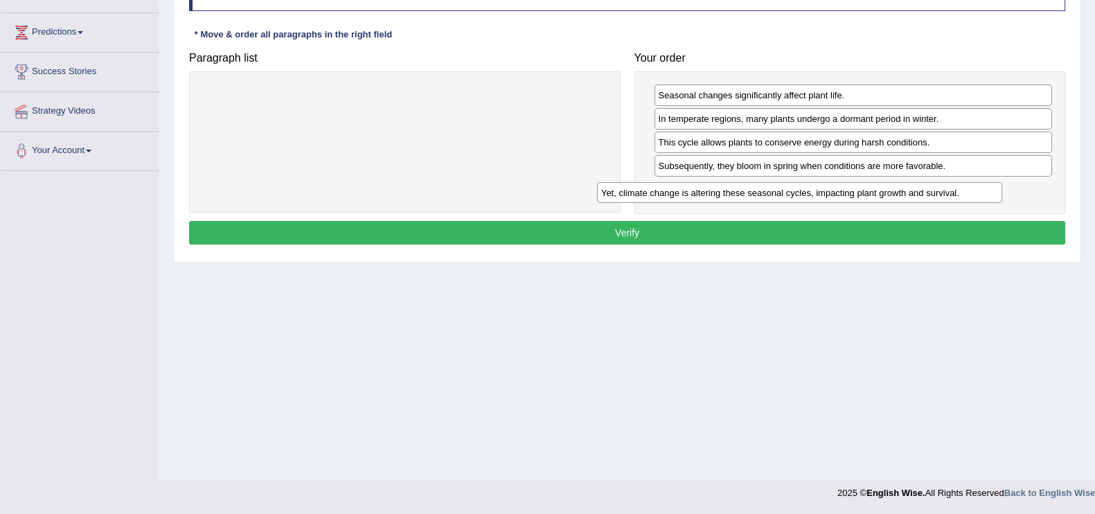
drag, startPoint x: 485, startPoint y: 92, endPoint x: 880, endPoint y: 191, distance: 407.0
click at [880, 191] on div "Yet, climate change is altering these seasonal cycles, impacting plant growth a…" at bounding box center [799, 192] width 405 height 21
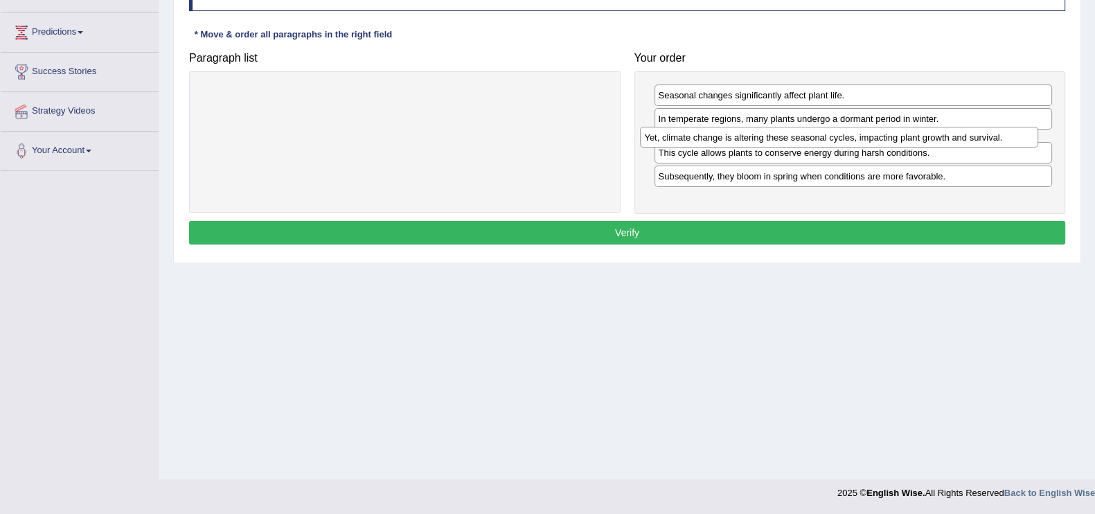
drag, startPoint x: 762, startPoint y: 189, endPoint x: 748, endPoint y: 139, distance: 52.4
click at [748, 139] on div "Yet, climate change is altering these seasonal cycles, impacting plant growth a…" at bounding box center [839, 137] width 398 height 21
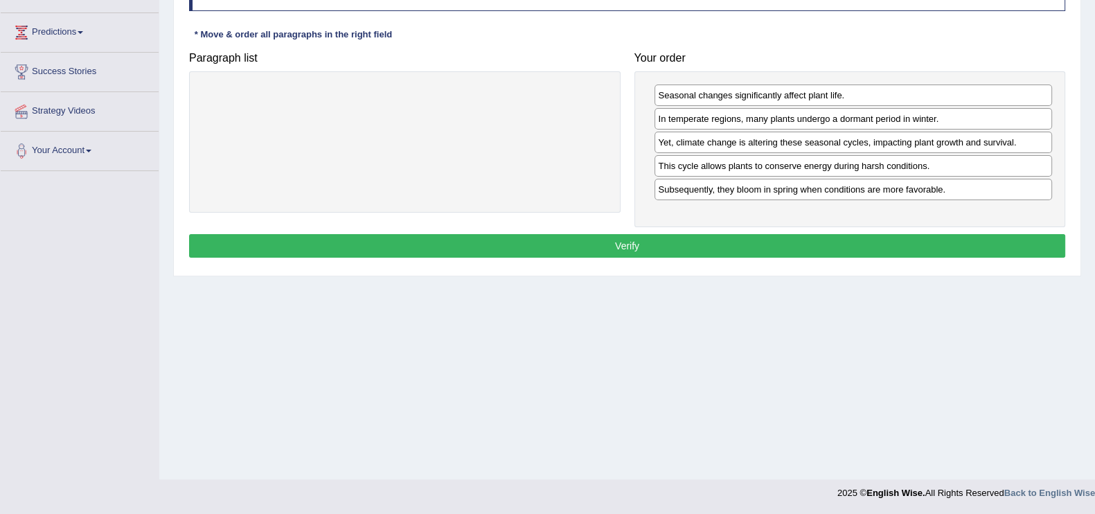
click at [727, 238] on button "Verify" at bounding box center [627, 246] width 876 height 24
